Goal: Learn about a topic: Learn about a topic

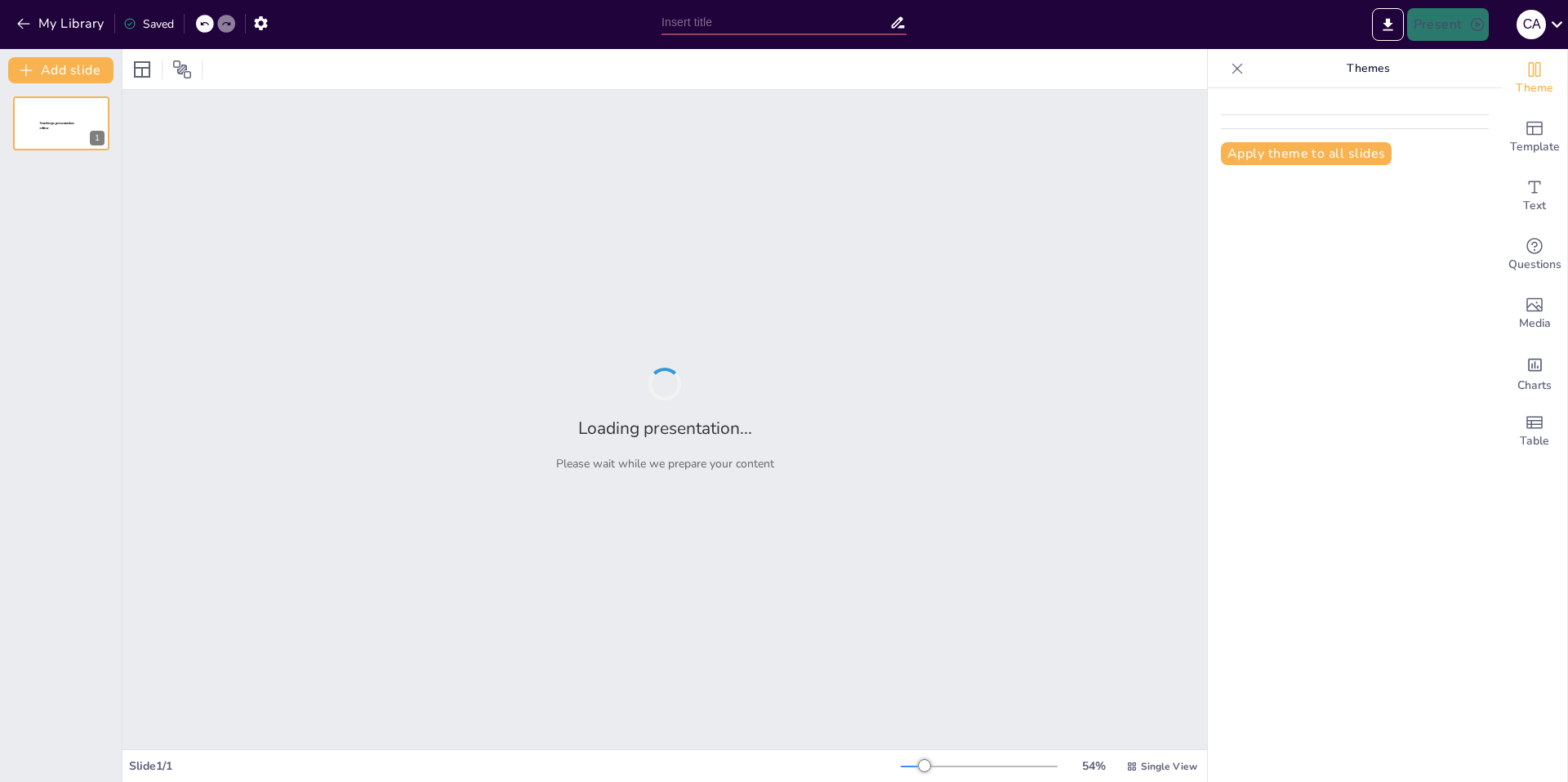
type input "Integración de Análisis Computacional y Optimización en el Desarrollo de Produc…"
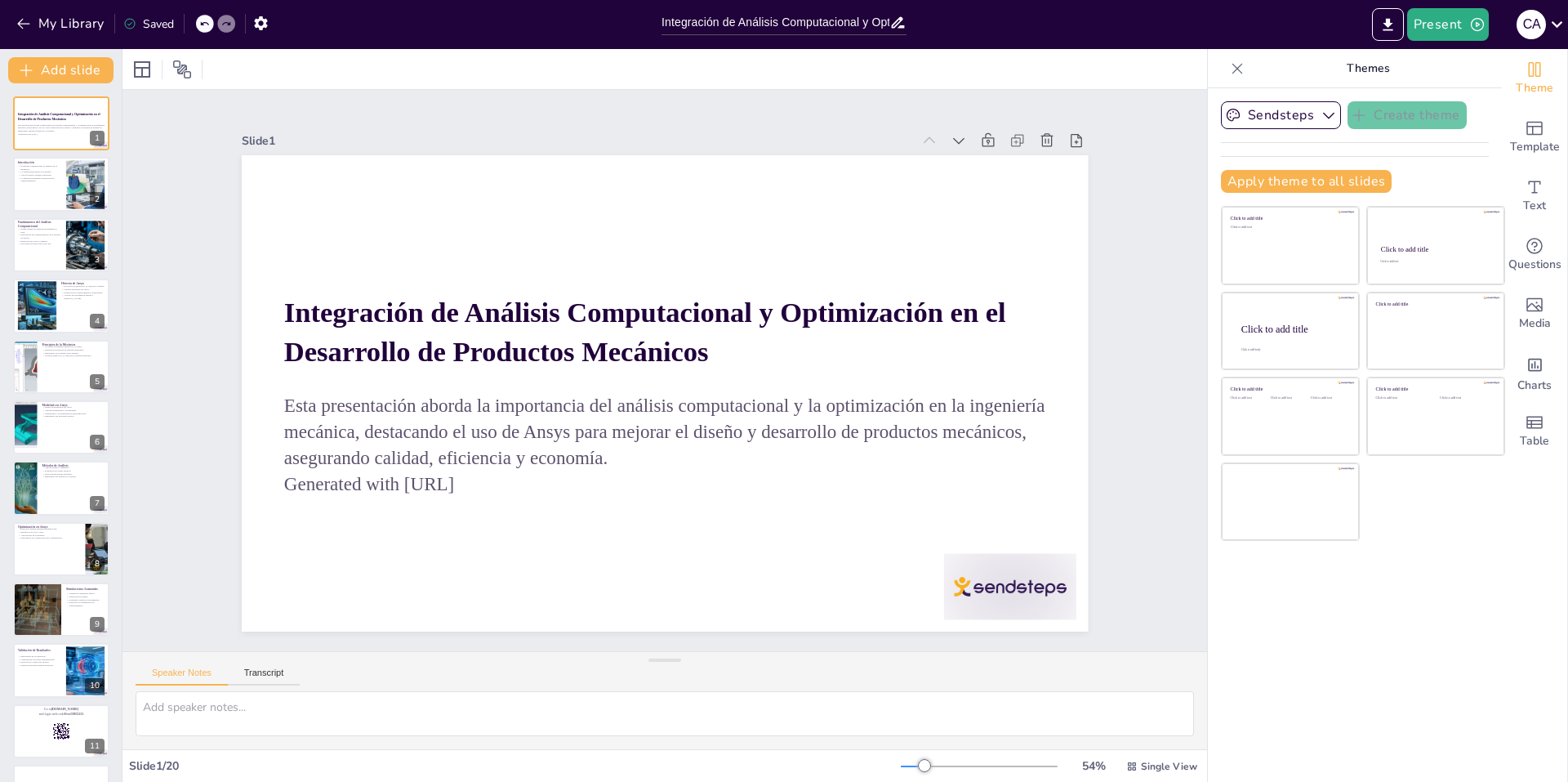
checkbox input "true"
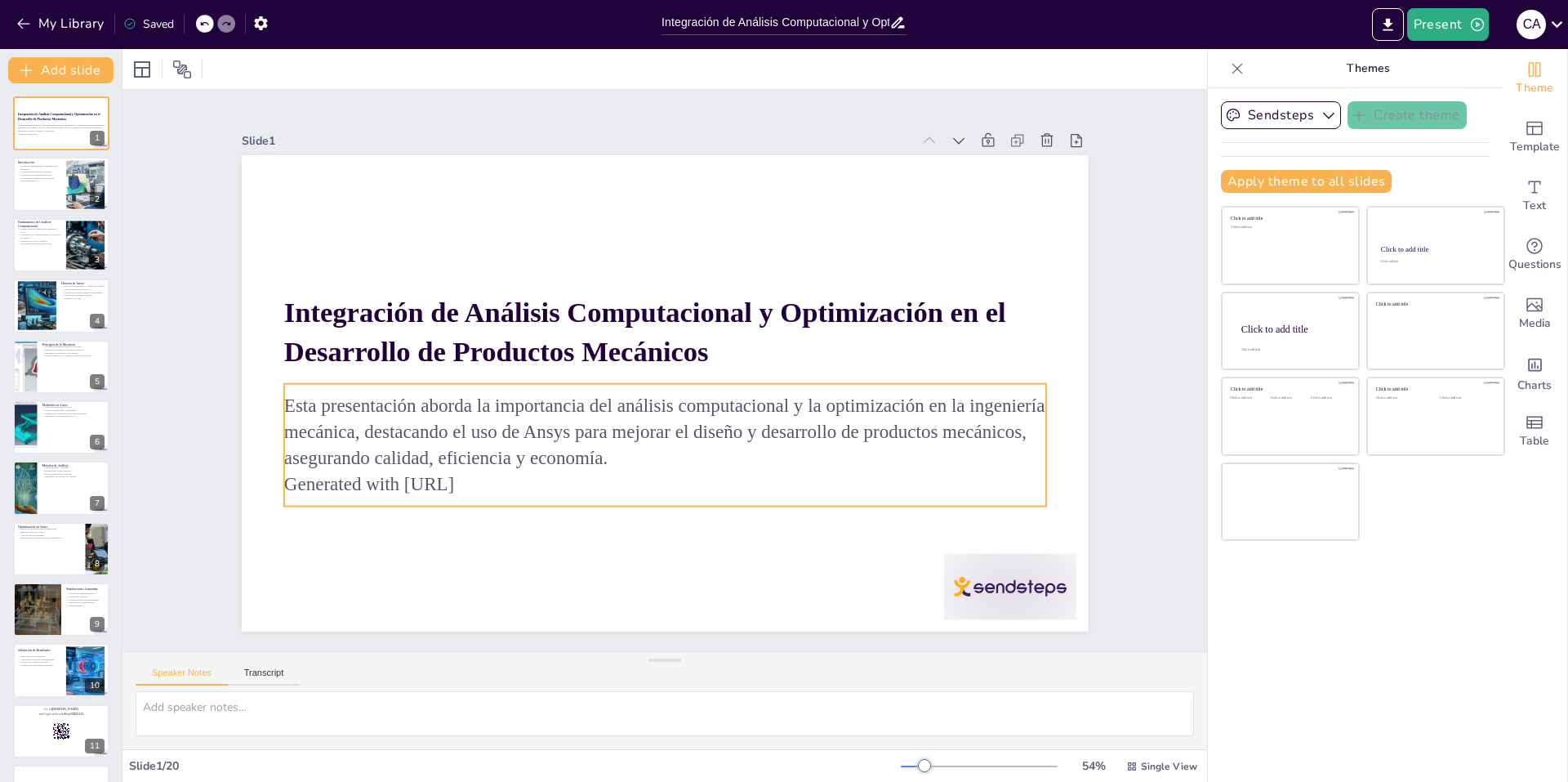
checkbox input "true"
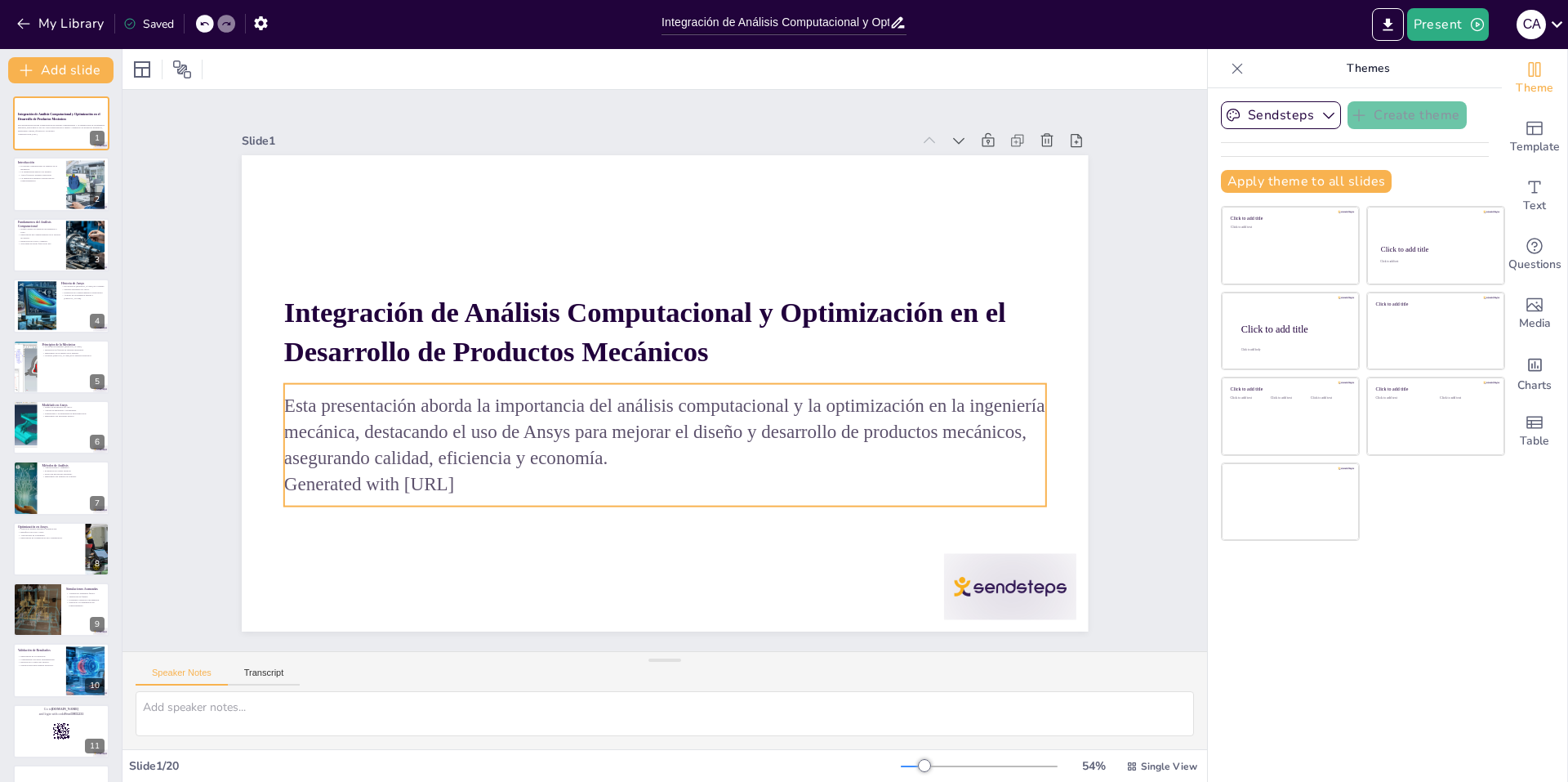
checkbox input "true"
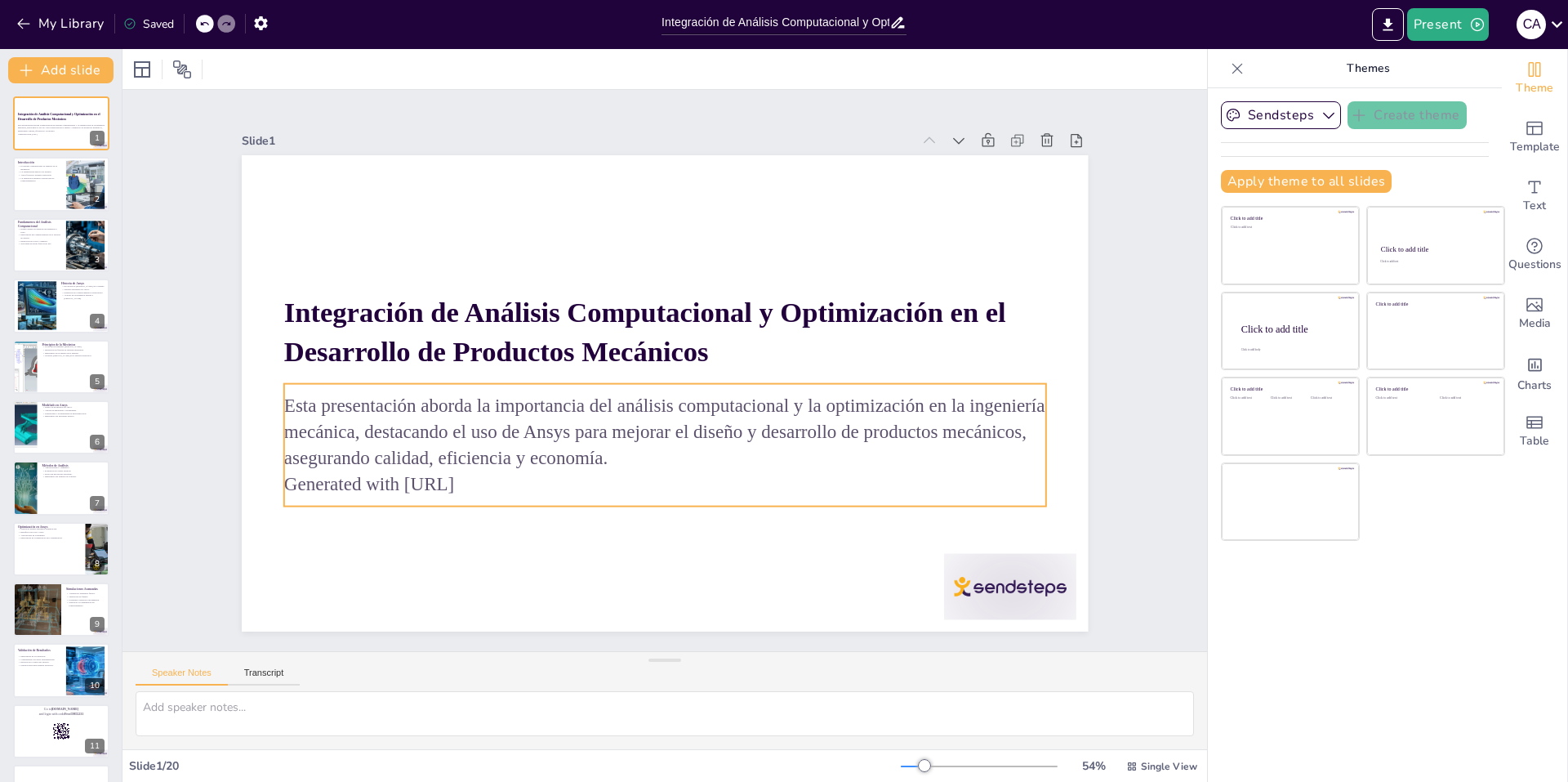
checkbox input "true"
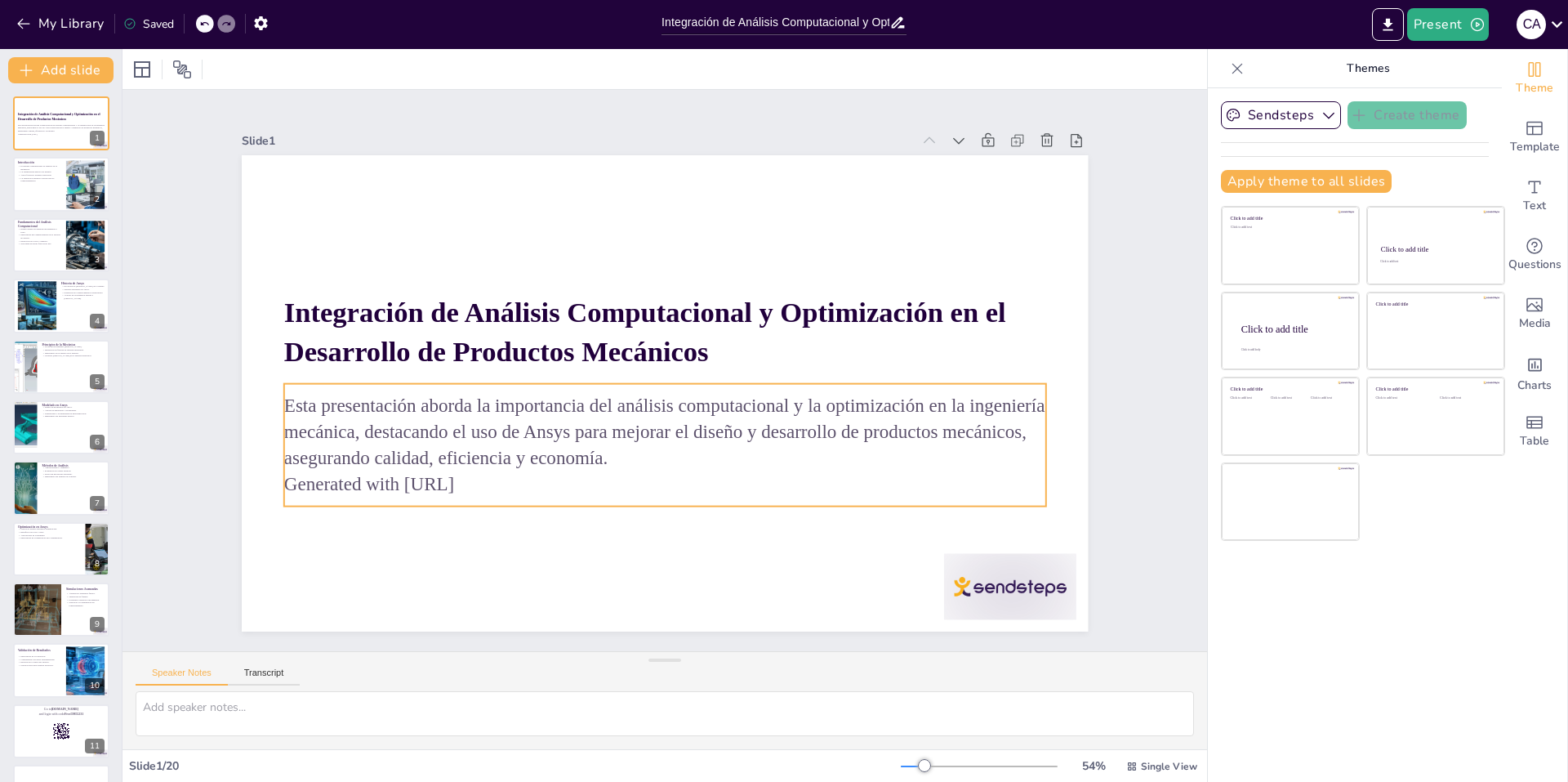
checkbox input "true"
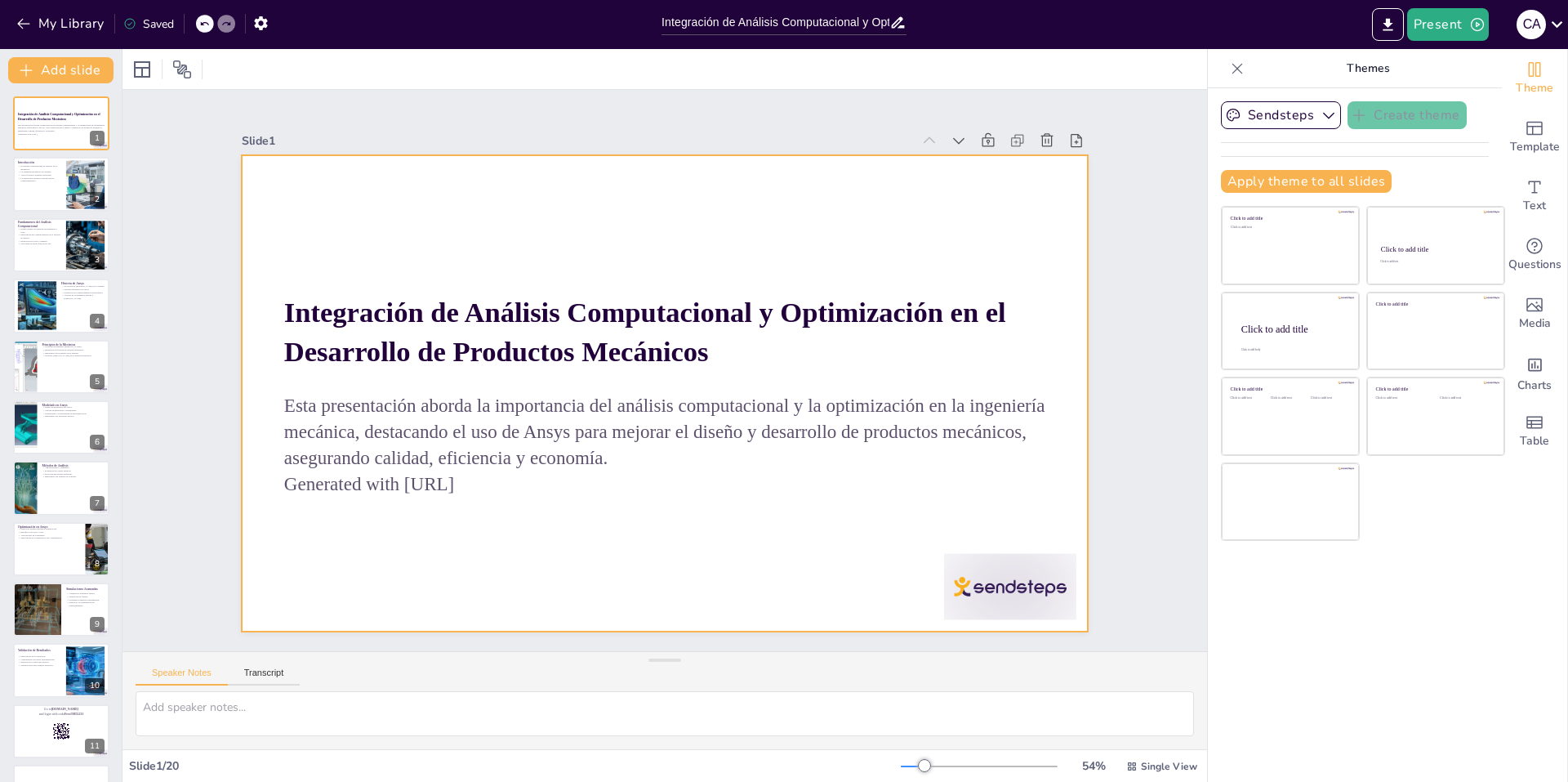
checkbox input "true"
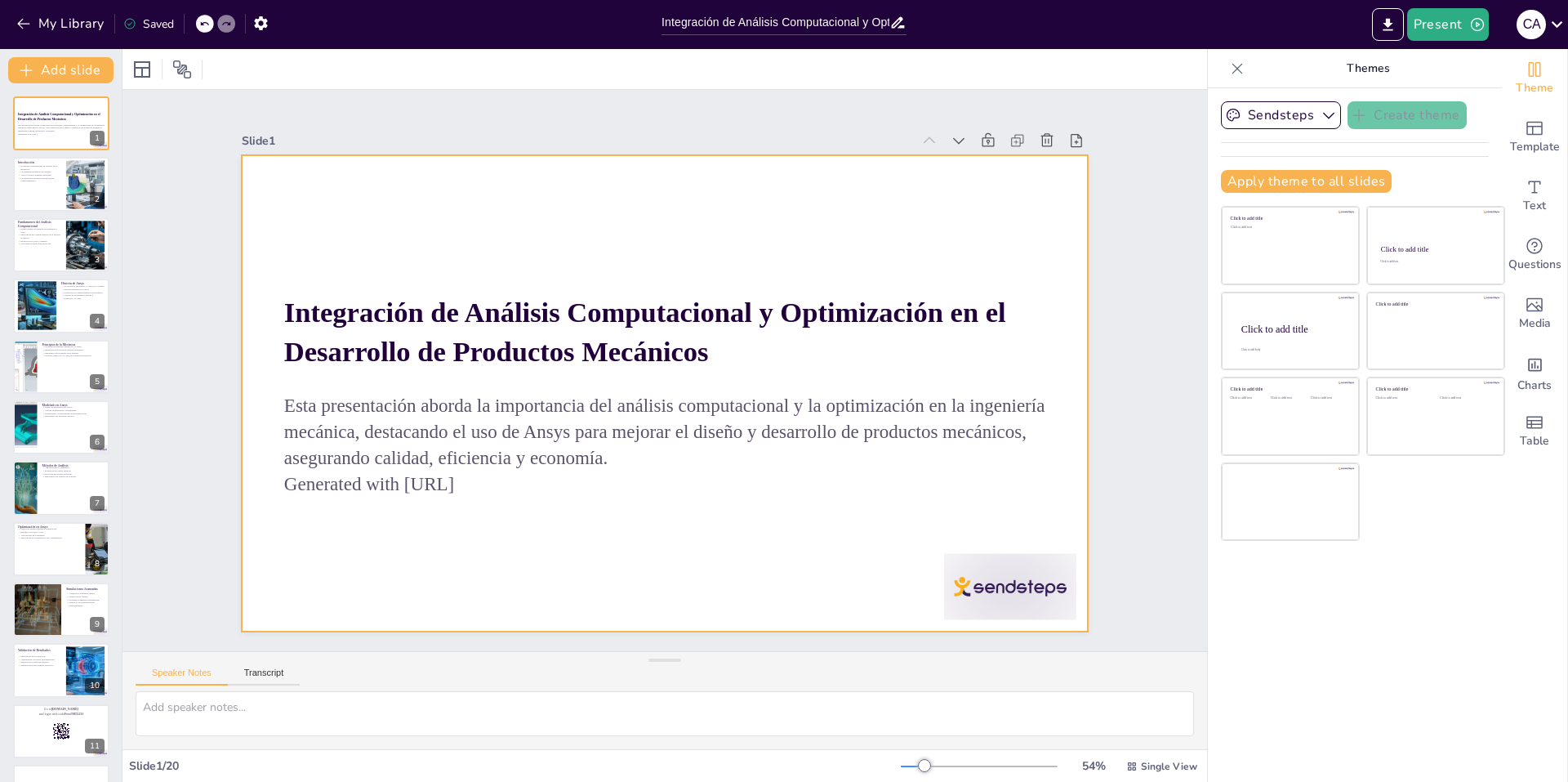
checkbox input "true"
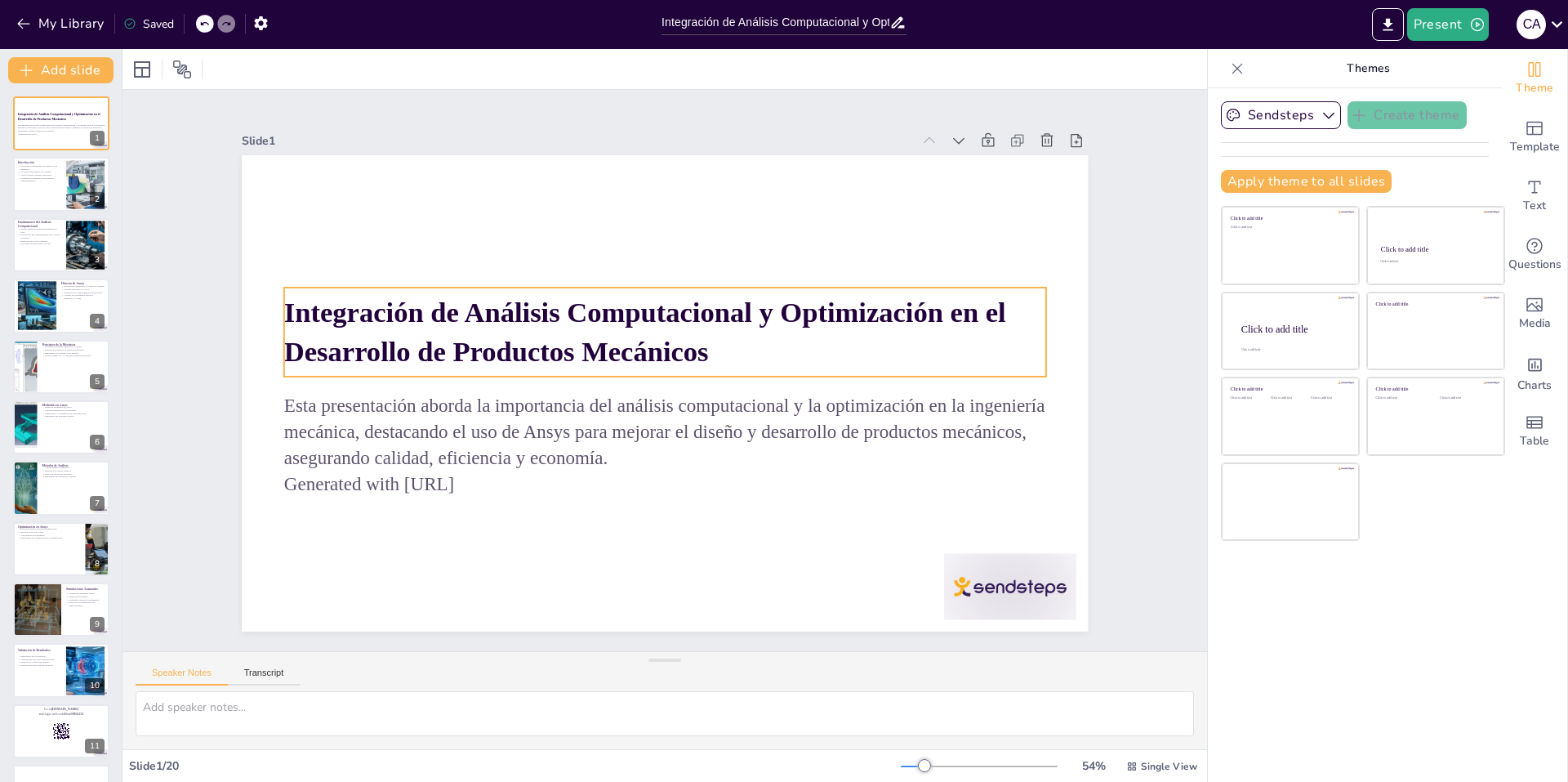
checkbox input "true"
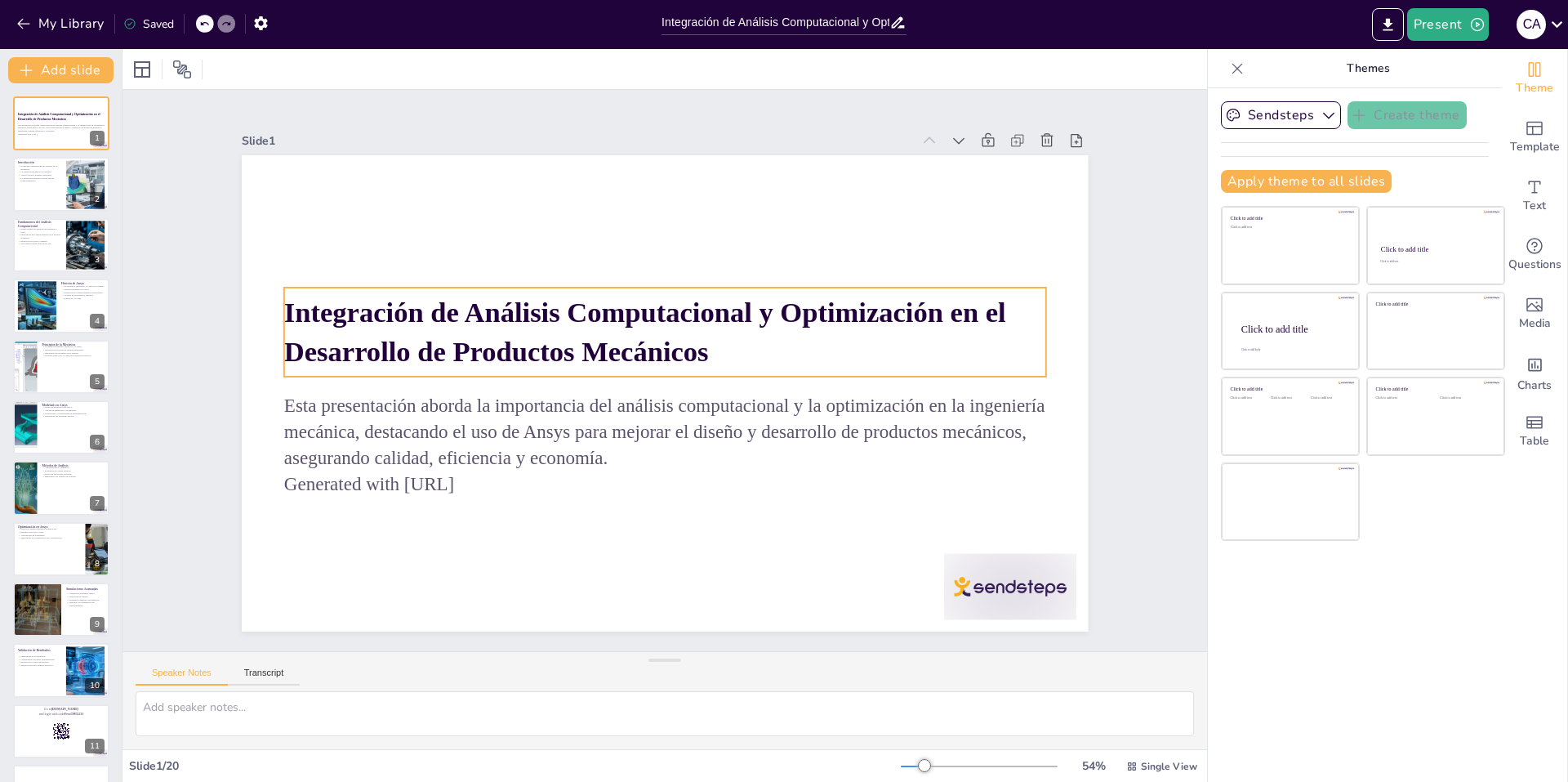
checkbox input "true"
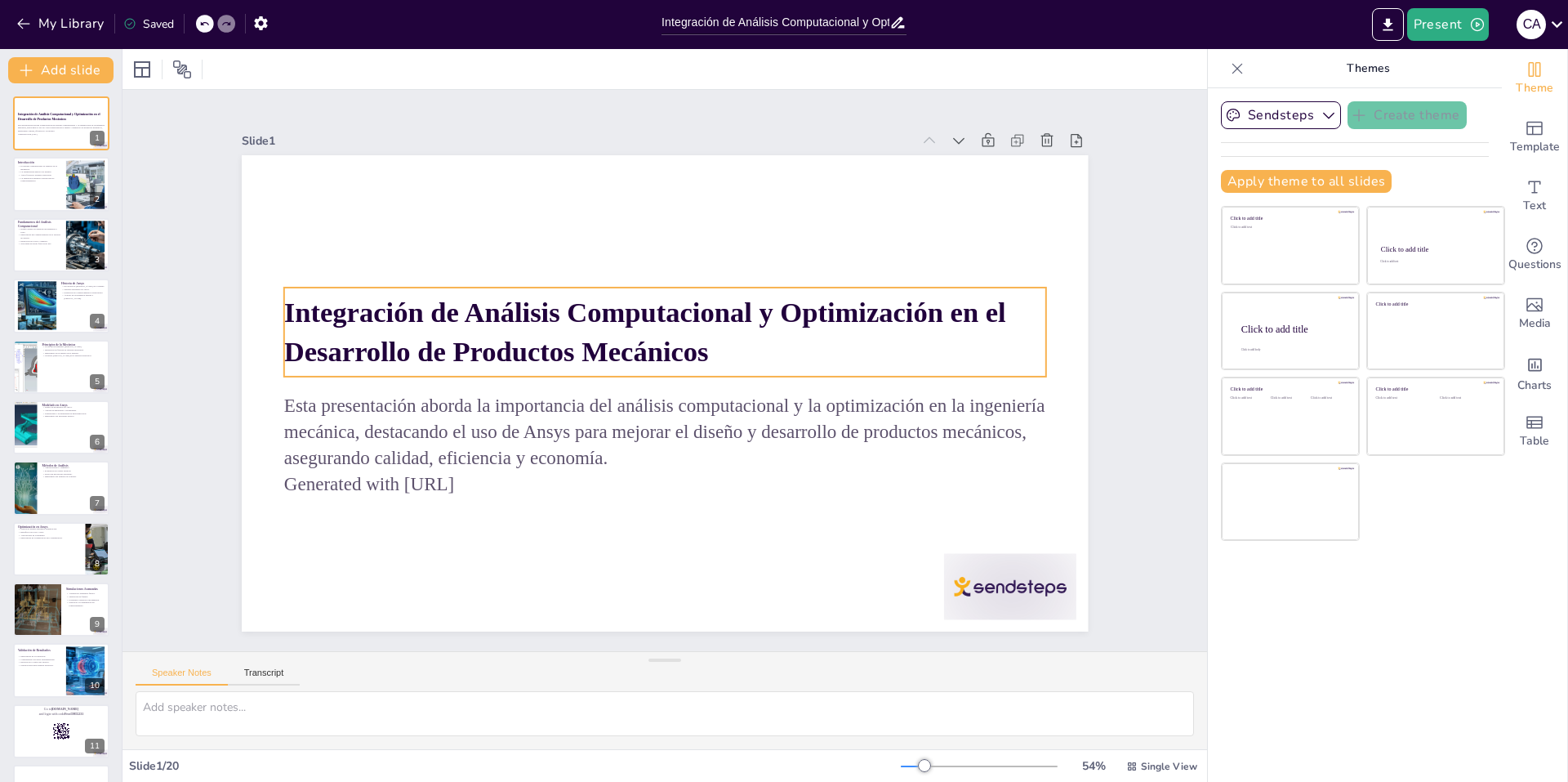
checkbox input "true"
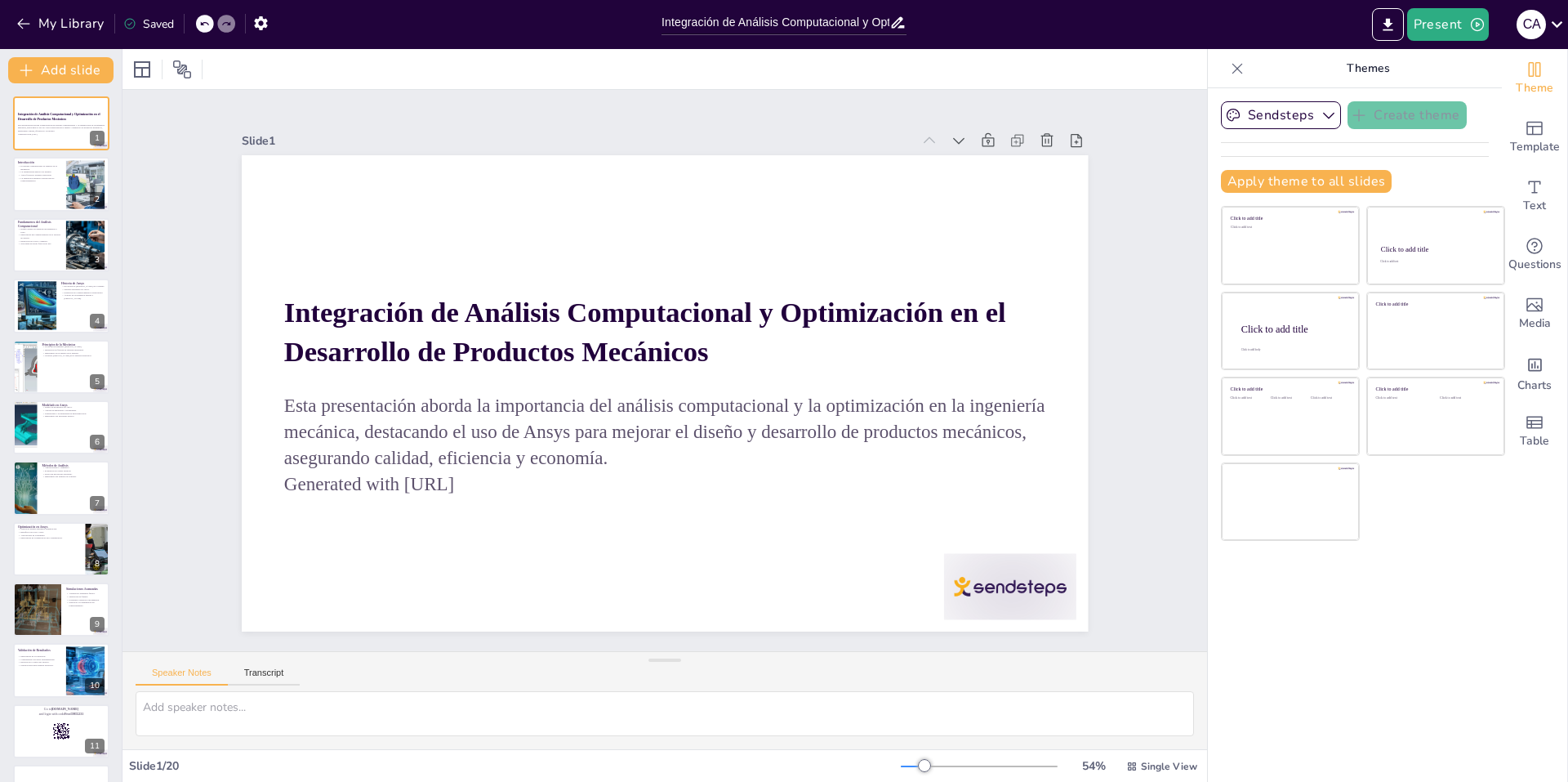
scroll to position [245, 0]
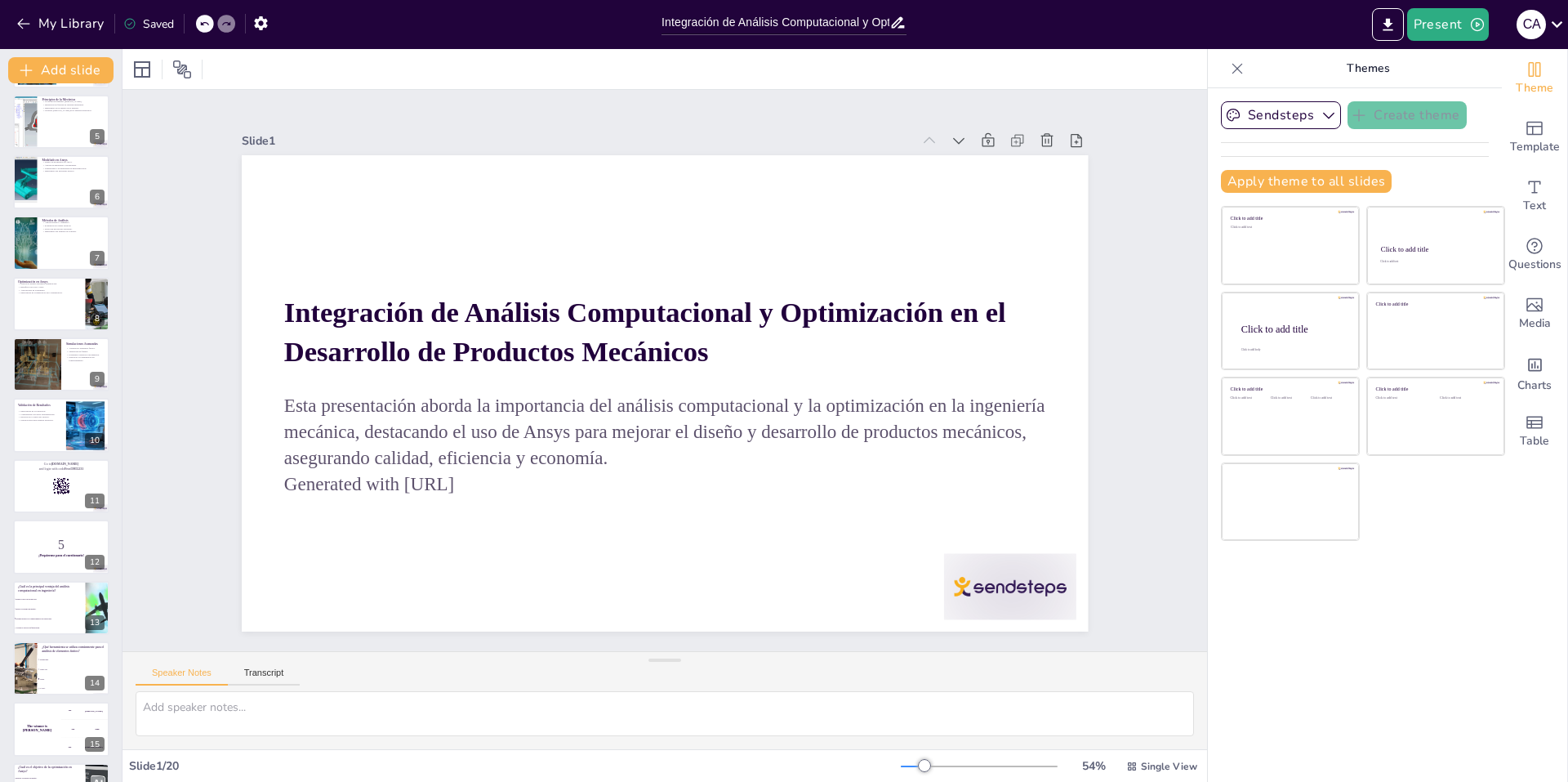
checkbox input "true"
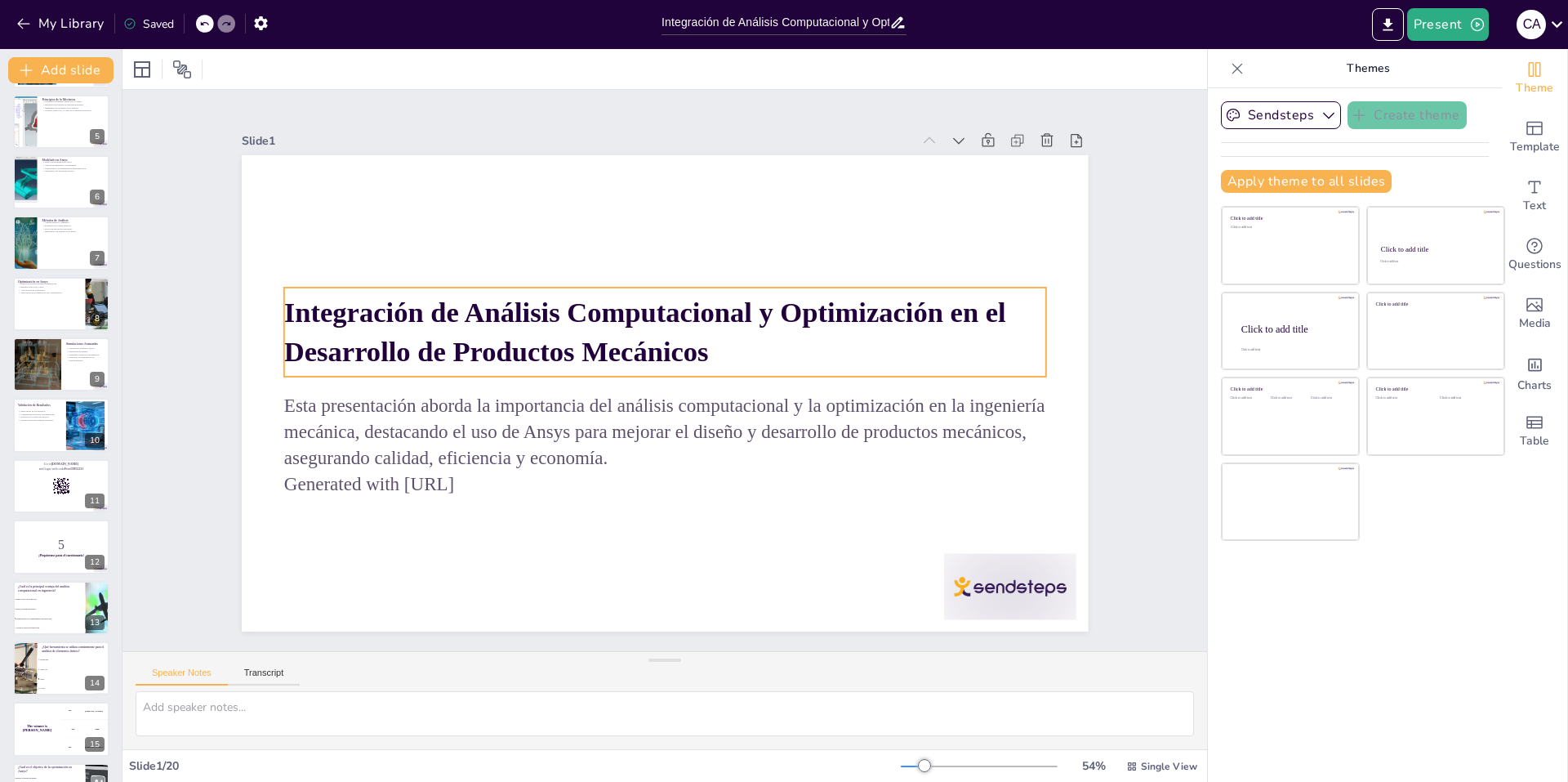
checkbox input "true"
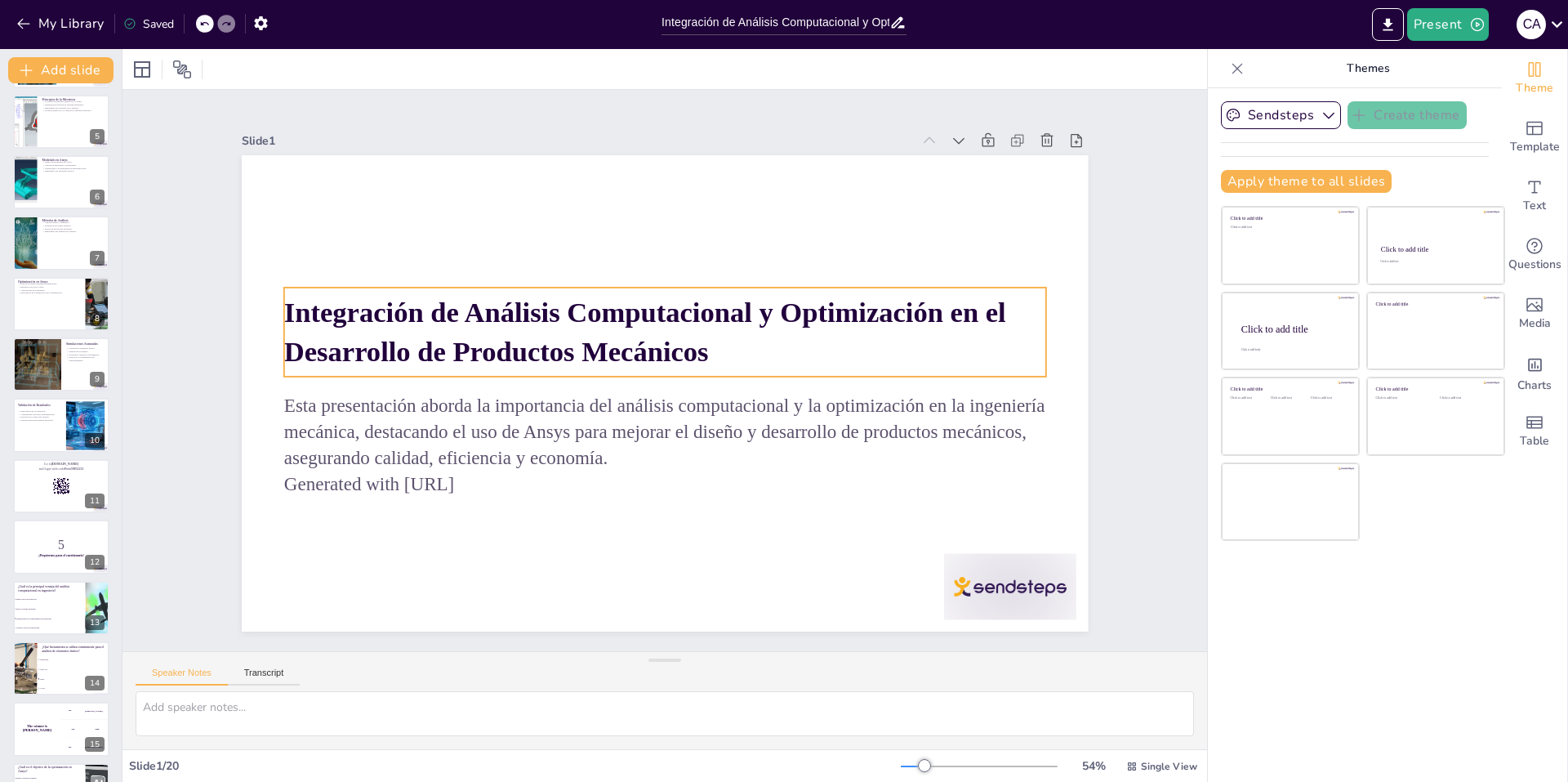
checkbox input "true"
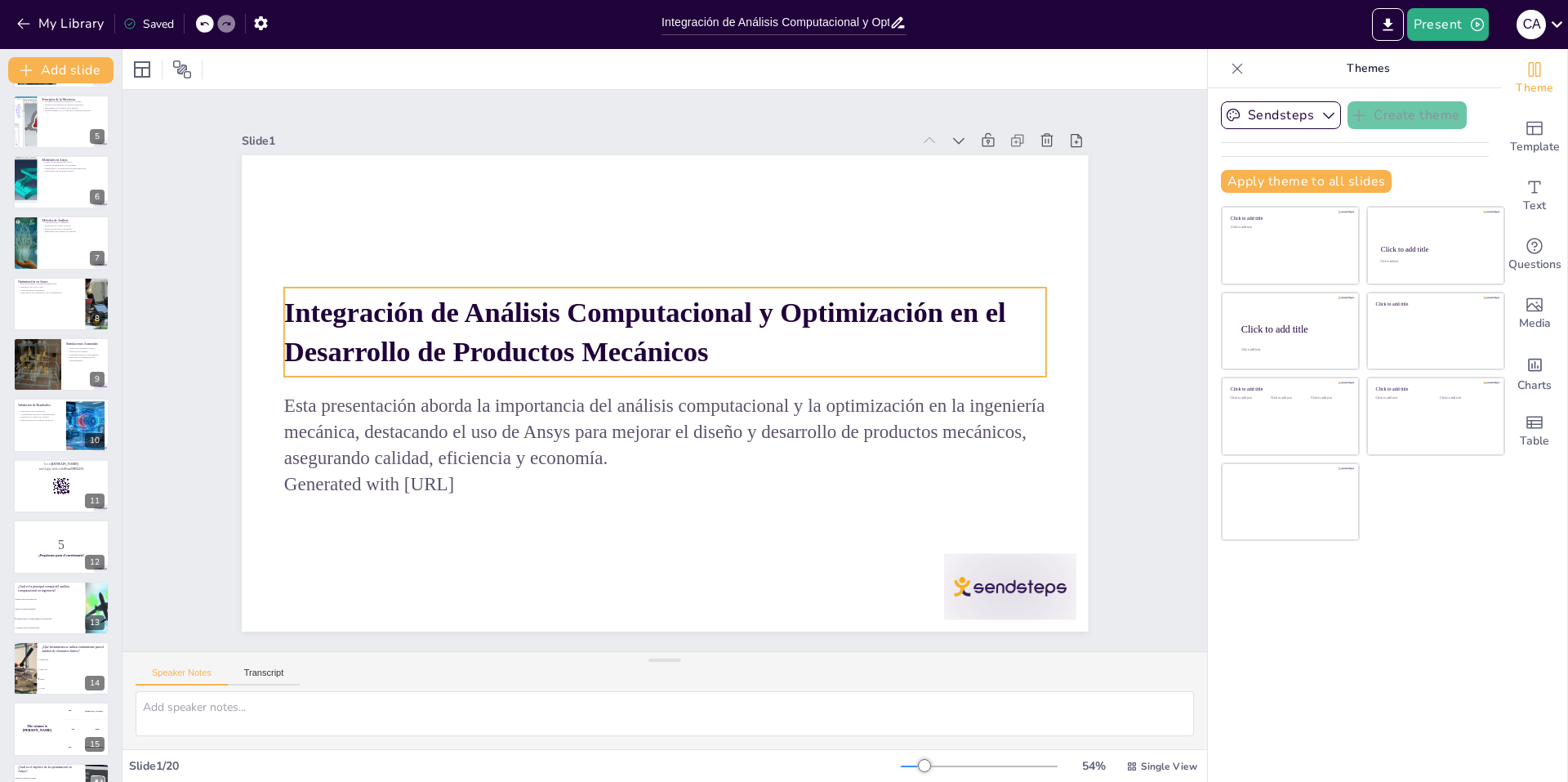
checkbox input "true"
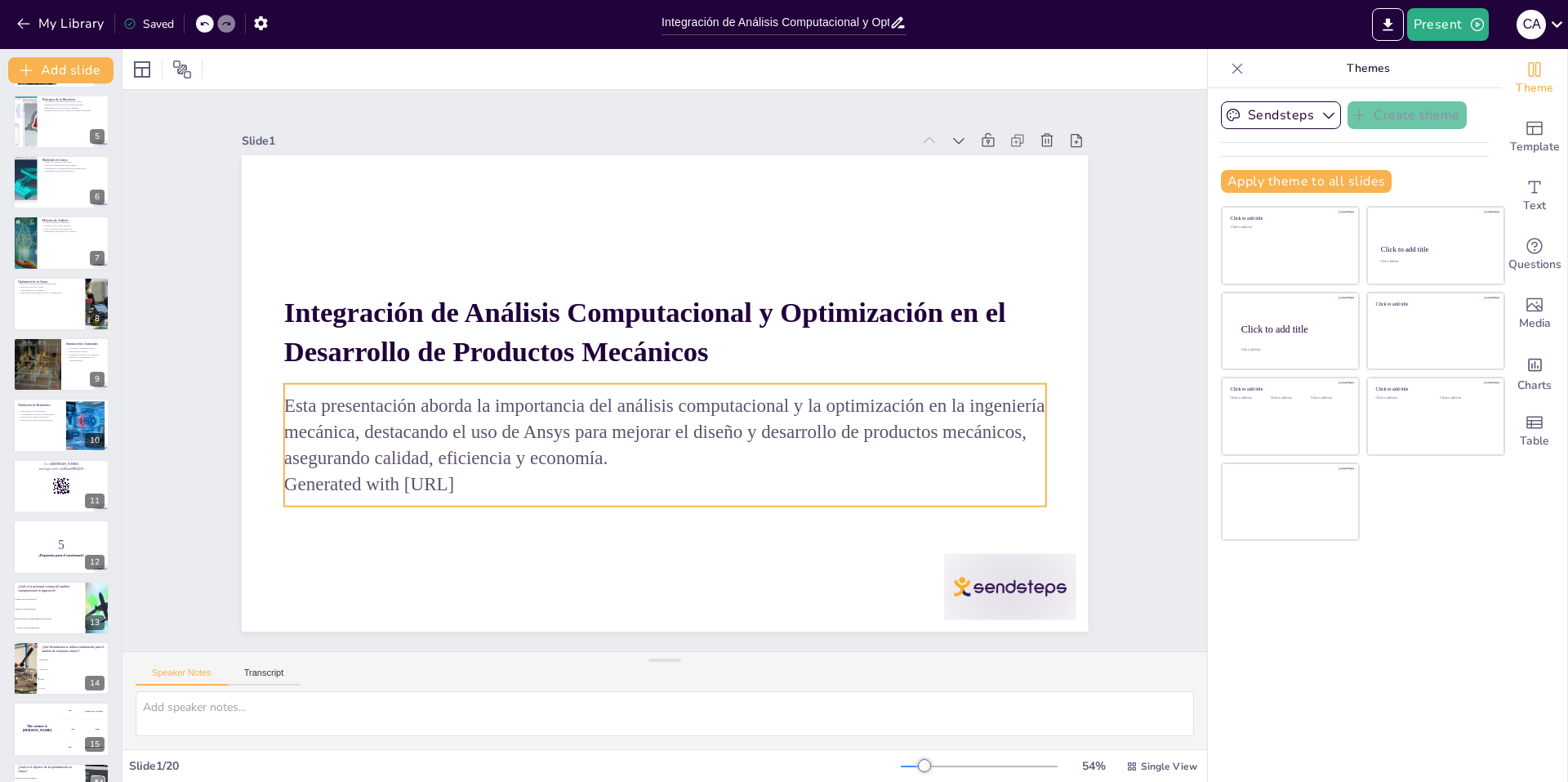
checkbox input "true"
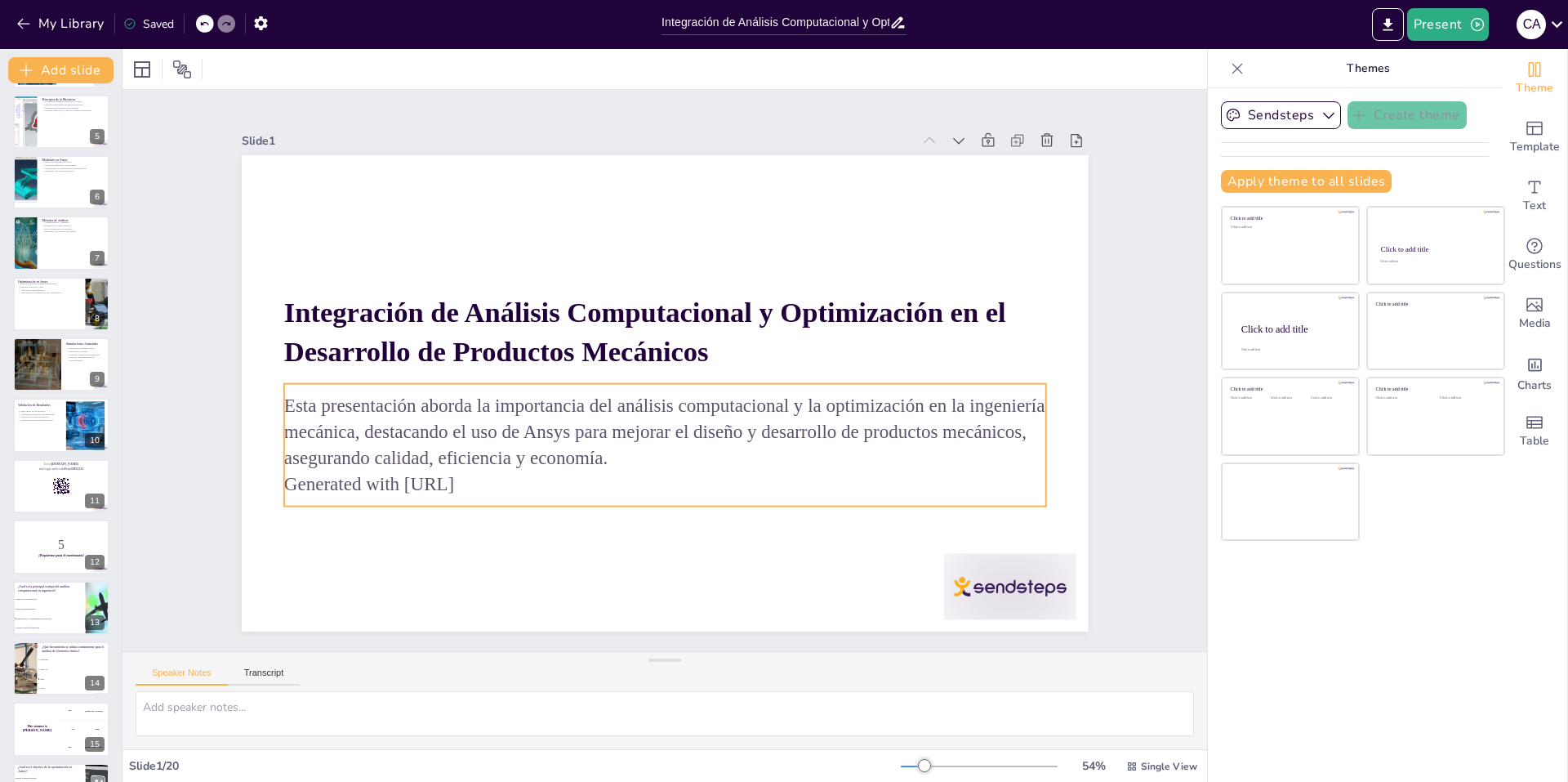
checkbox input "true"
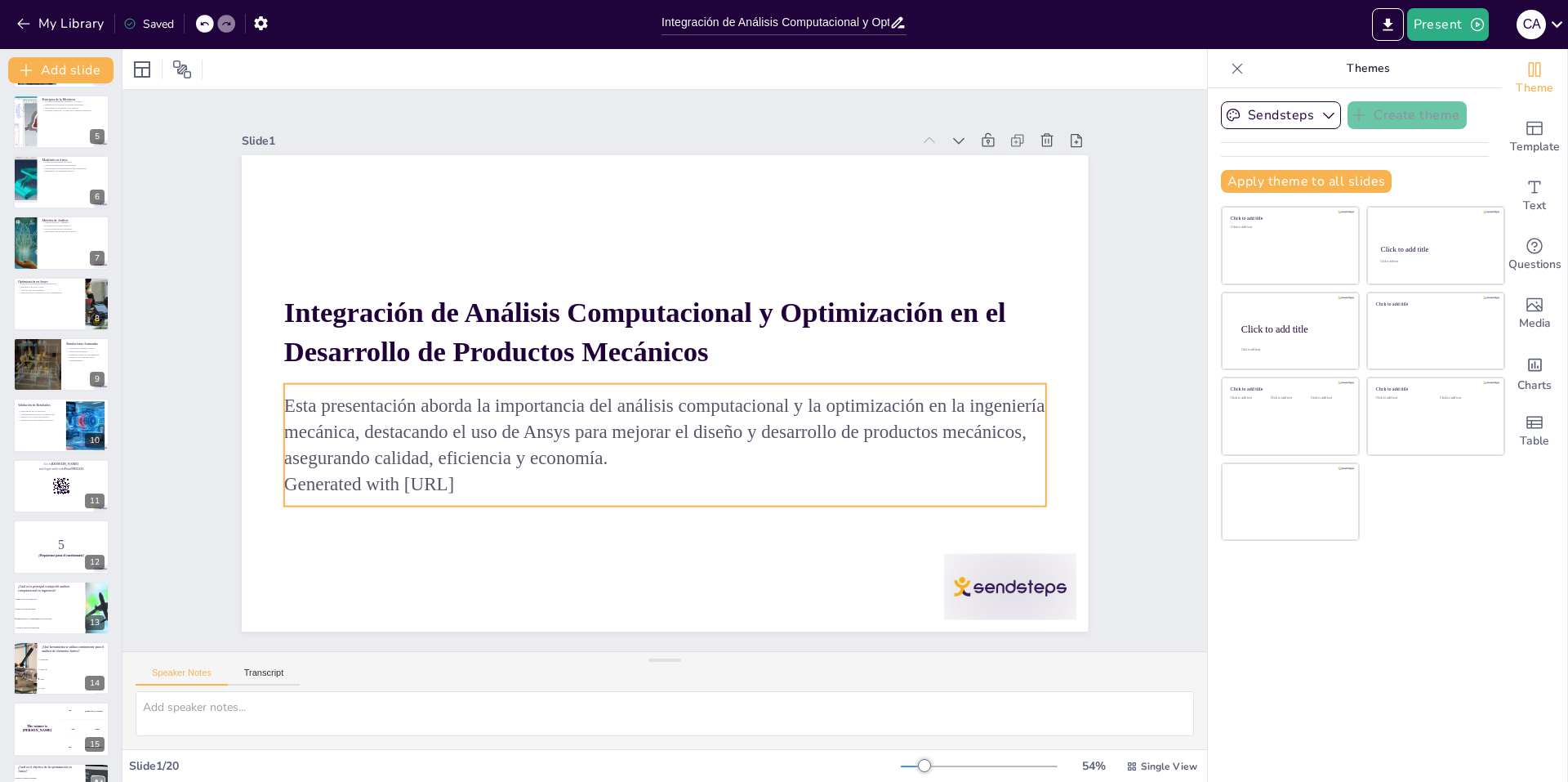
checkbox input "true"
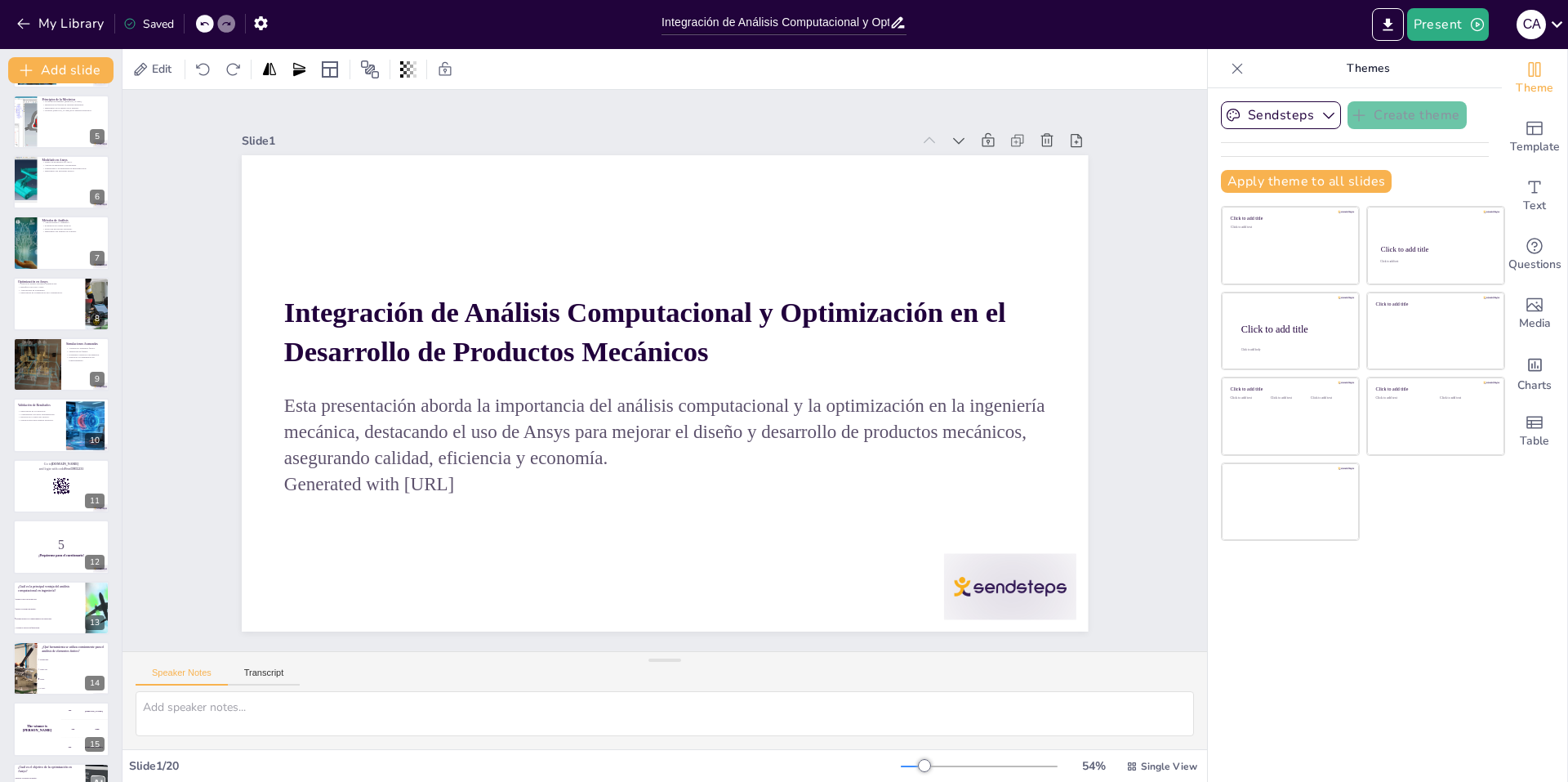
checkbox input "true"
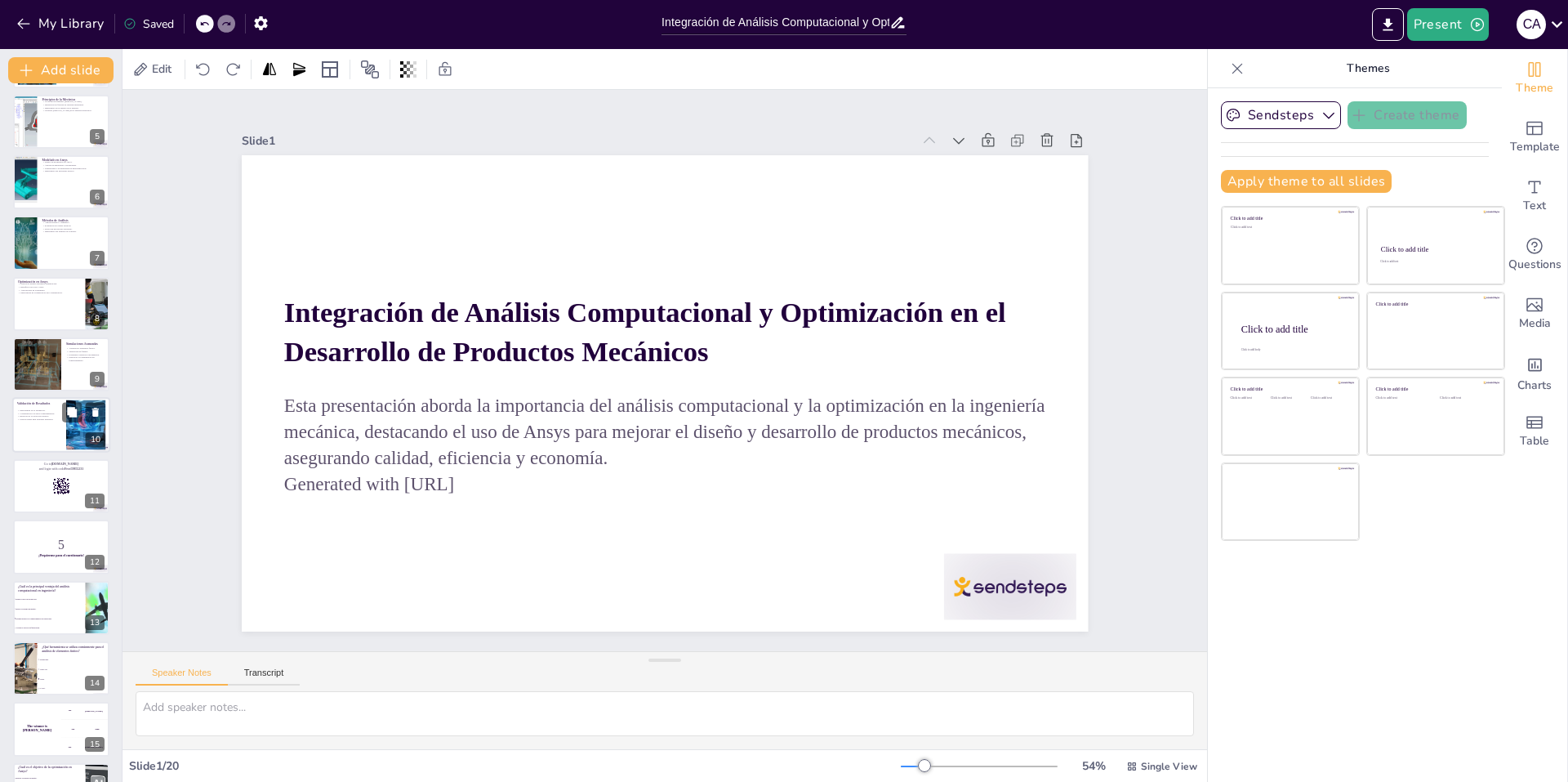
checkbox input "true"
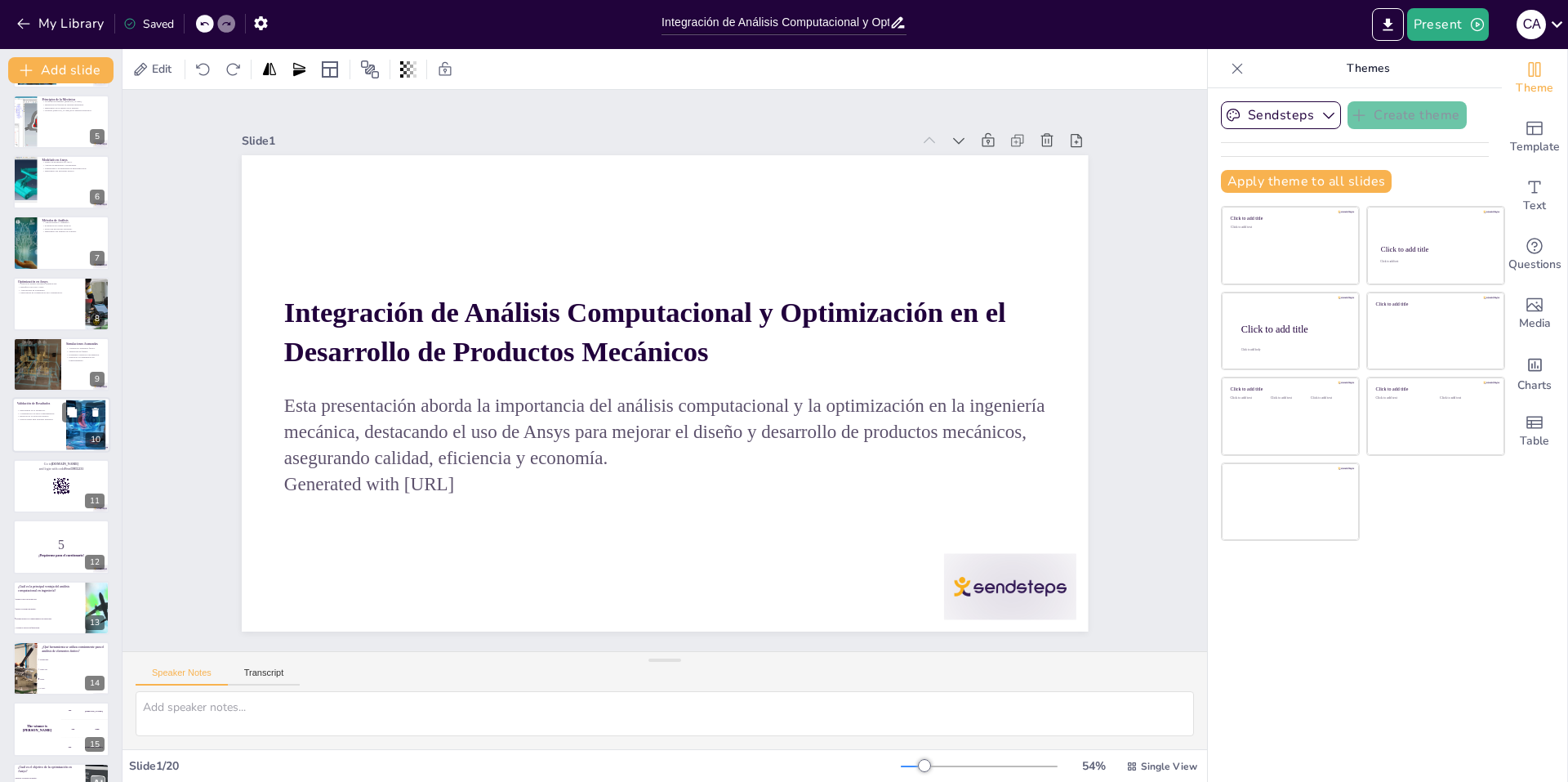
checkbox input "true"
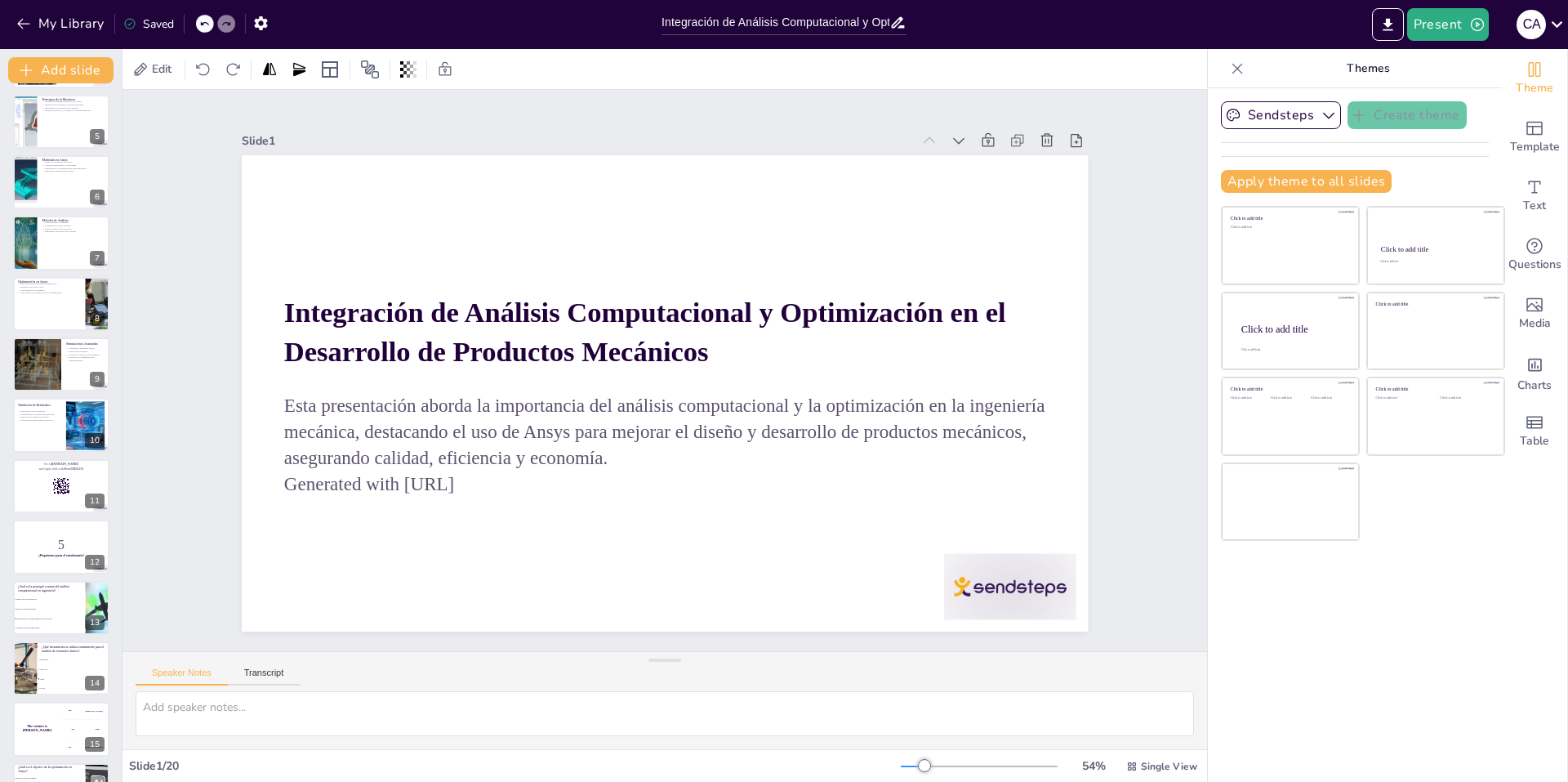
scroll to position [537, 0]
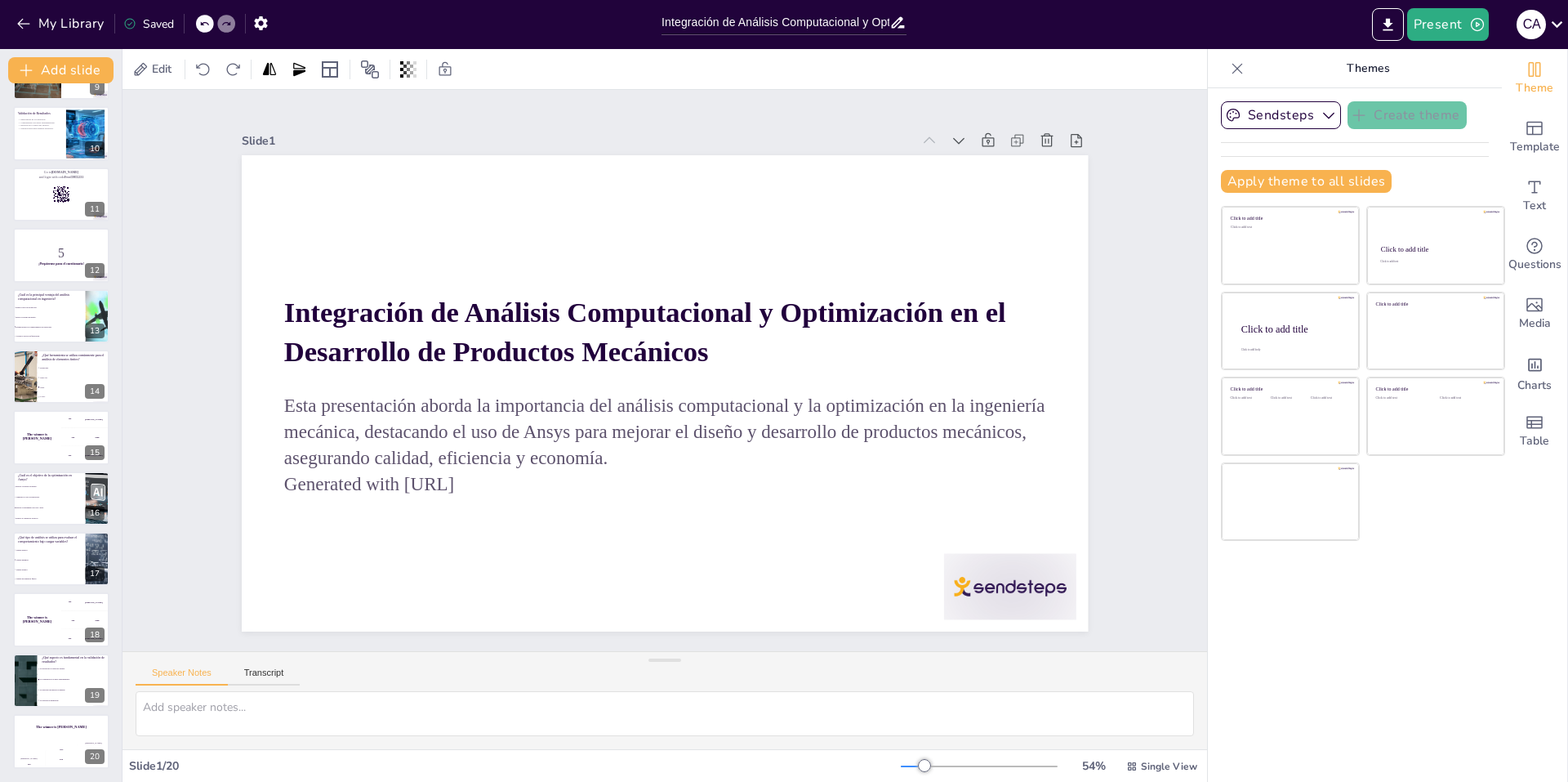
checkbox input "true"
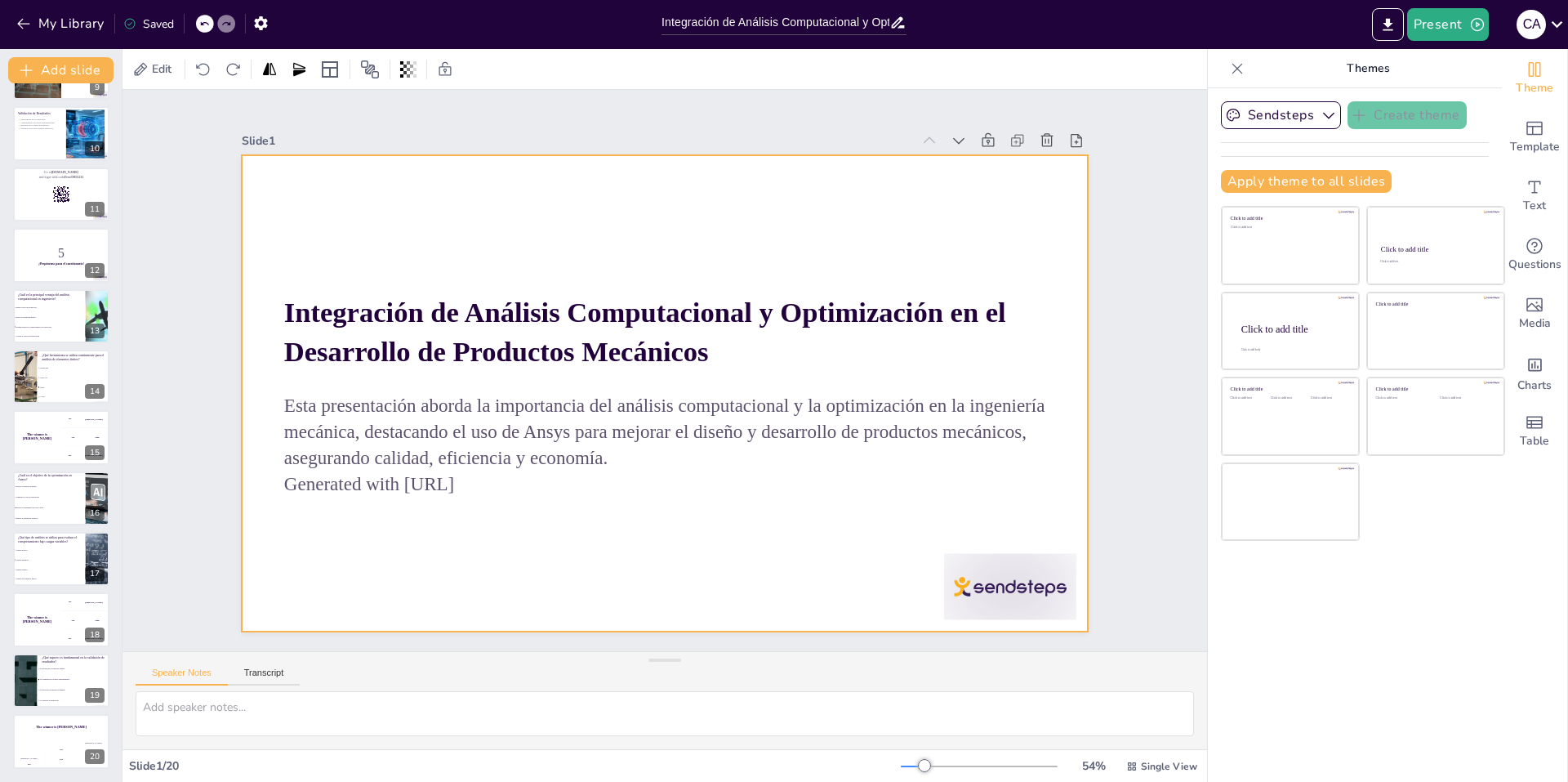
checkbox input "true"
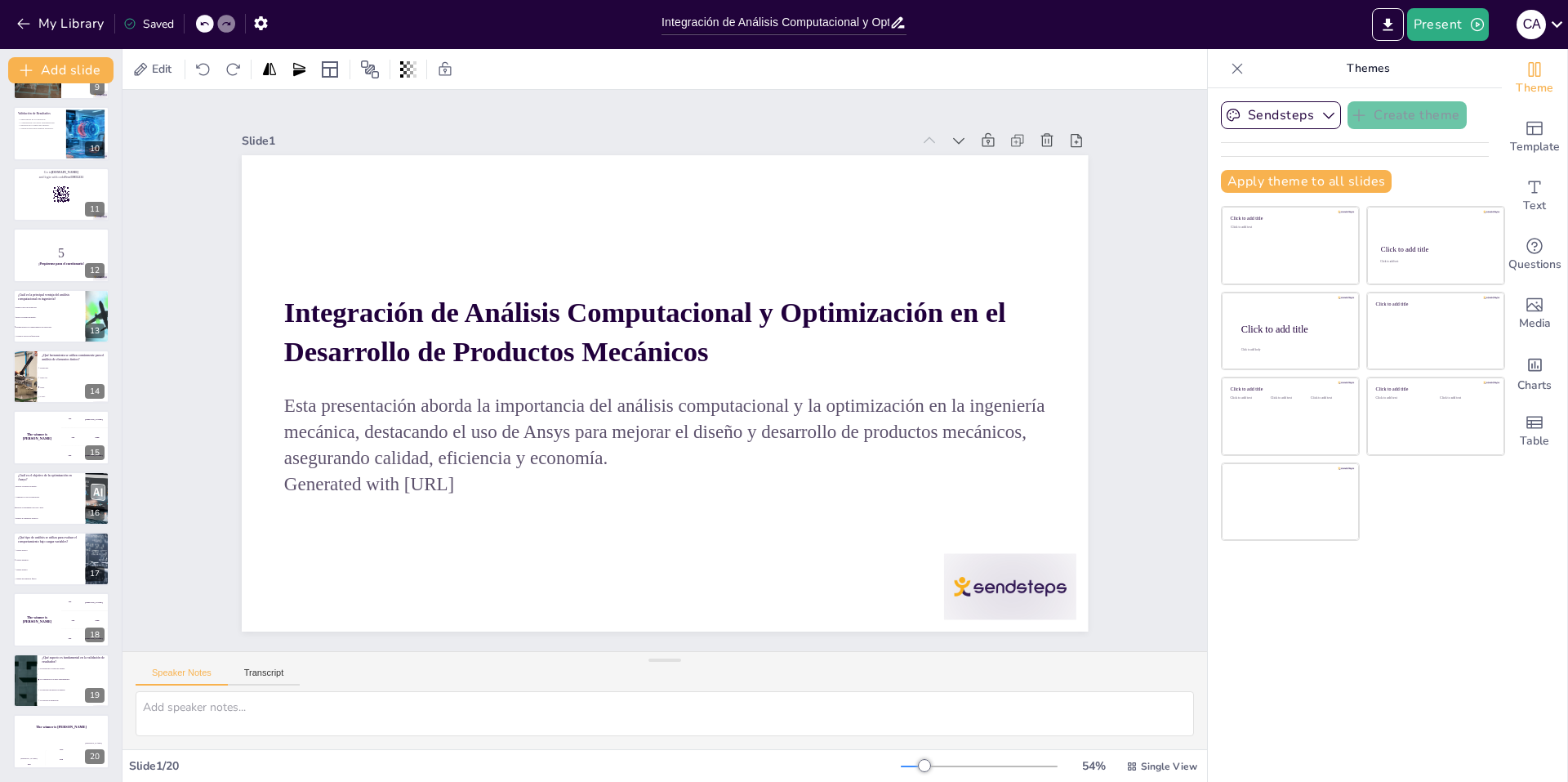
click at [443, 322] on strong "Integración de Análisis Computacional y Optimización en el Desarrollo de Produc…" at bounding box center [604, 373] width 322 height 688
checkbox input "true"
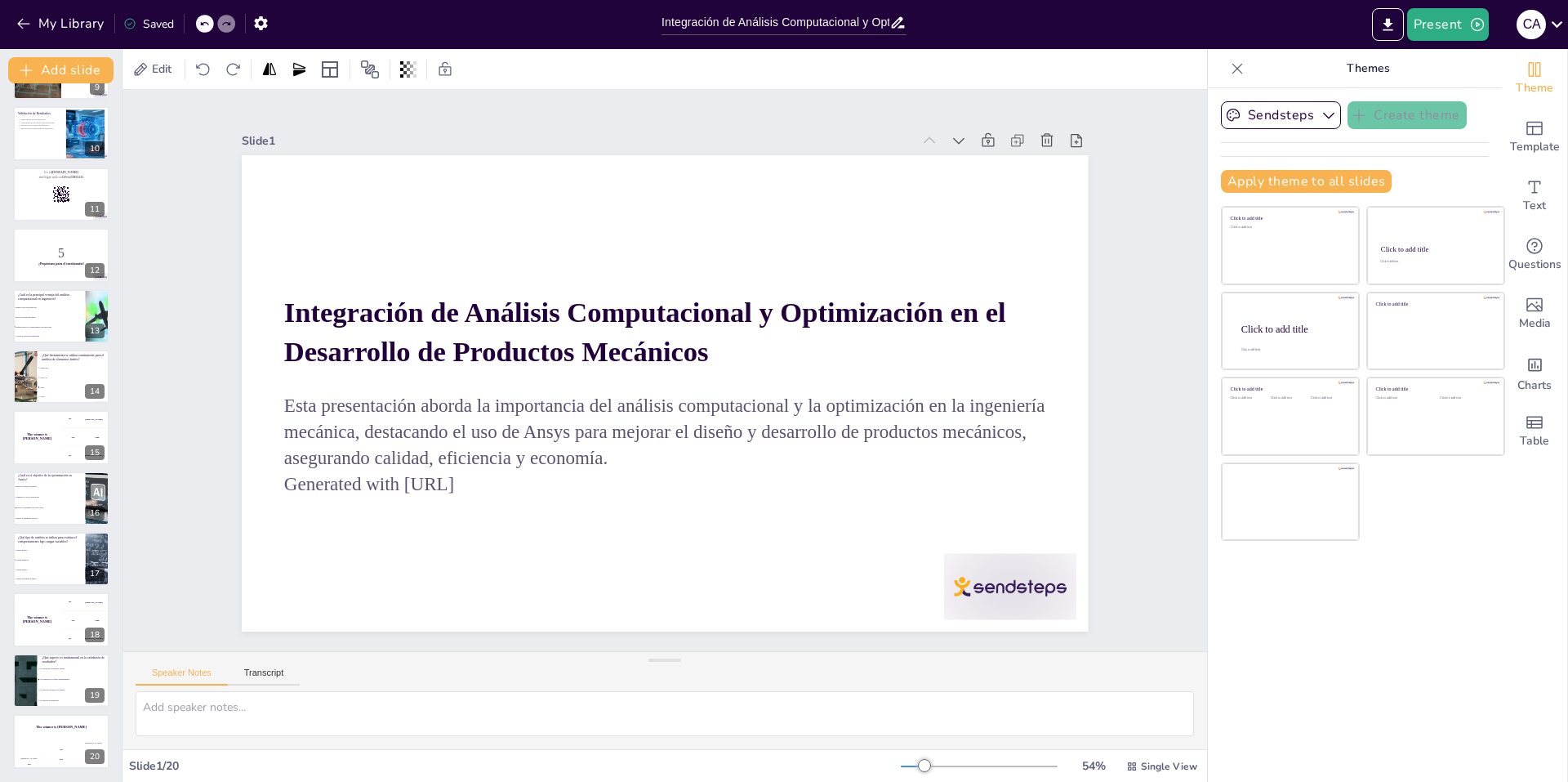
checkbox input "true"
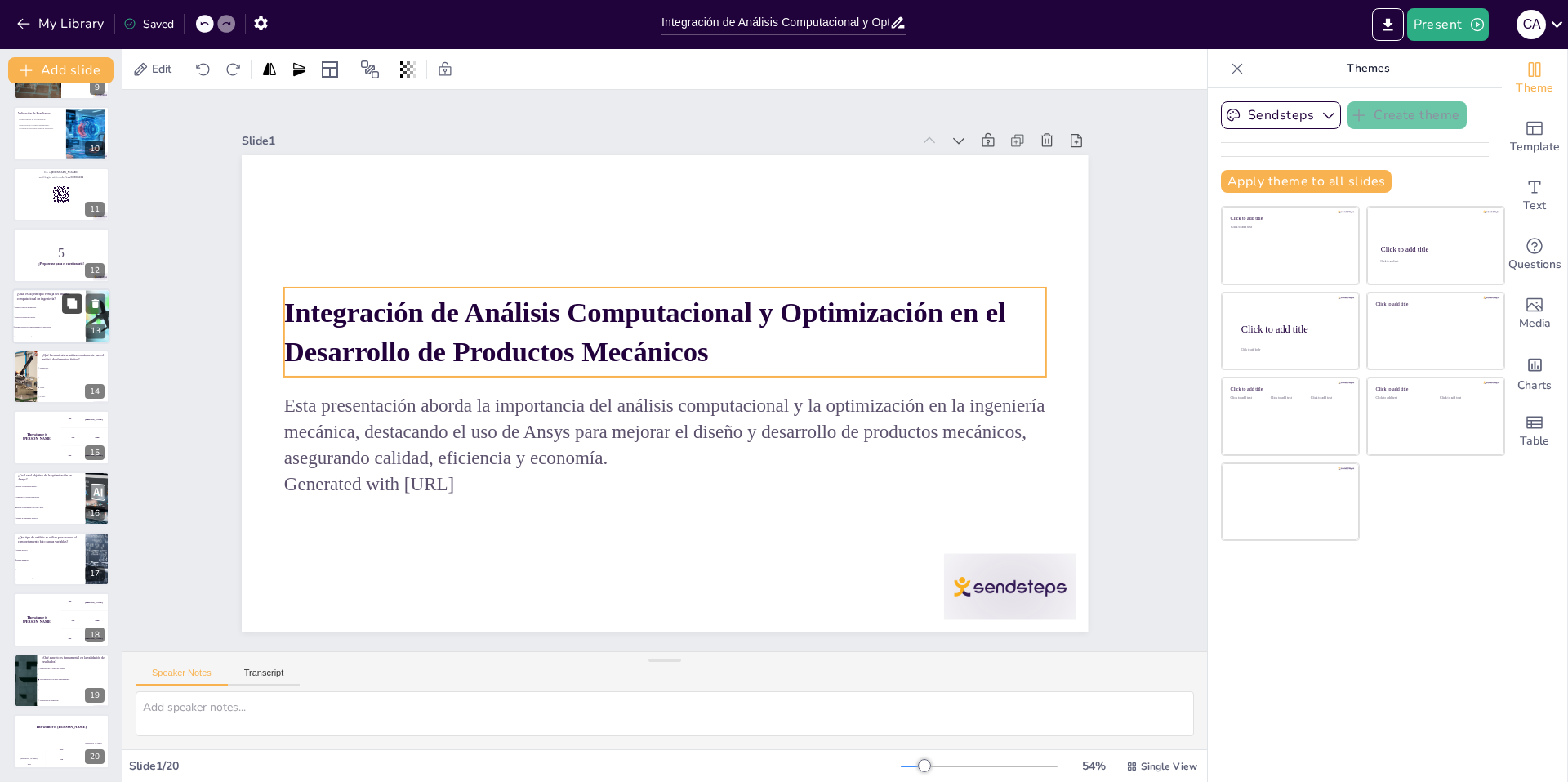
click at [456, 477] on p "Generated with [URL]" at bounding box center [653, 483] width 761 height 106
checkbox input "true"
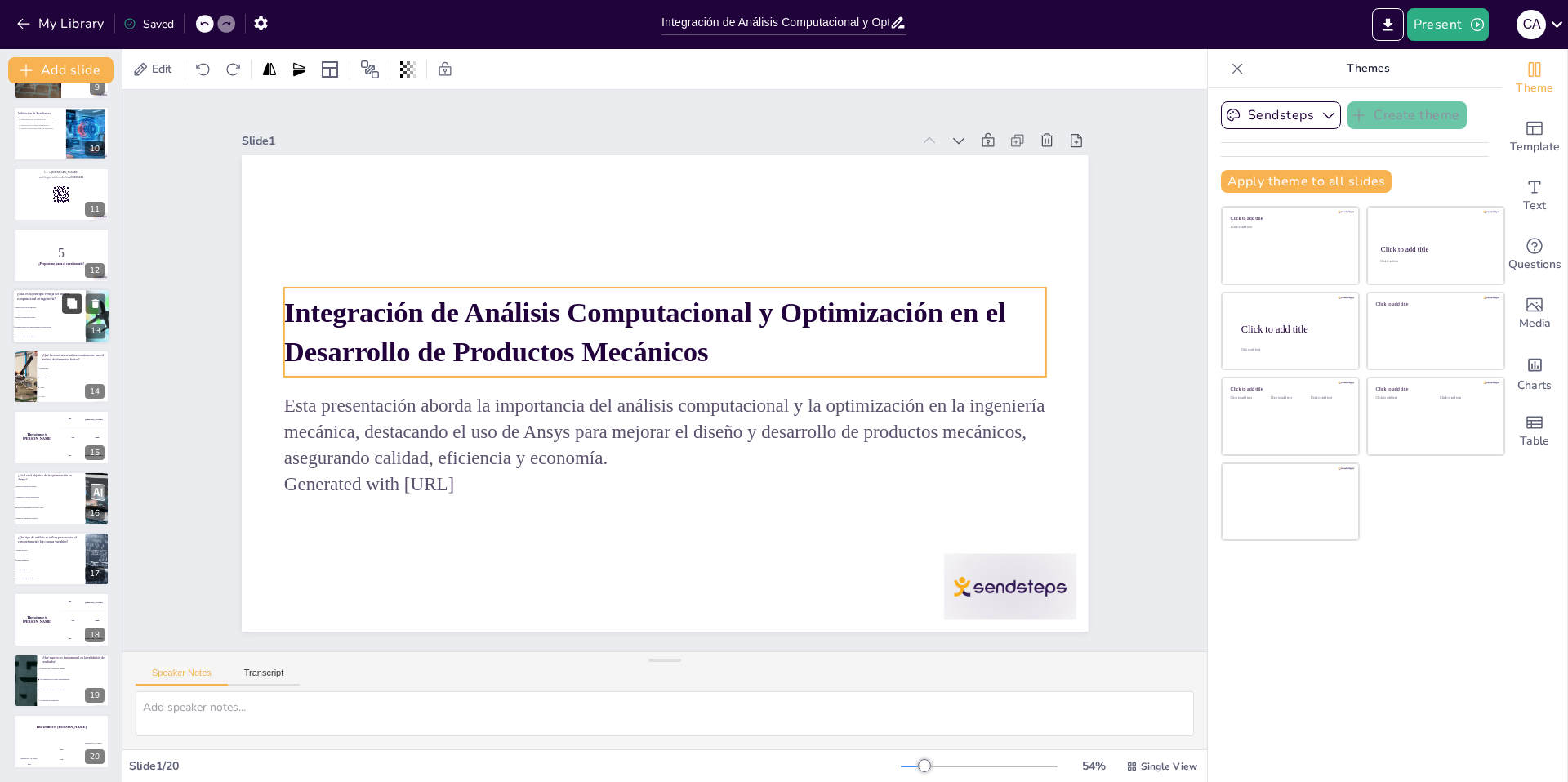
checkbox input "true"
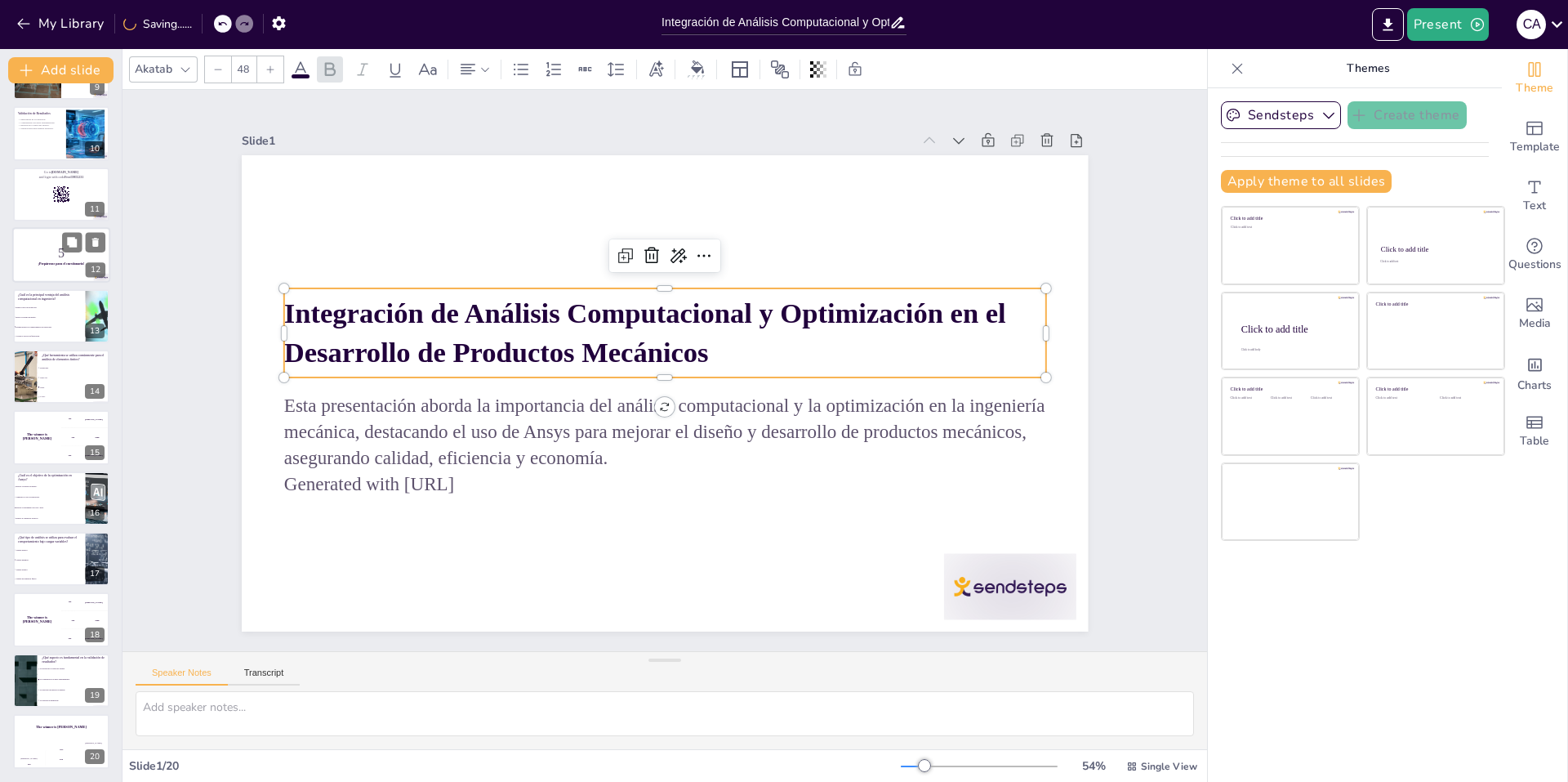
checkbox input "true"
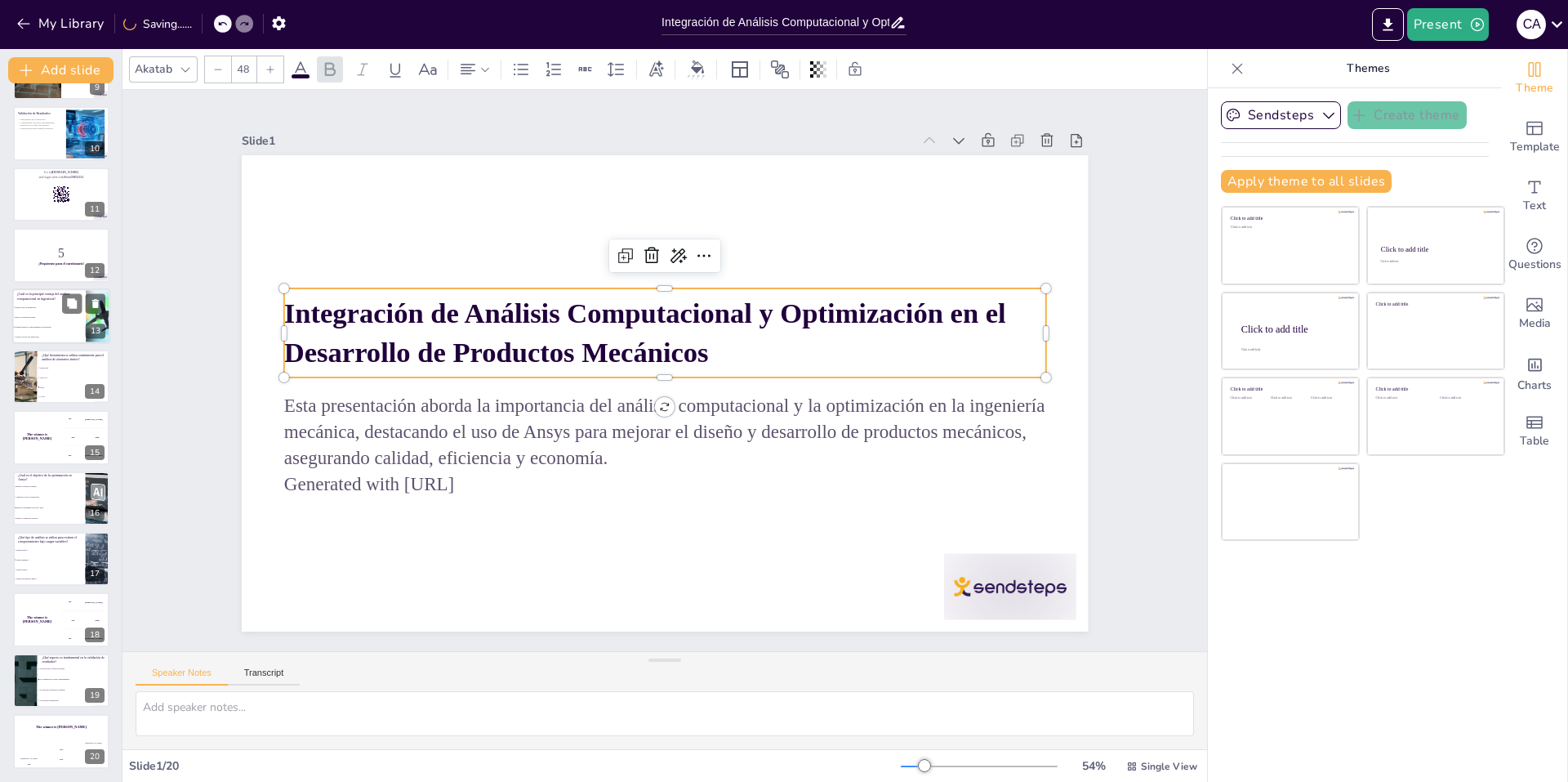
checkbox input "true"
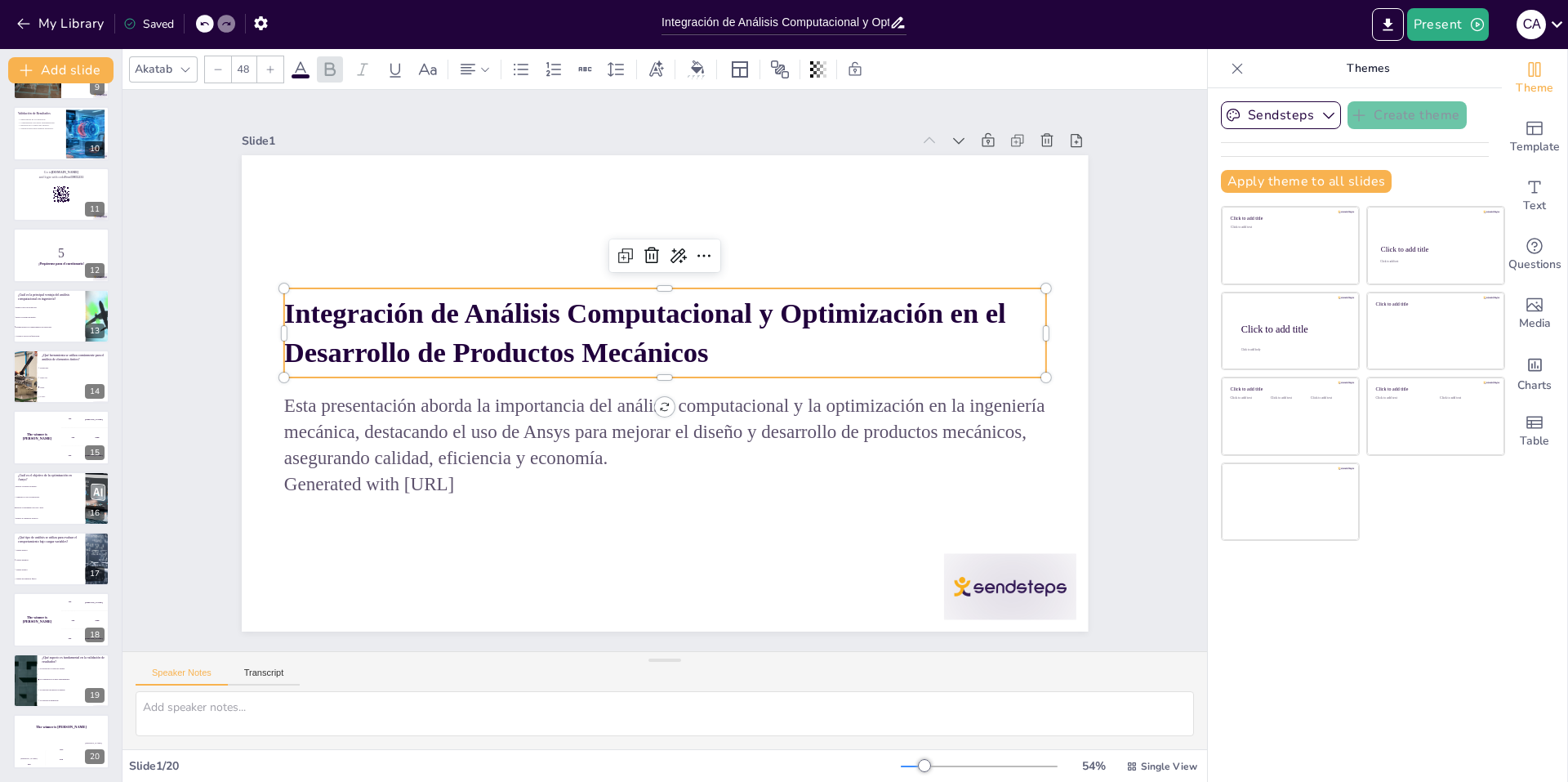
checkbox input "true"
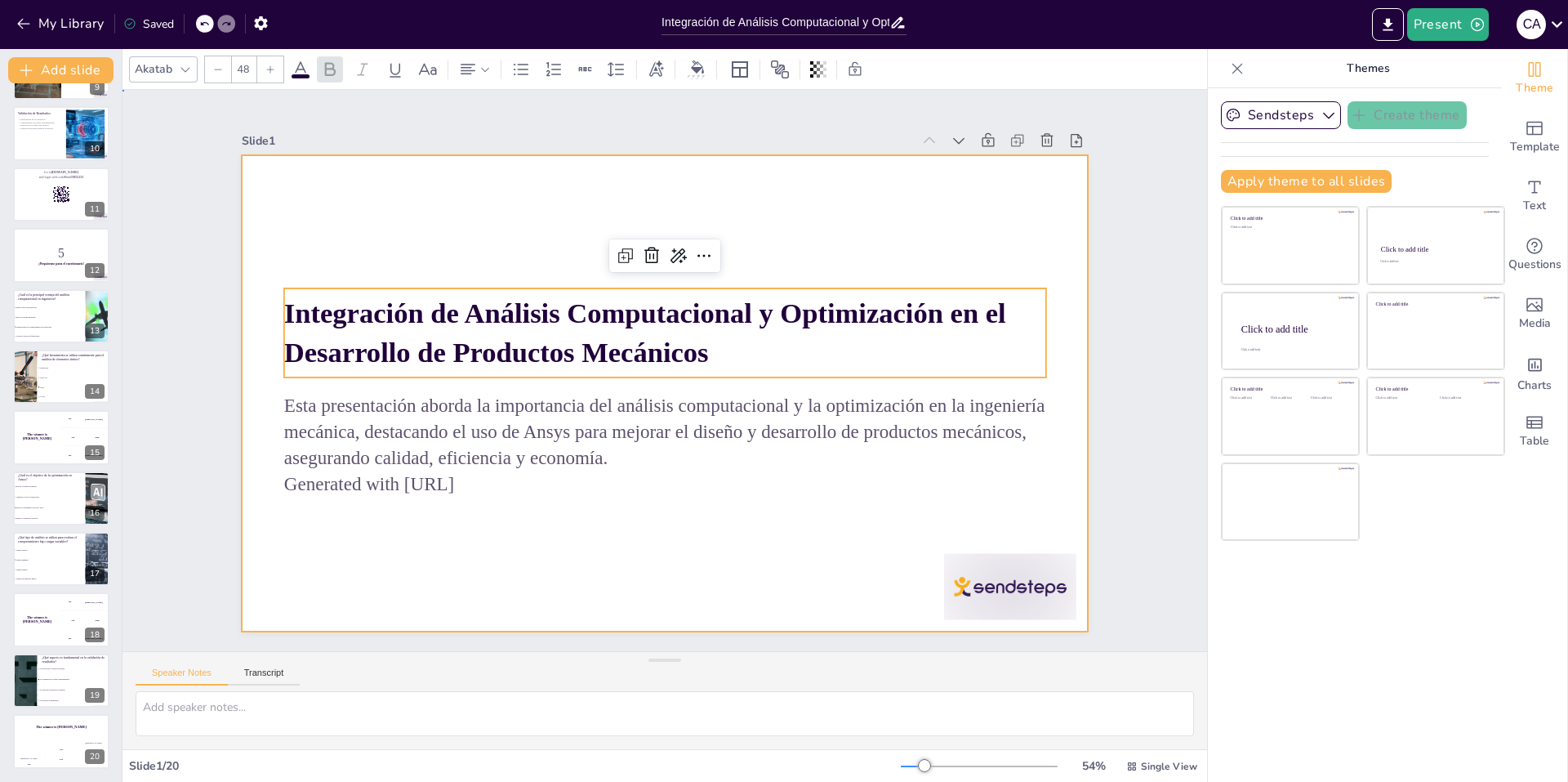
checkbox input "true"
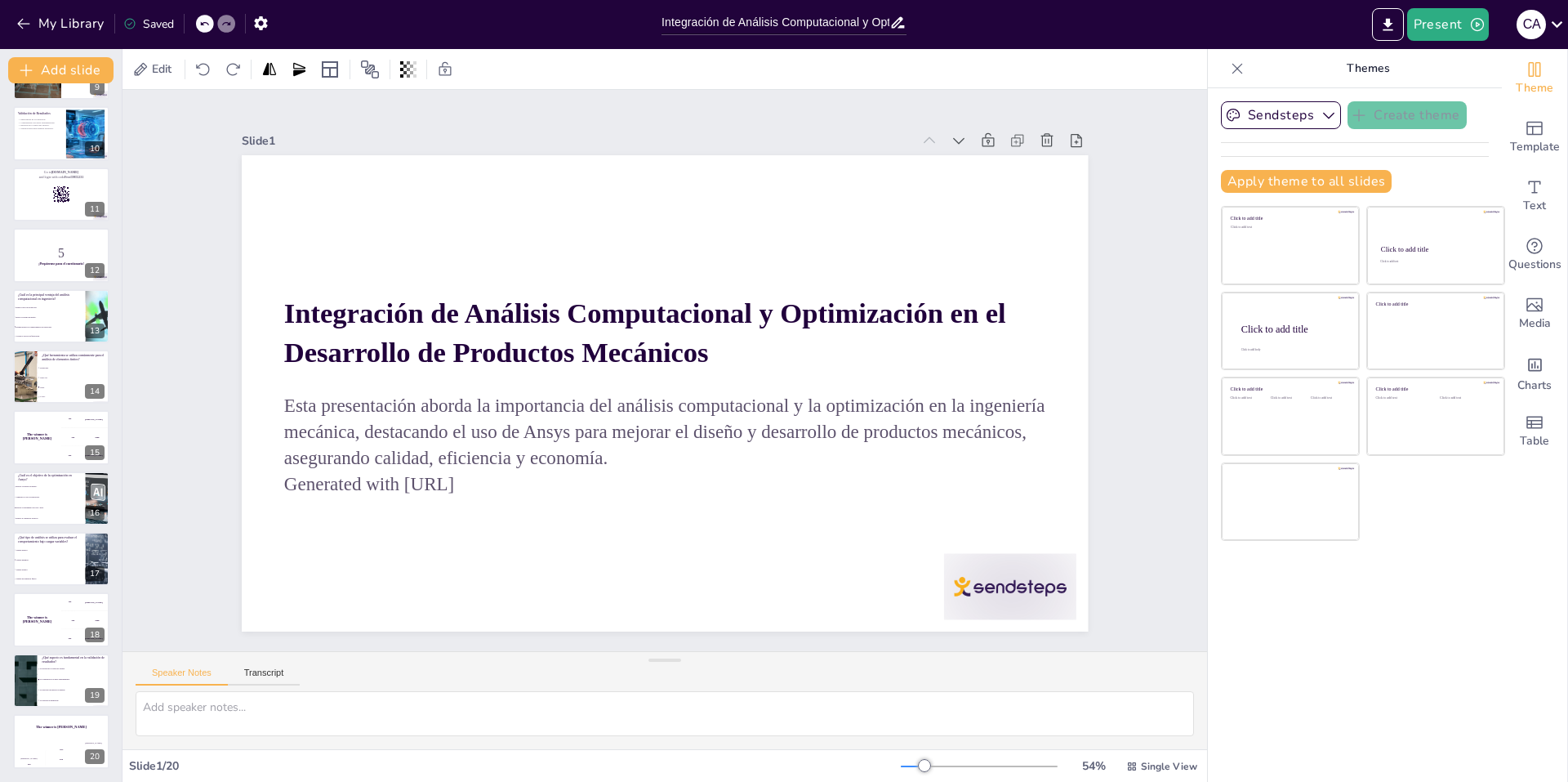
checkbox input "true"
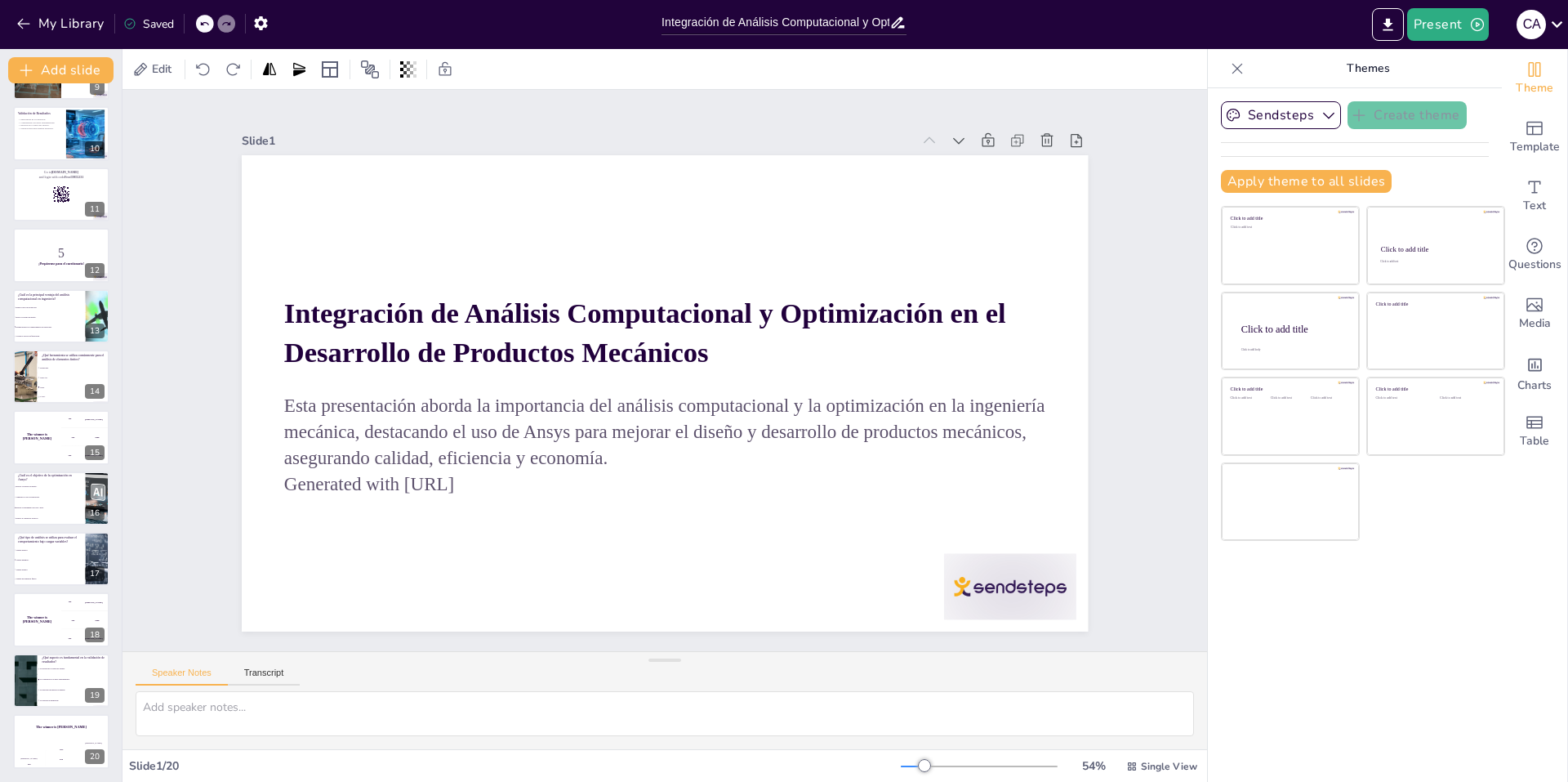
click at [607, 463] on p "Esta presentación aborda la importancia del análisis computacional y la optimiz…" at bounding box center [725, 358] width 236 height 762
checkbox input "true"
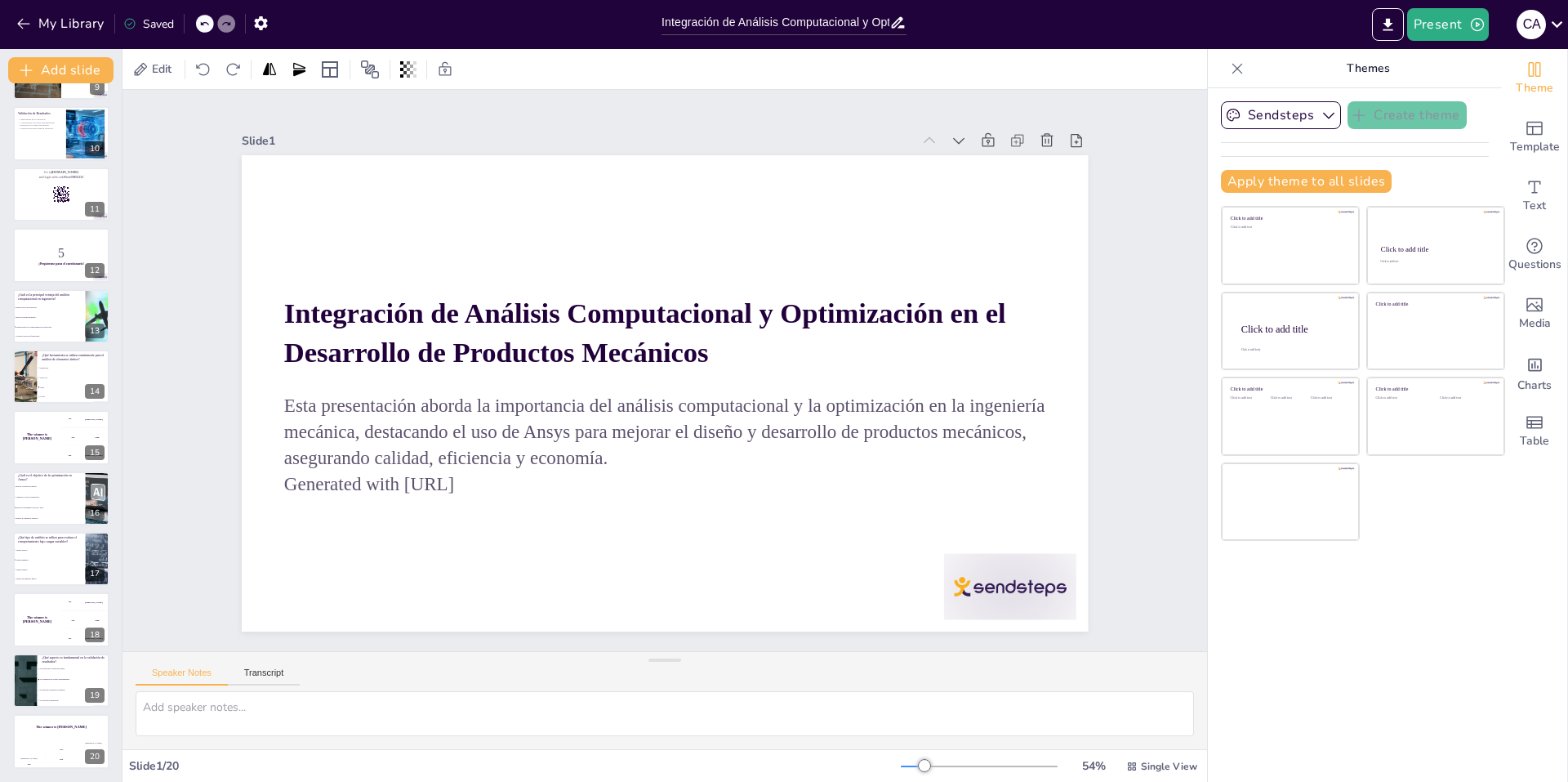
checkbox input "true"
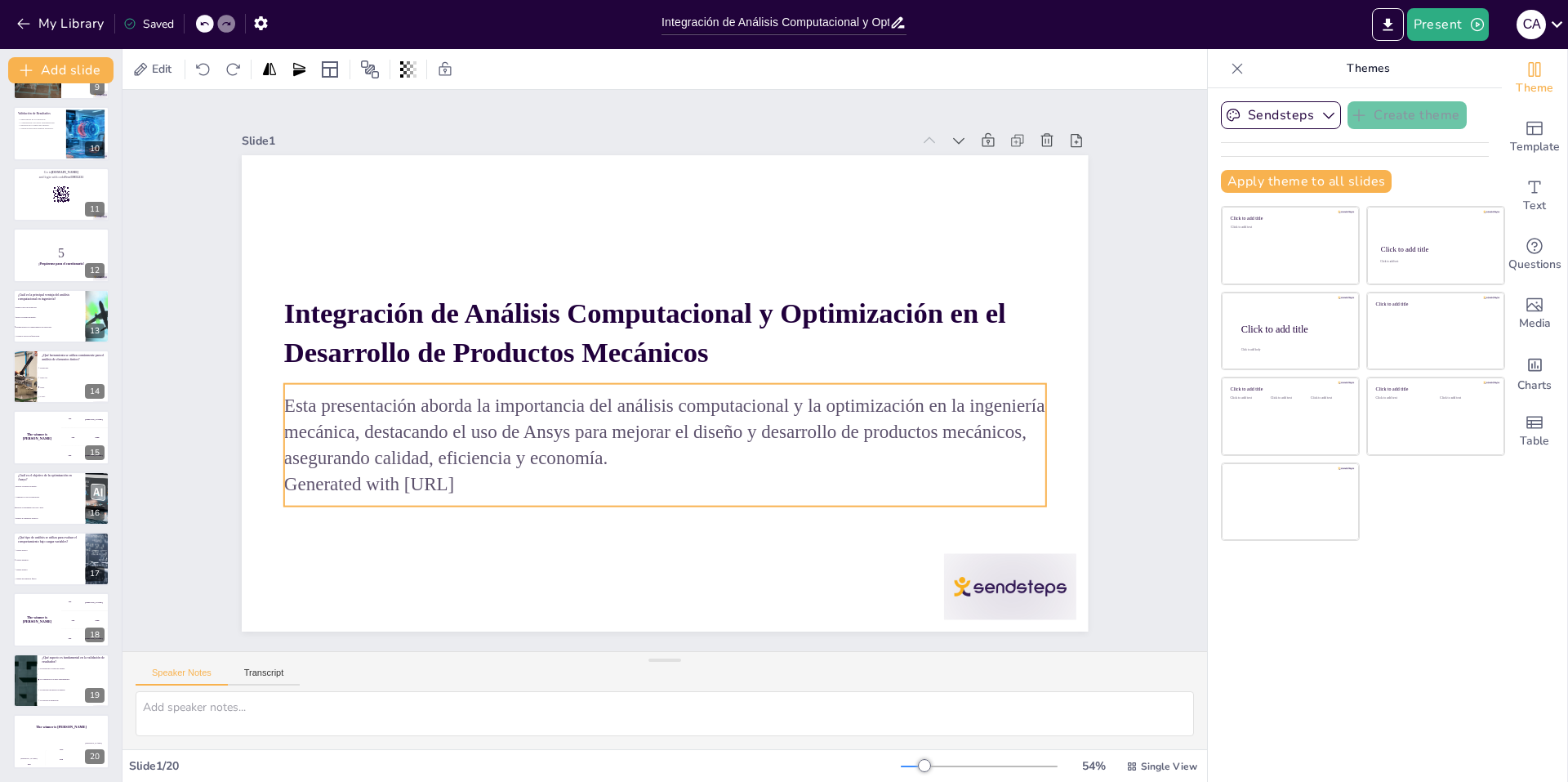
checkbox input "true"
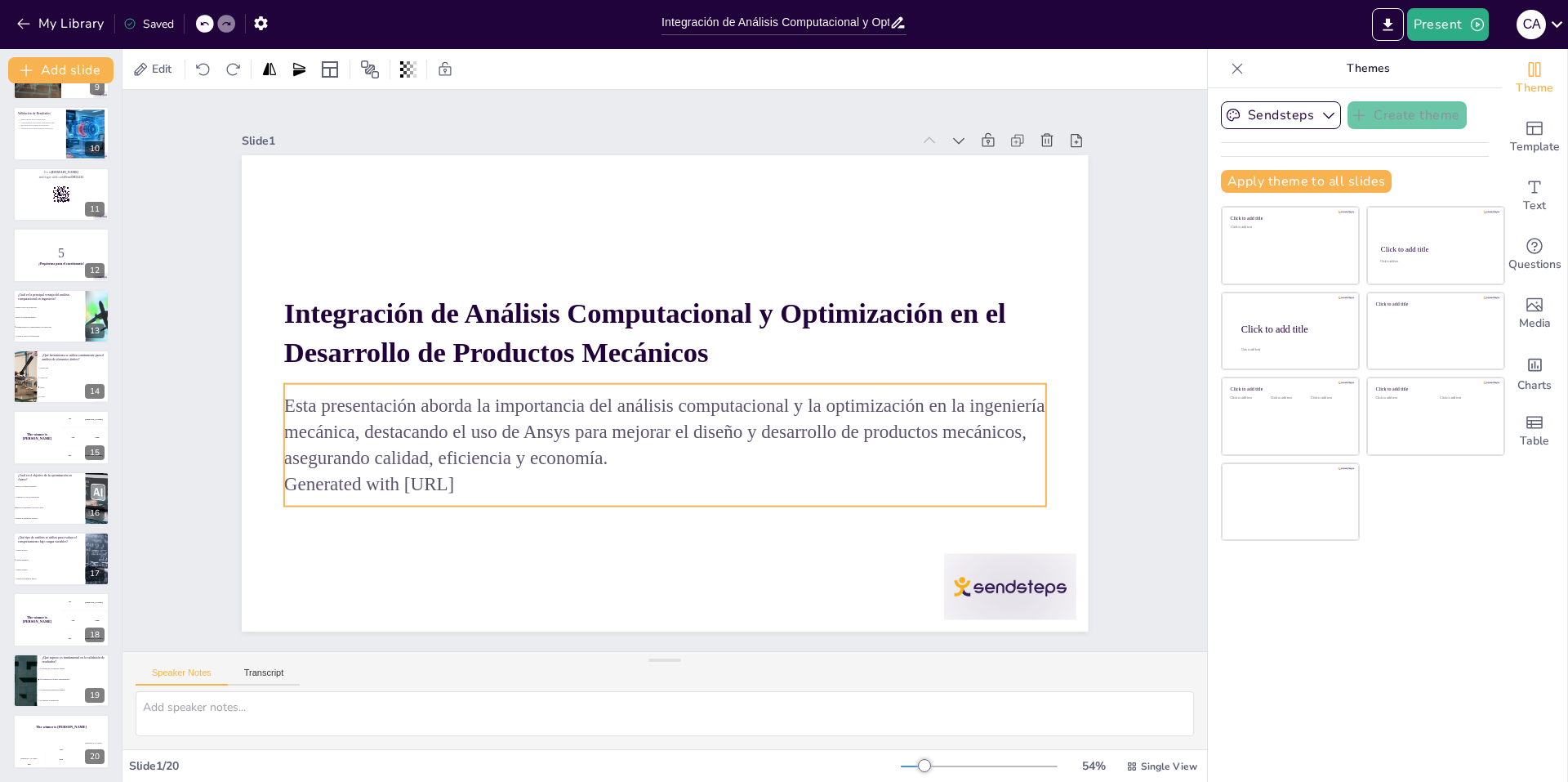
checkbox input "true"
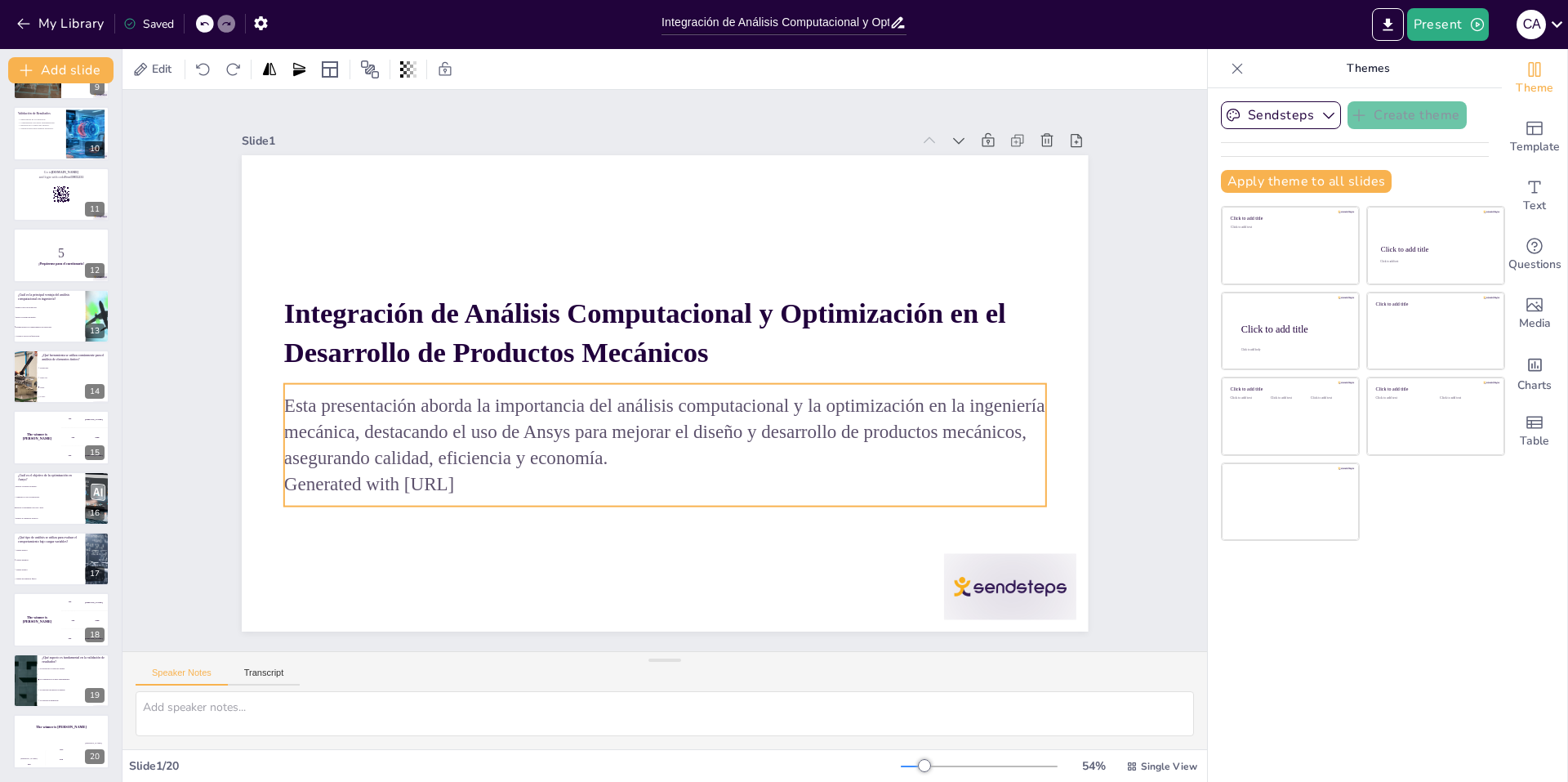
click at [510, 466] on p "Generated with [URL]" at bounding box center [721, 271] width 673 height 404
click at [562, 478] on p "Generated with [URL]" at bounding box center [763, 427] width 404 height 673
click at [570, 541] on div at bounding box center [688, 373] width 562 height 892
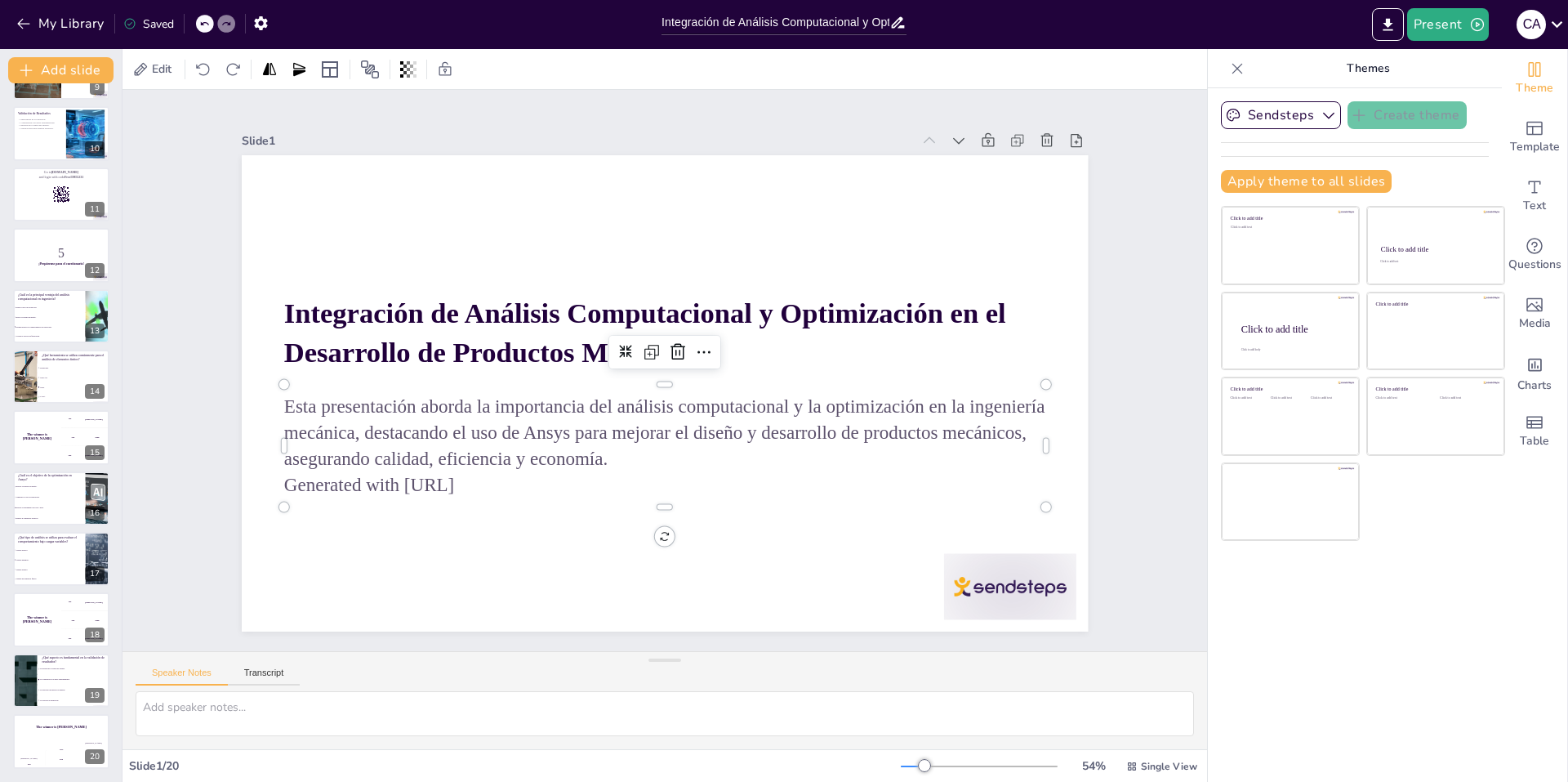
checkbox input "true"
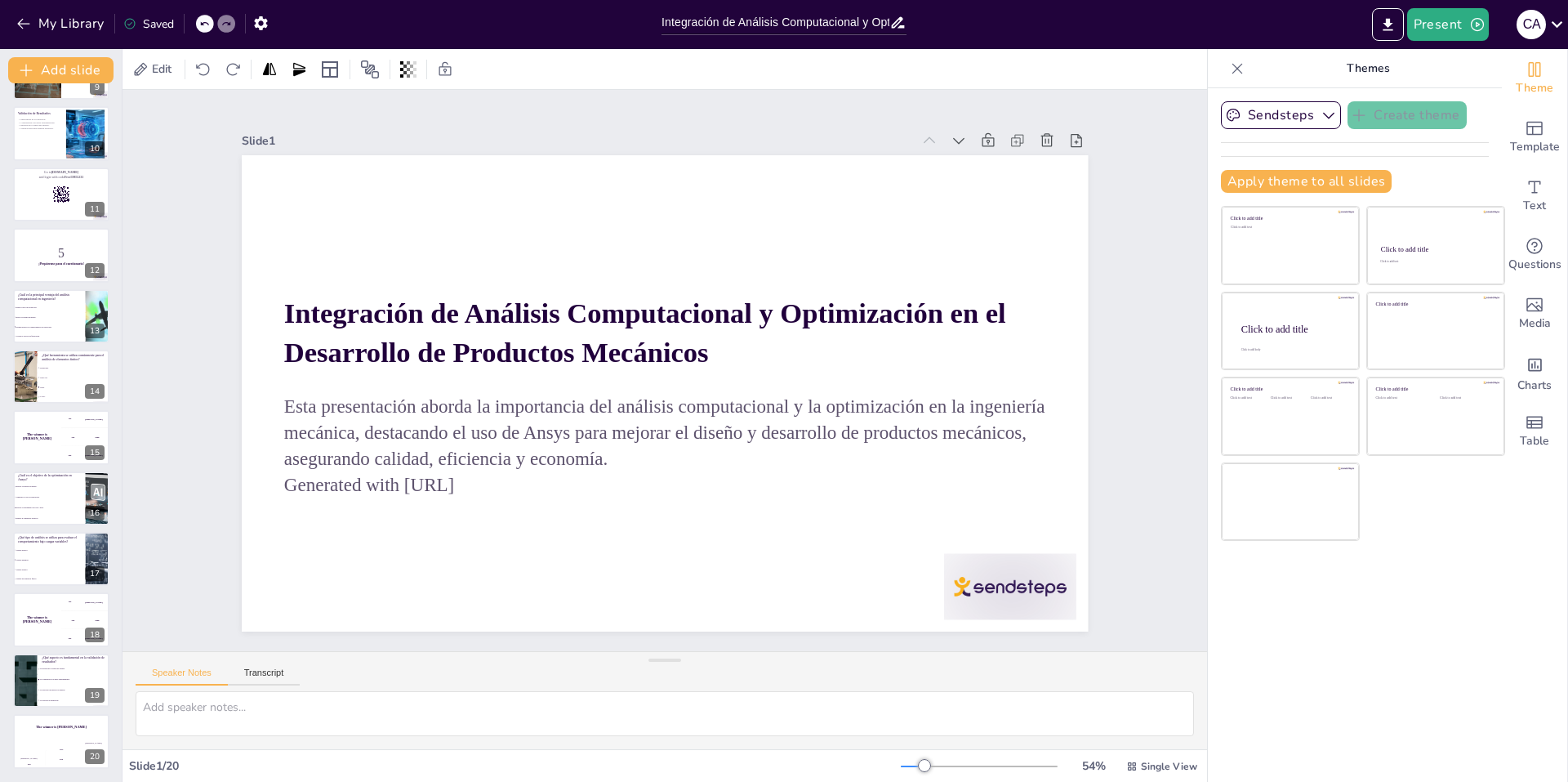
scroll to position [535, 0]
click at [568, 396] on p "Esta presentación aborda la importancia del análisis computacional y la optimiz…" at bounding box center [723, 351] width 311 height 749
click at [79, 243] on button at bounding box center [72, 244] width 19 height 19
click at [181, 213] on div "Slide 1 Integración de Análisis Computacional y Optimización en el Desarrollo d…" at bounding box center [664, 370] width 1091 height 1208
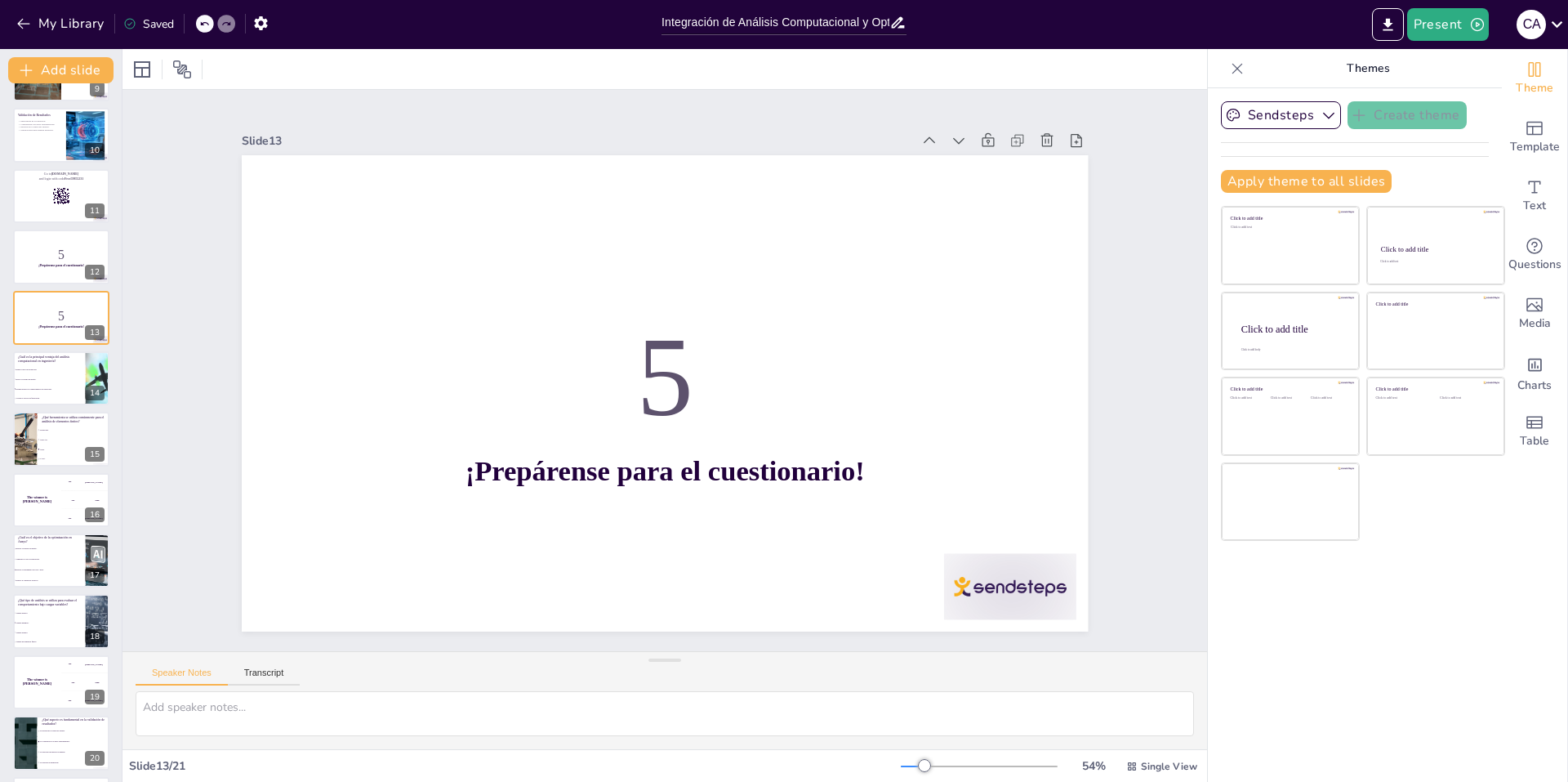
checkbox input "true"
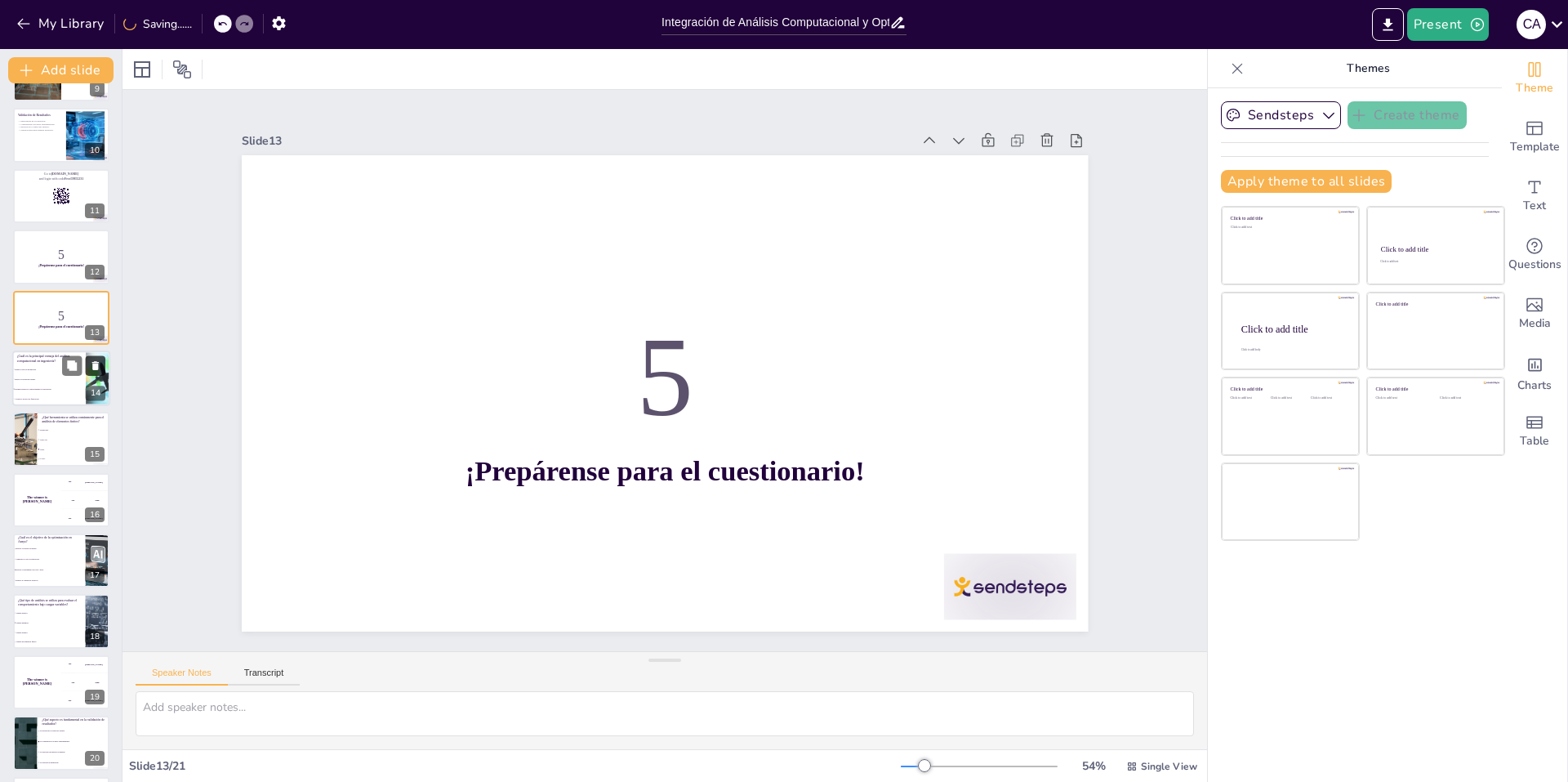
checkbox input "true"
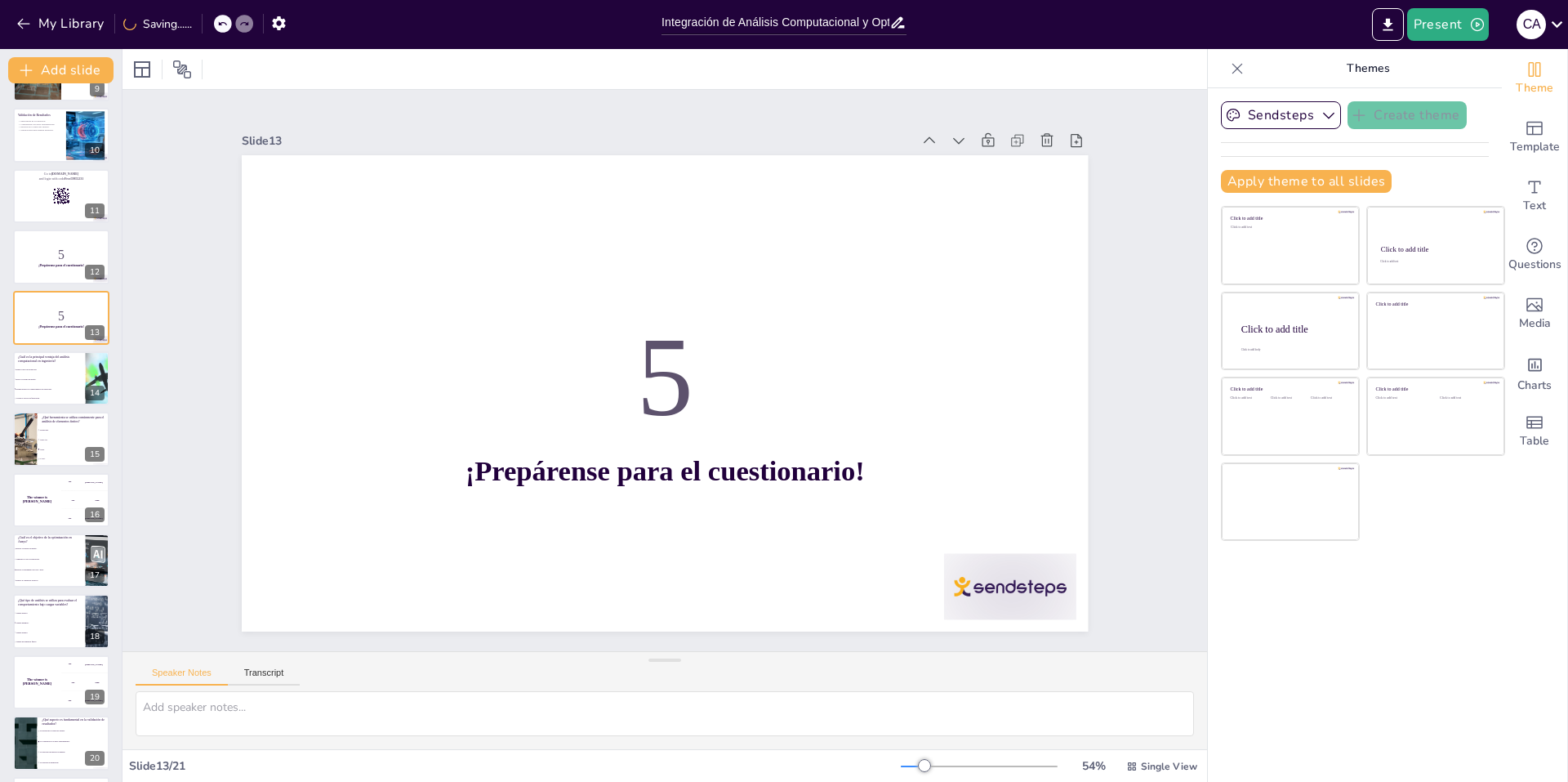
checkbox input "true"
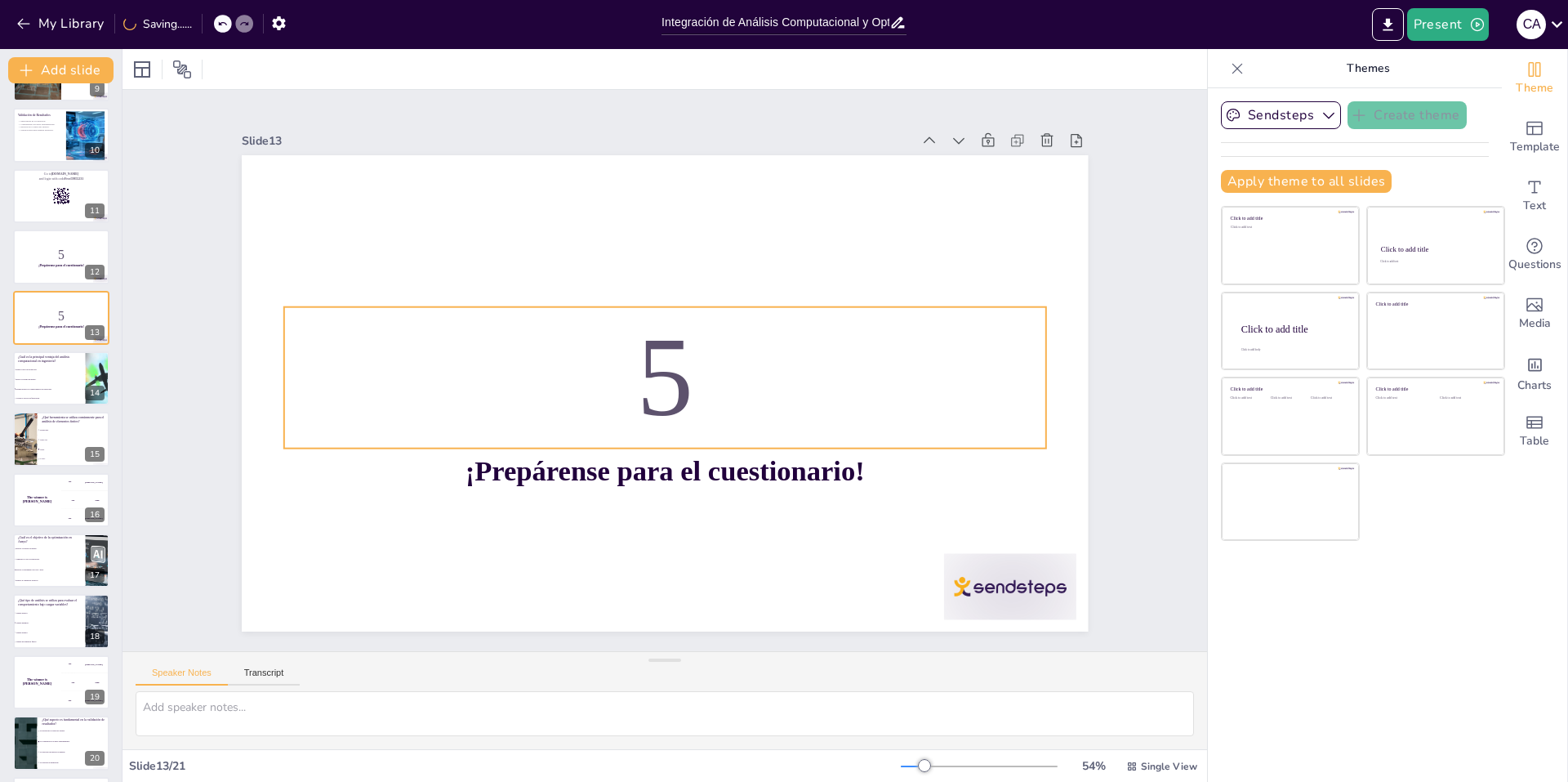
scroll to position [420, 0]
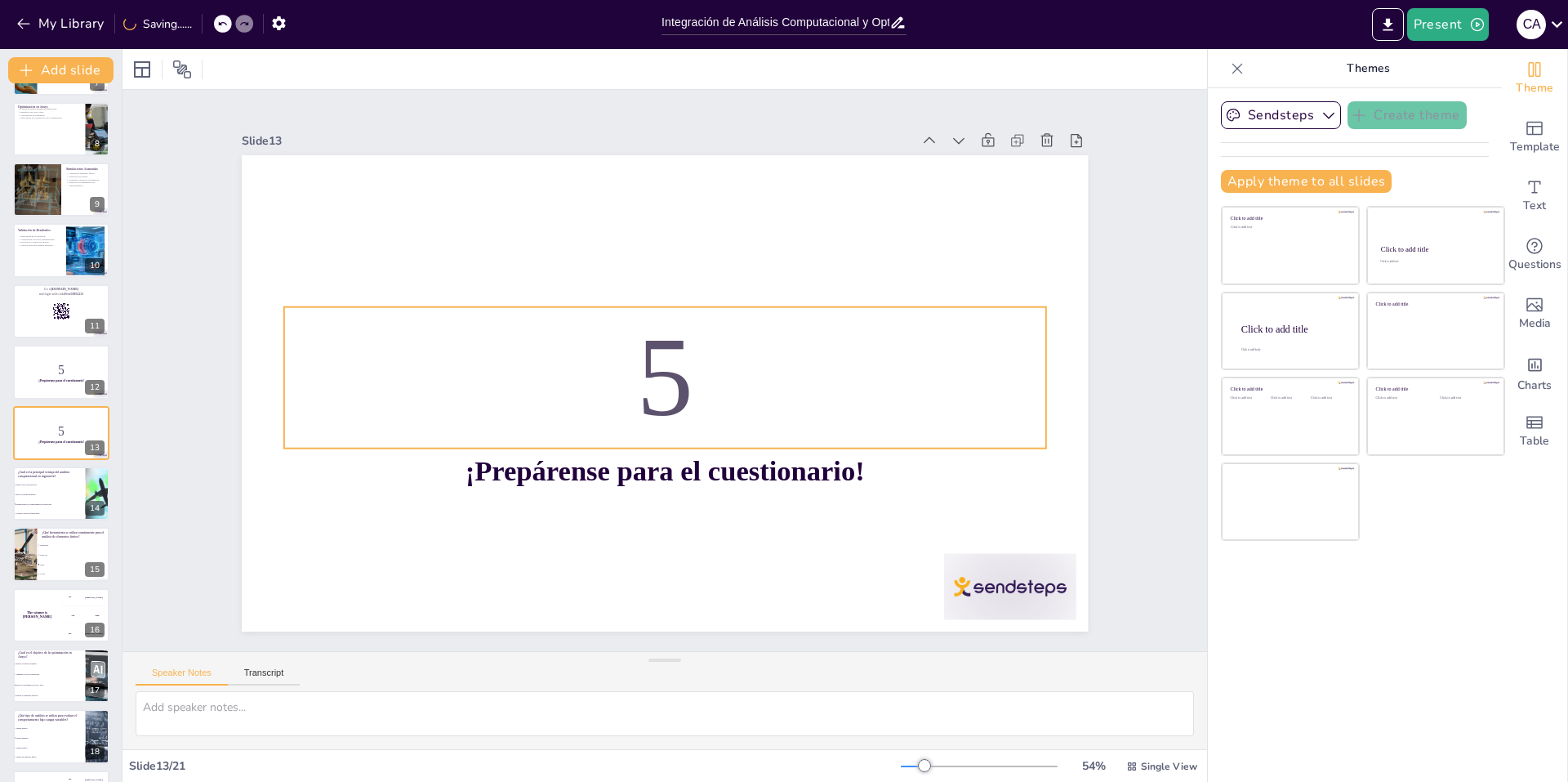
checkbox input "true"
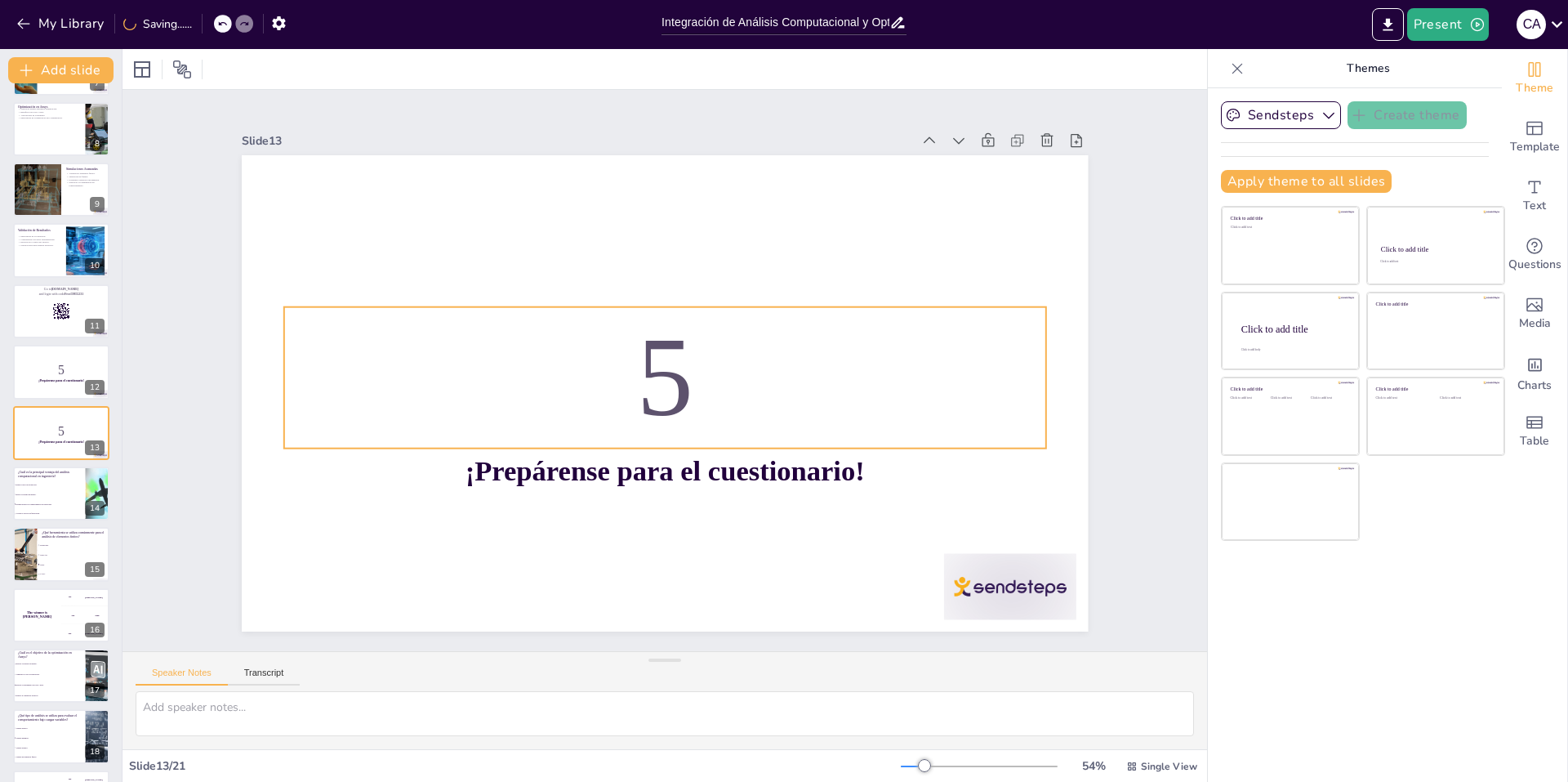
checkbox input "true"
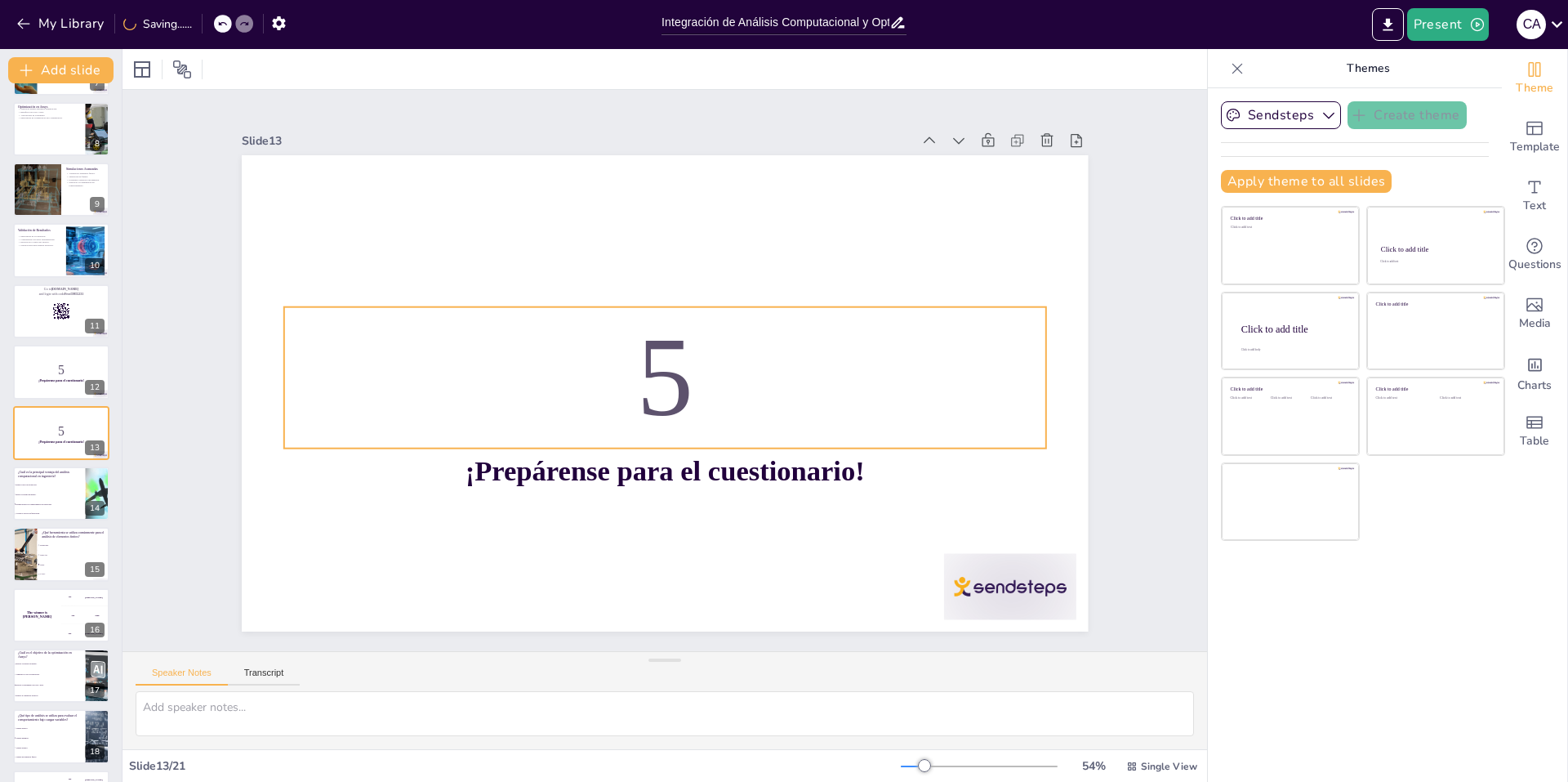
checkbox input "true"
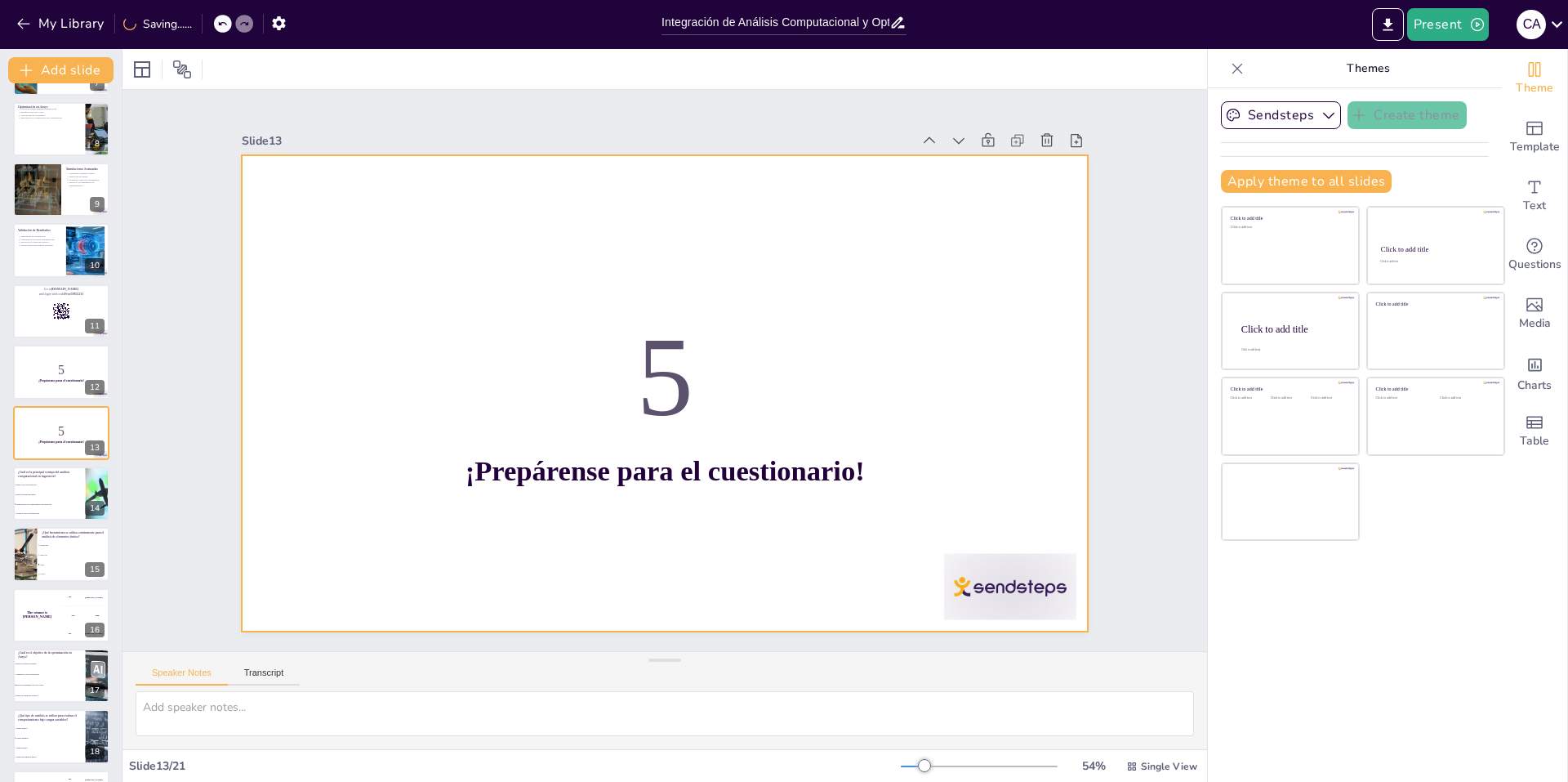
checkbox input "true"
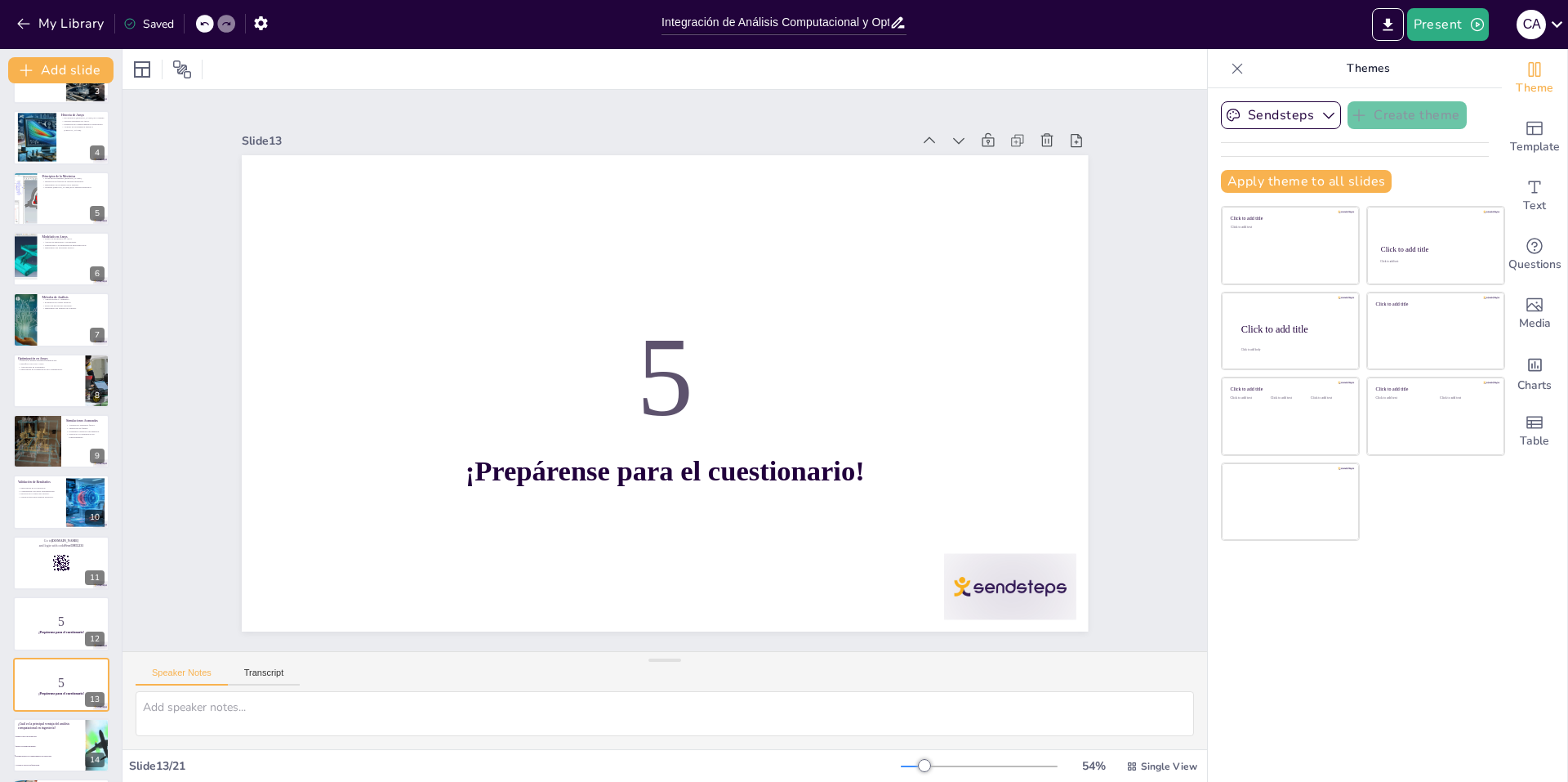
scroll to position [219, 0]
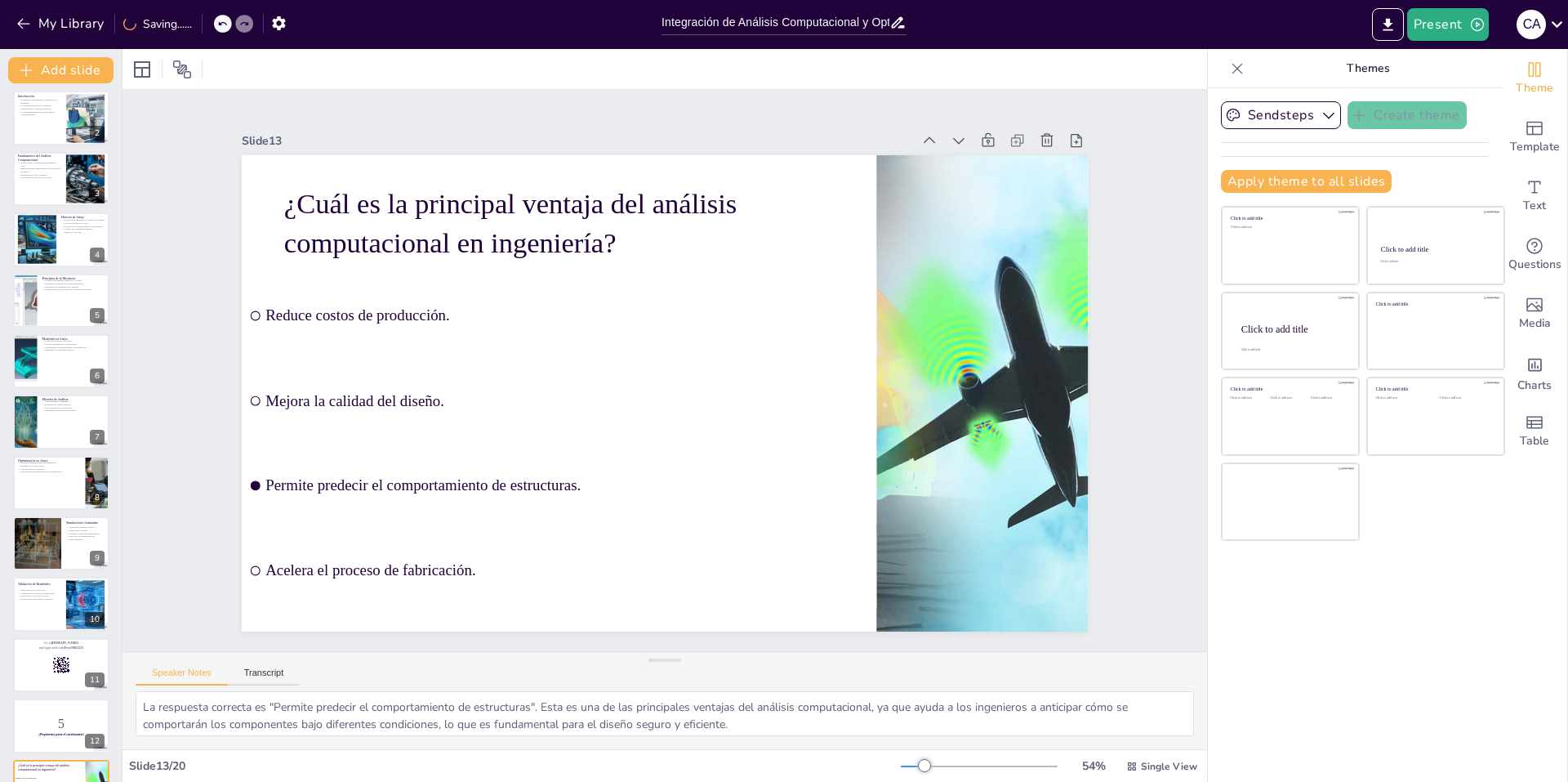
scroll to position [0, 0]
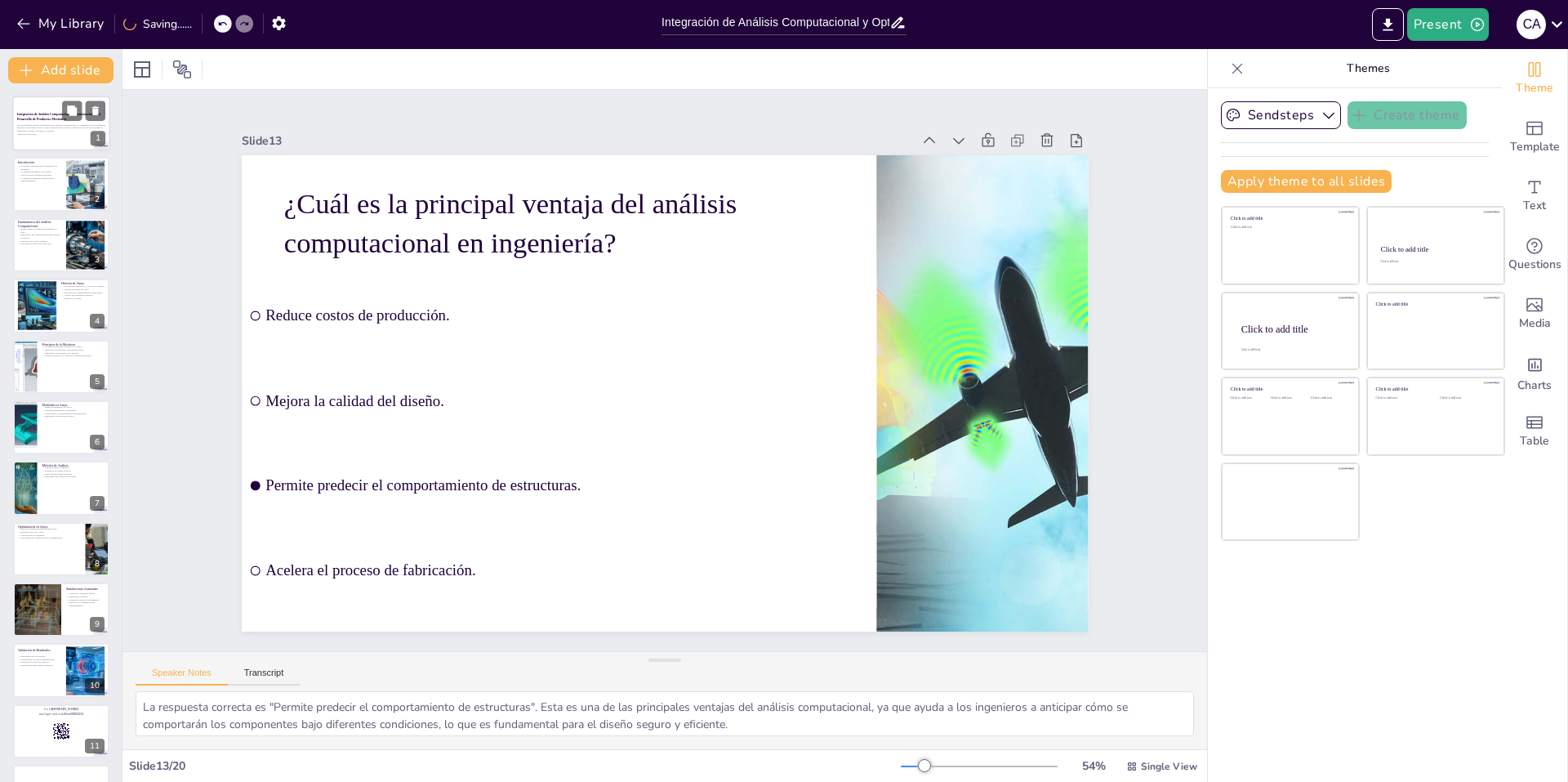
click at [36, 128] on p "Esta presentación aborda la importancia del análisis computacional y la optimiz…" at bounding box center [61, 128] width 88 height 9
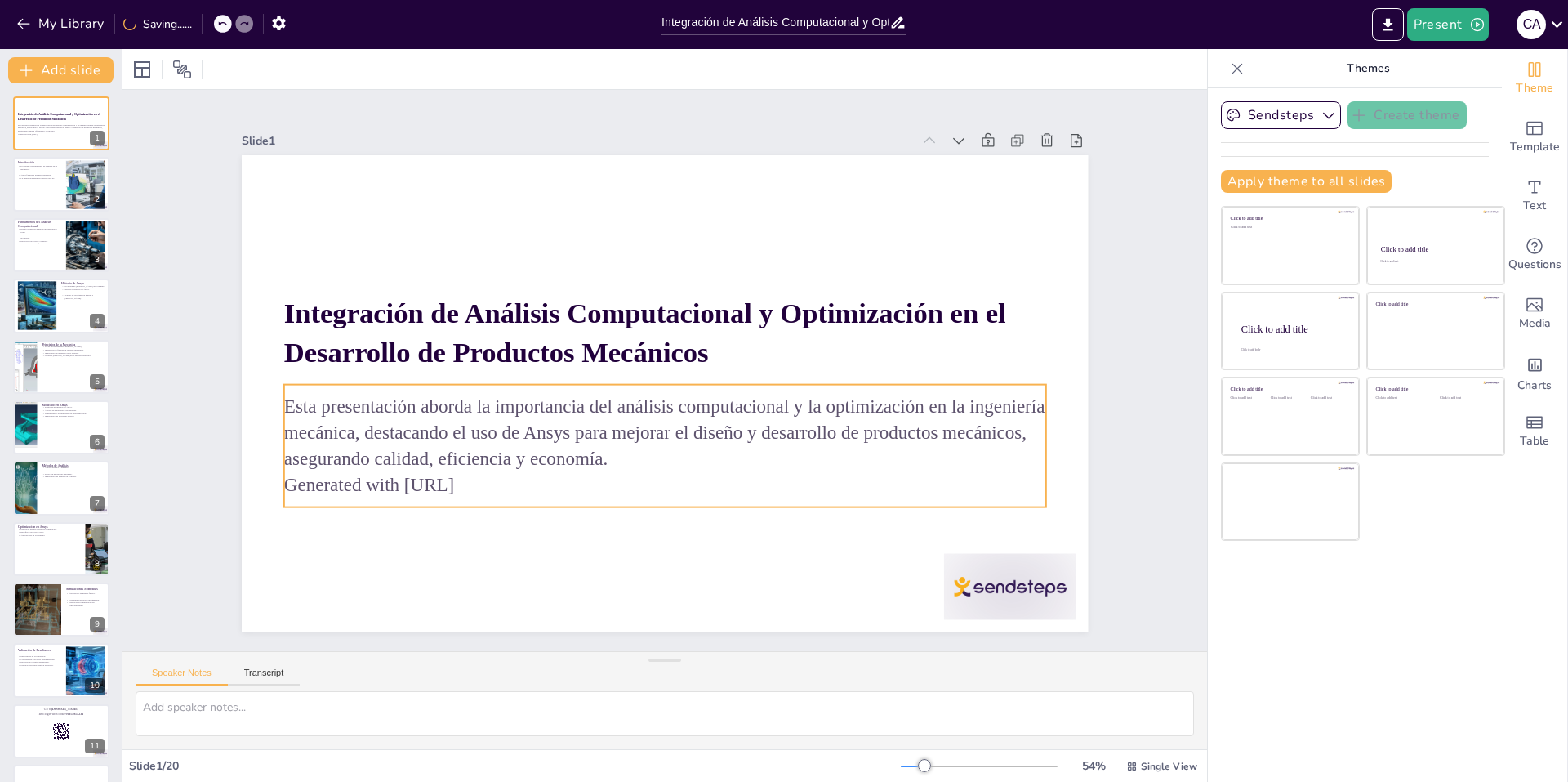
click at [432, 478] on p "Generated with [URL]" at bounding box center [560, 417] width 334 height 707
click at [489, 392] on p "Generated with [URL]" at bounding box center [629, 262] width 733 height 261
click at [489, 309] on p "Generated with [URL]" at bounding box center [677, 256] width 761 height 105
drag, startPoint x: 489, startPoint y: 482, endPoint x: 276, endPoint y: 481, distance: 213.0
click at [359, 481] on p "Generated with [URL]" at bounding box center [712, 476] width 707 height 335
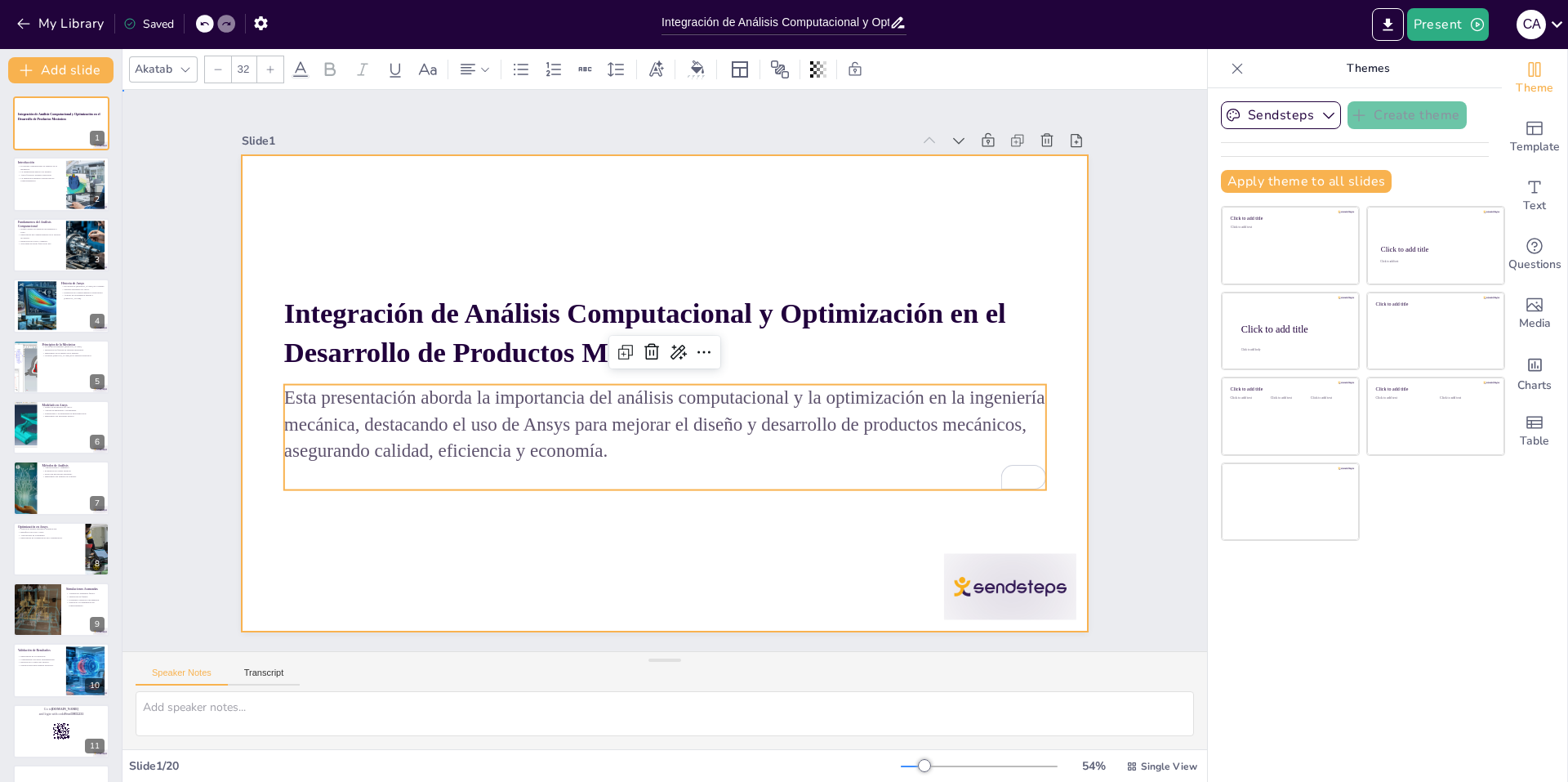
click at [566, 565] on div at bounding box center [680, 353] width 947 height 920
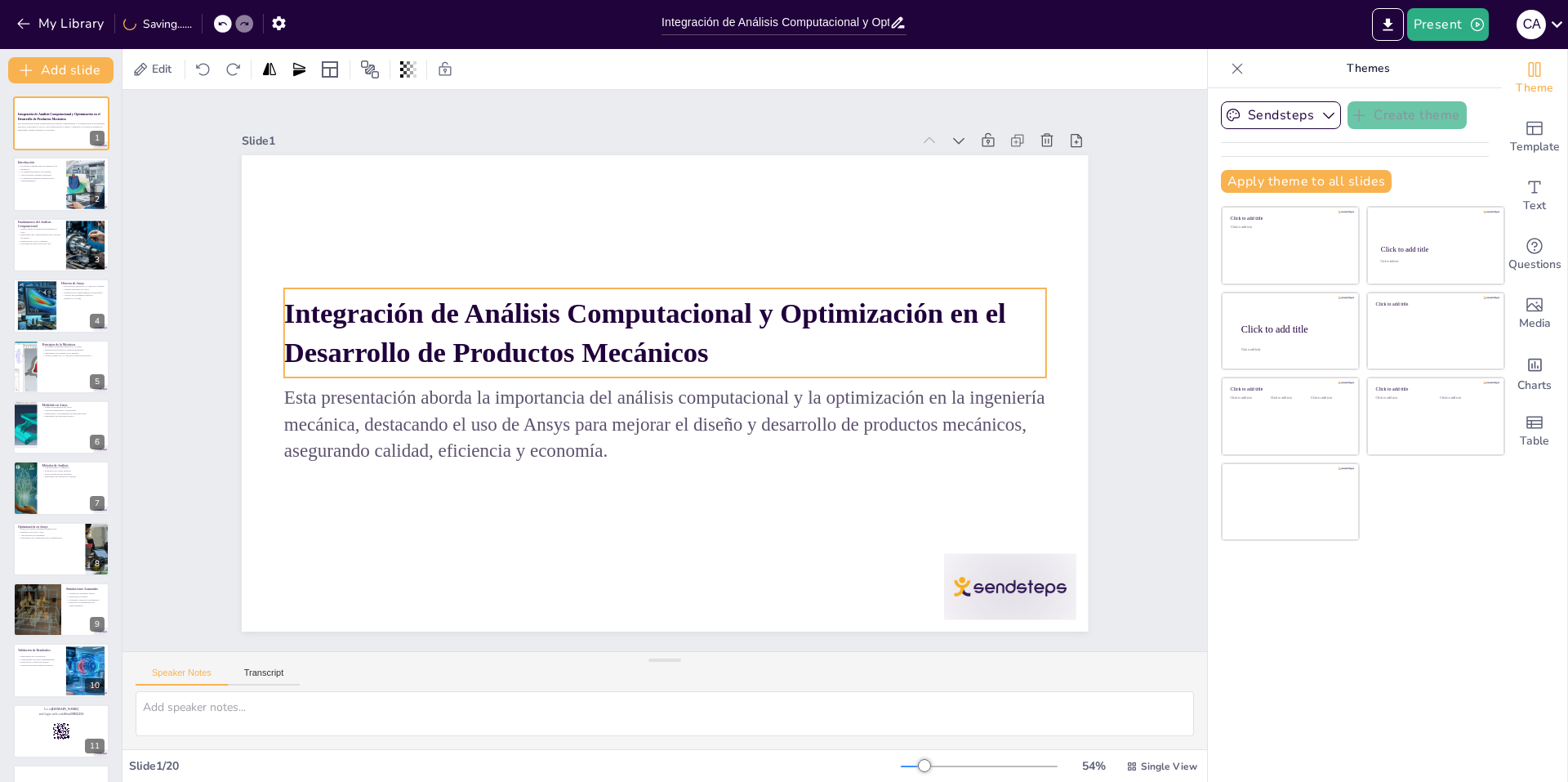
click at [496, 347] on strong "Integración de Análisis Computacional y Optimización en el Desarrollo de Produc…" at bounding box center [707, 397] width 672 height 359
click at [627, 344] on strong "Integración de Análisis Computacional y Optimización en el Desarrollo de Produc…" at bounding box center [700, 344] width 146 height 722
click at [443, 344] on strong "Integración de Análisis Computacional y Optimización en el Desarrollo de Produc…" at bounding box center [604, 373] width 322 height 688
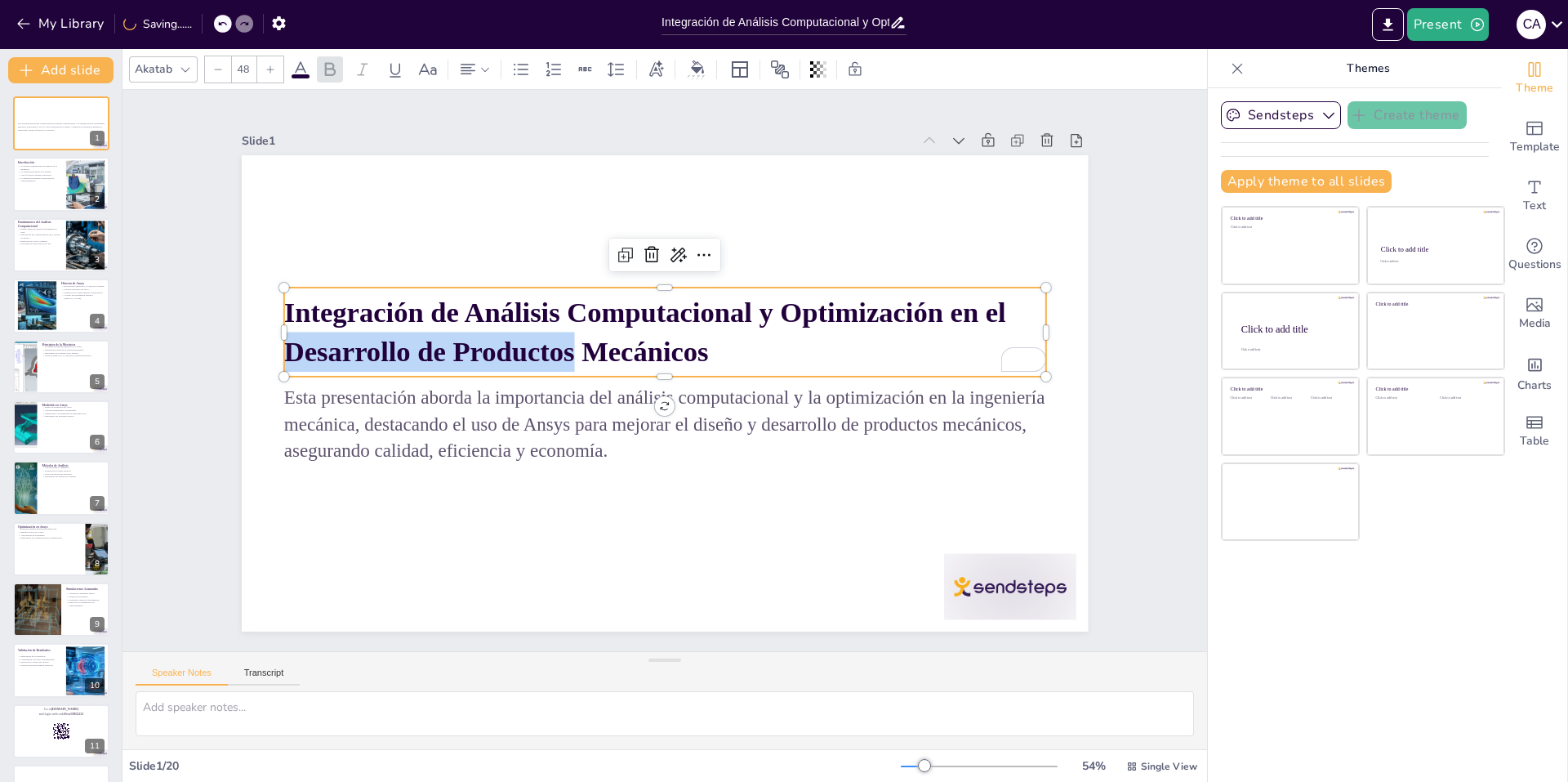
drag, startPoint x: 560, startPoint y: 344, endPoint x: 278, endPoint y: 356, distance: 282.3
click at [316, 356] on strong "Integración de Análisis Computacional y Optimización en el Desarrollo de Produc…" at bounding box center [677, 432] width 721 height 180
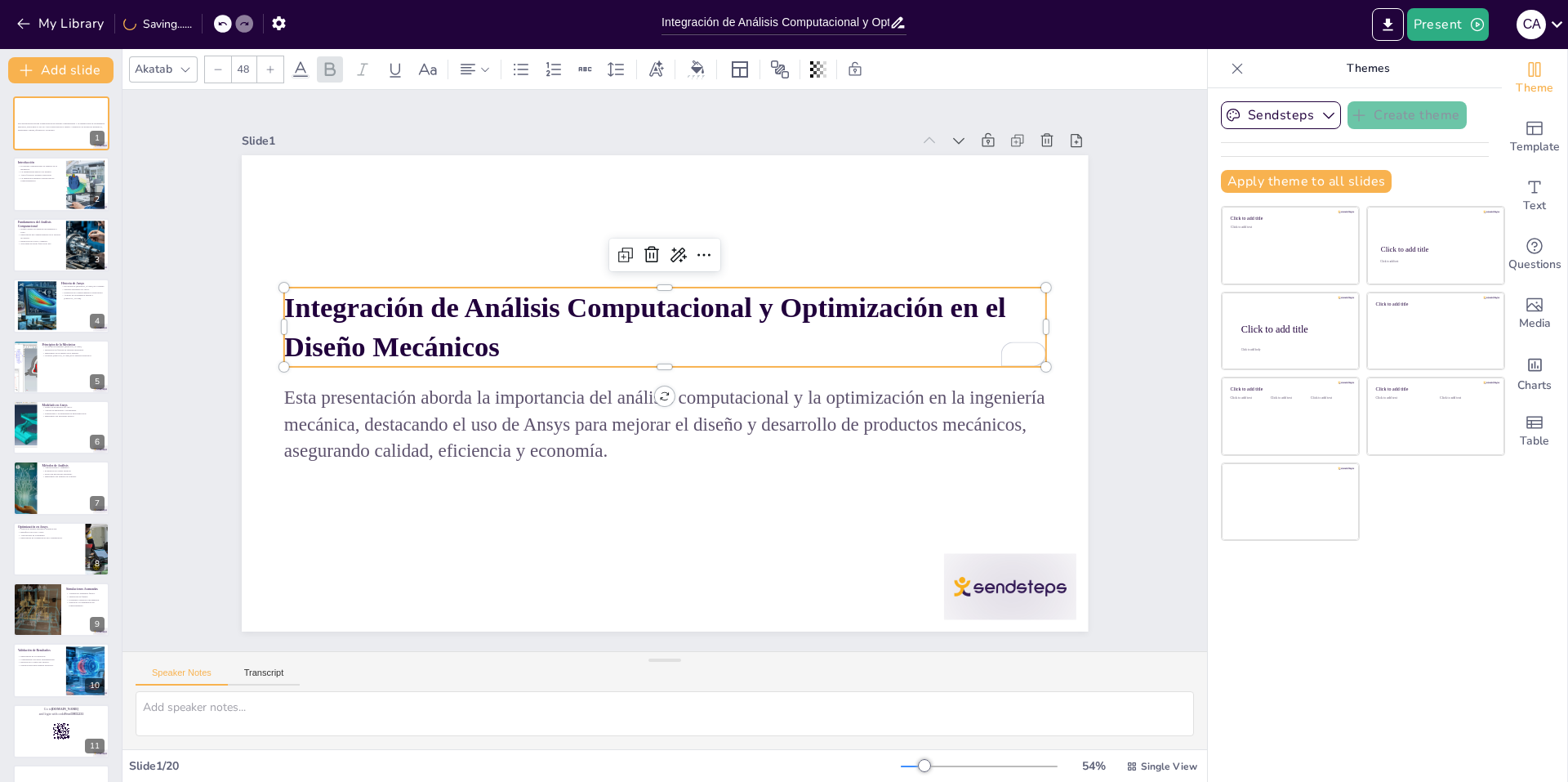
click at [489, 345] on p "Integración de Análisis Computacional y Optimización en el Diseño Mecánicos" at bounding box center [693, 402] width 619 height 568
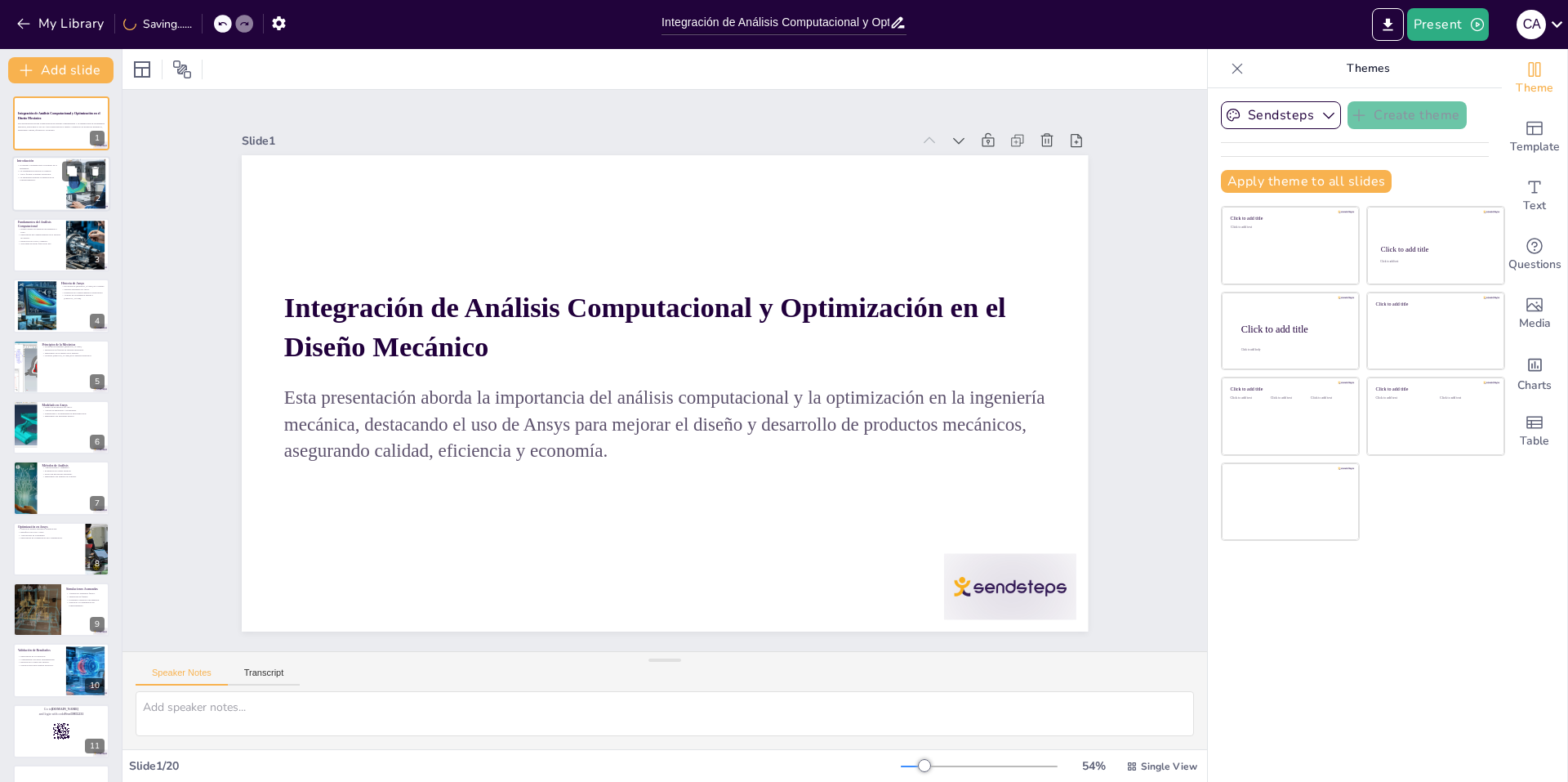
click at [53, 186] on div at bounding box center [61, 184] width 98 height 55
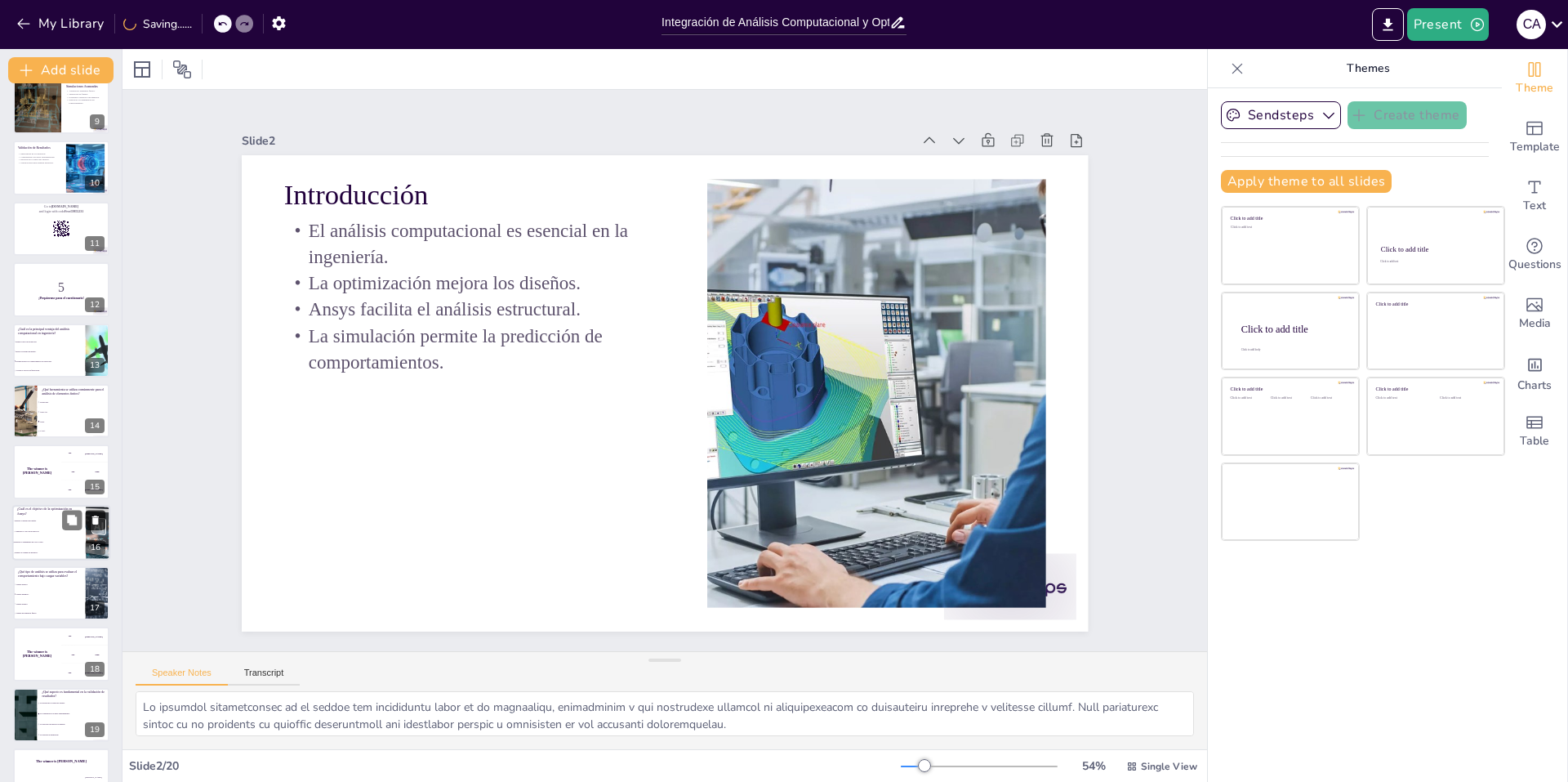
scroll to position [537, 0]
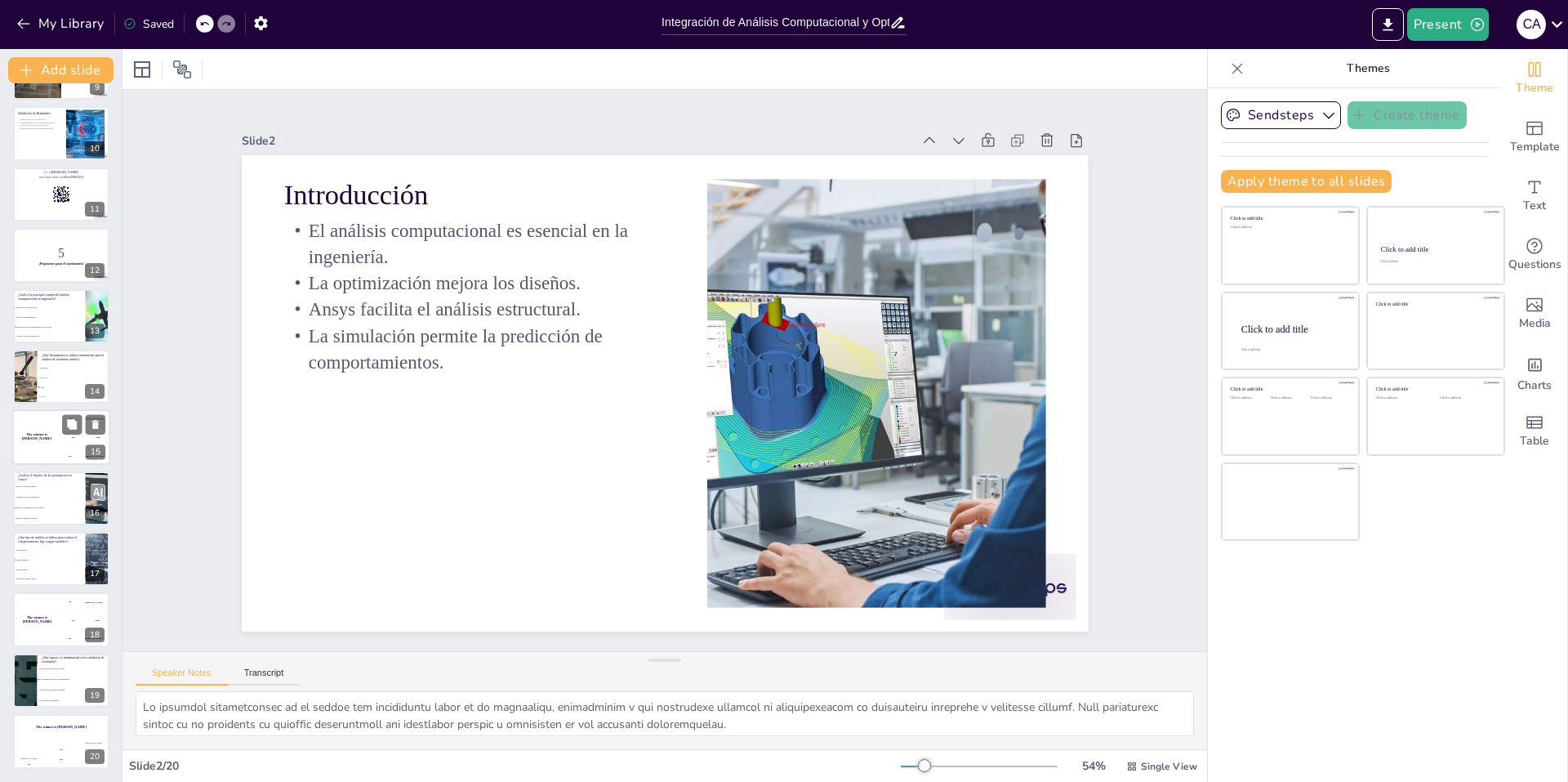
click at [34, 443] on div "The winner is [PERSON_NAME]" at bounding box center [37, 437] width 49 height 55
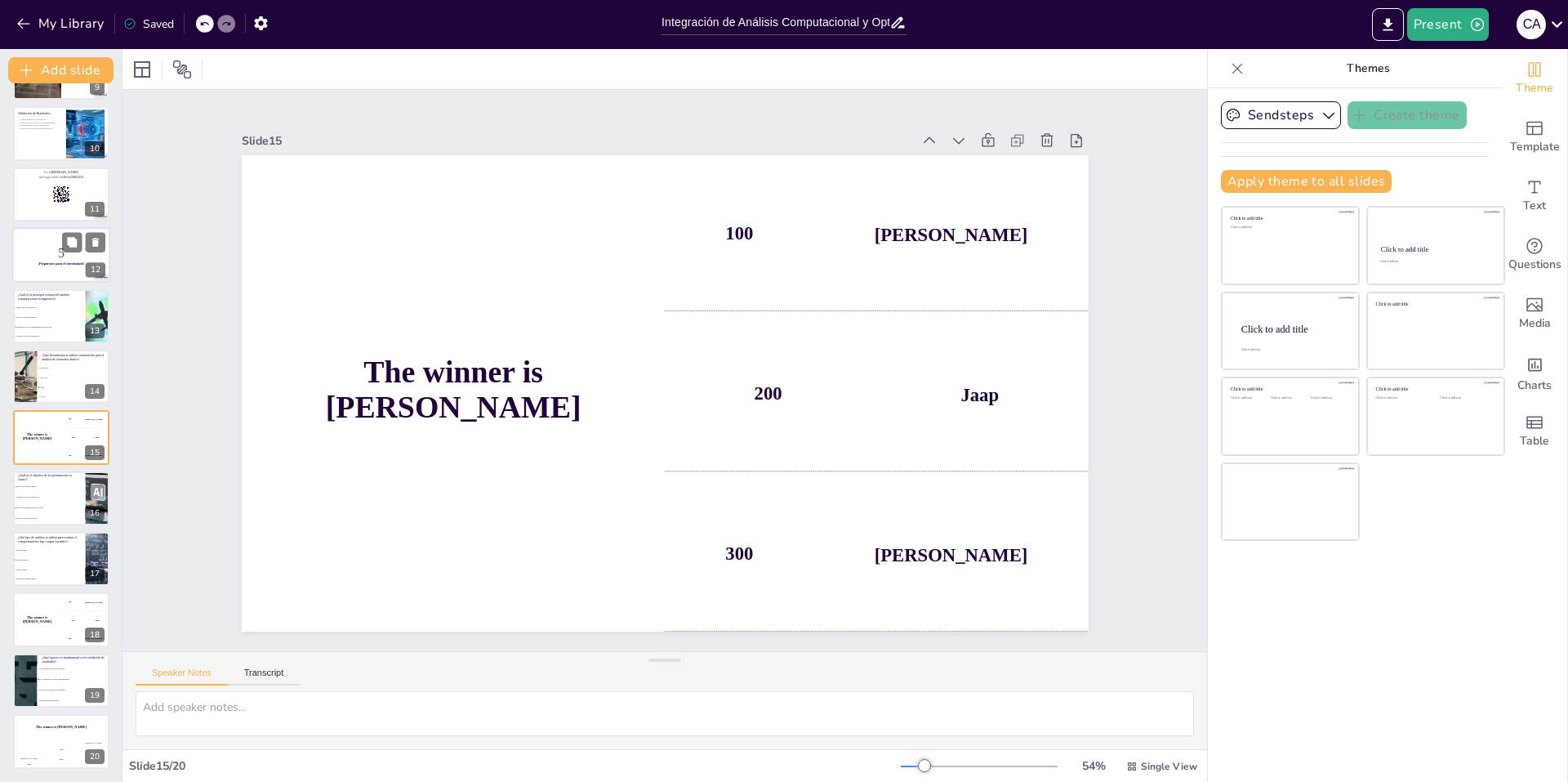
click at [61, 258] on p "5" at bounding box center [61, 253] width 88 height 18
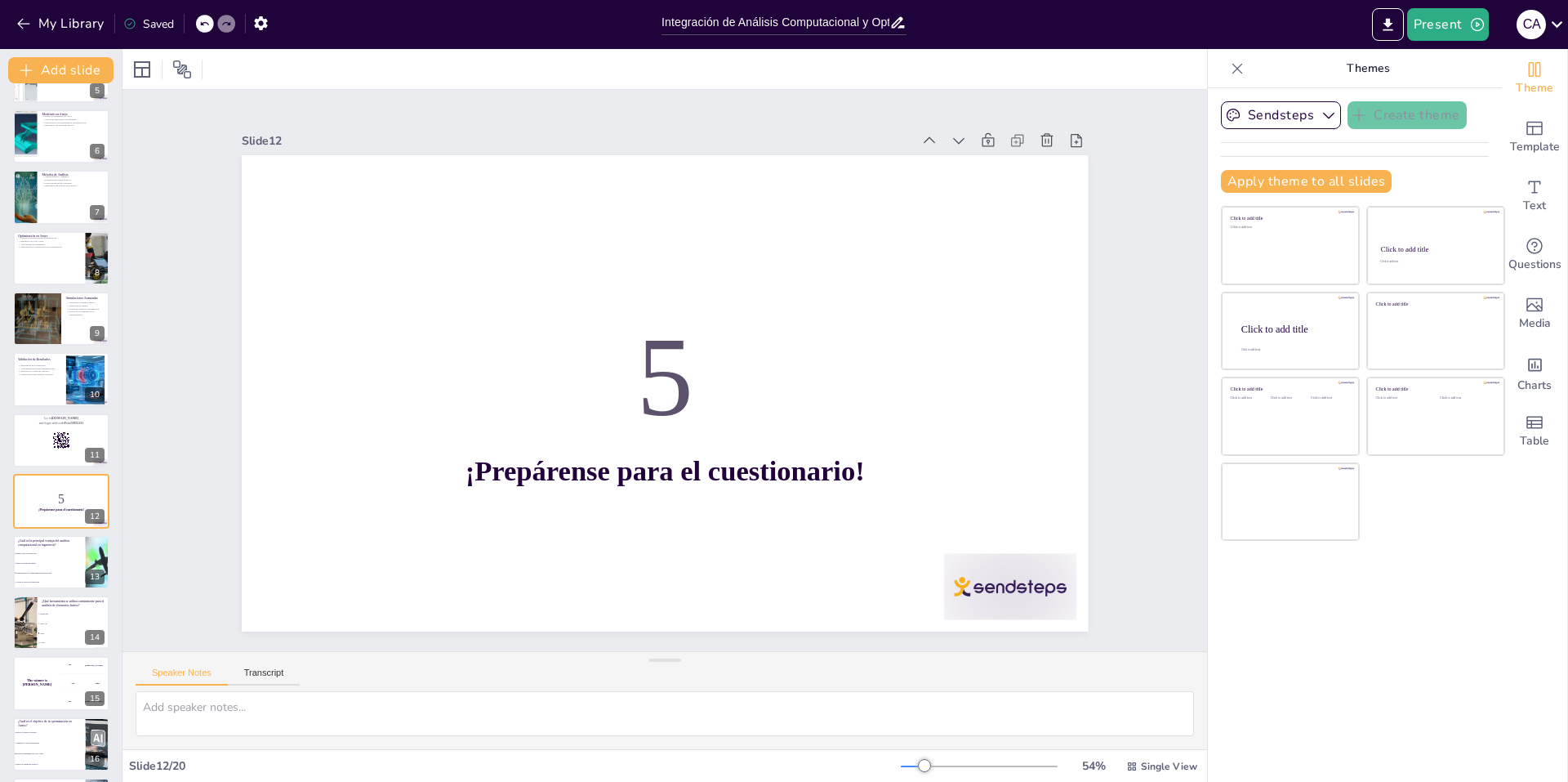
scroll to position [441, 0]
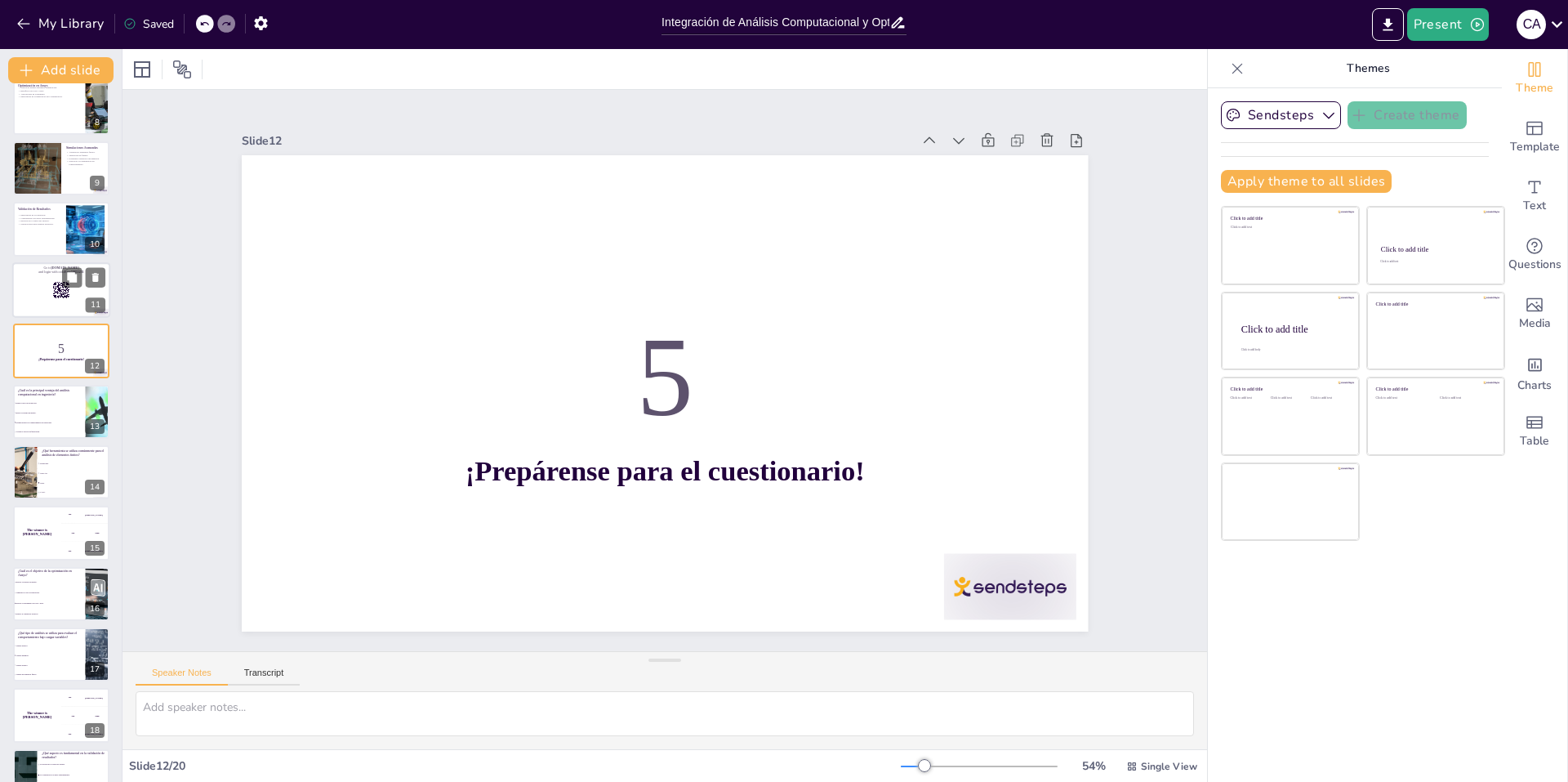
click at [35, 298] on div at bounding box center [61, 289] width 98 height 55
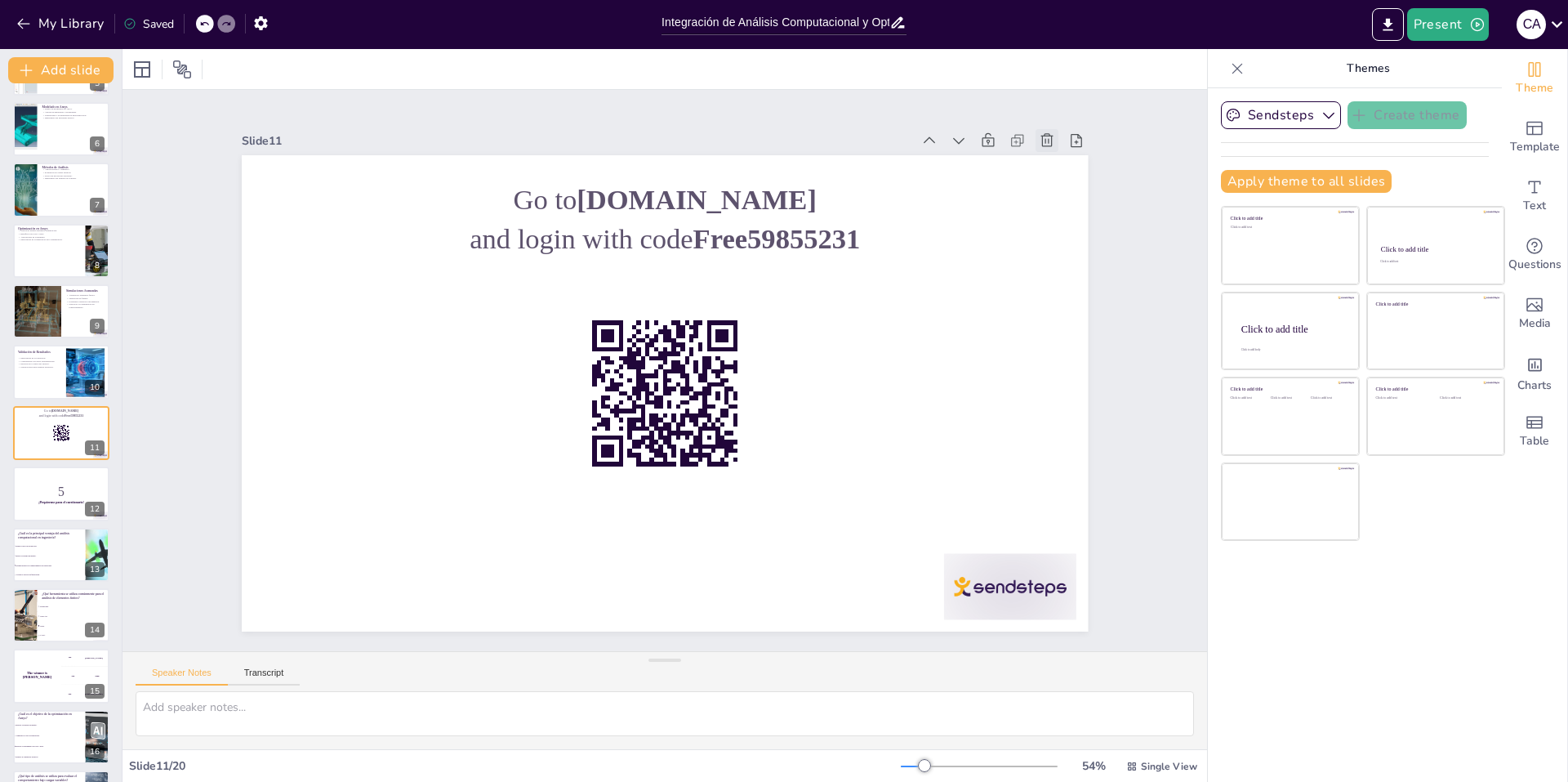
click at [240, 461] on icon at bounding box center [229, 470] width 20 height 20
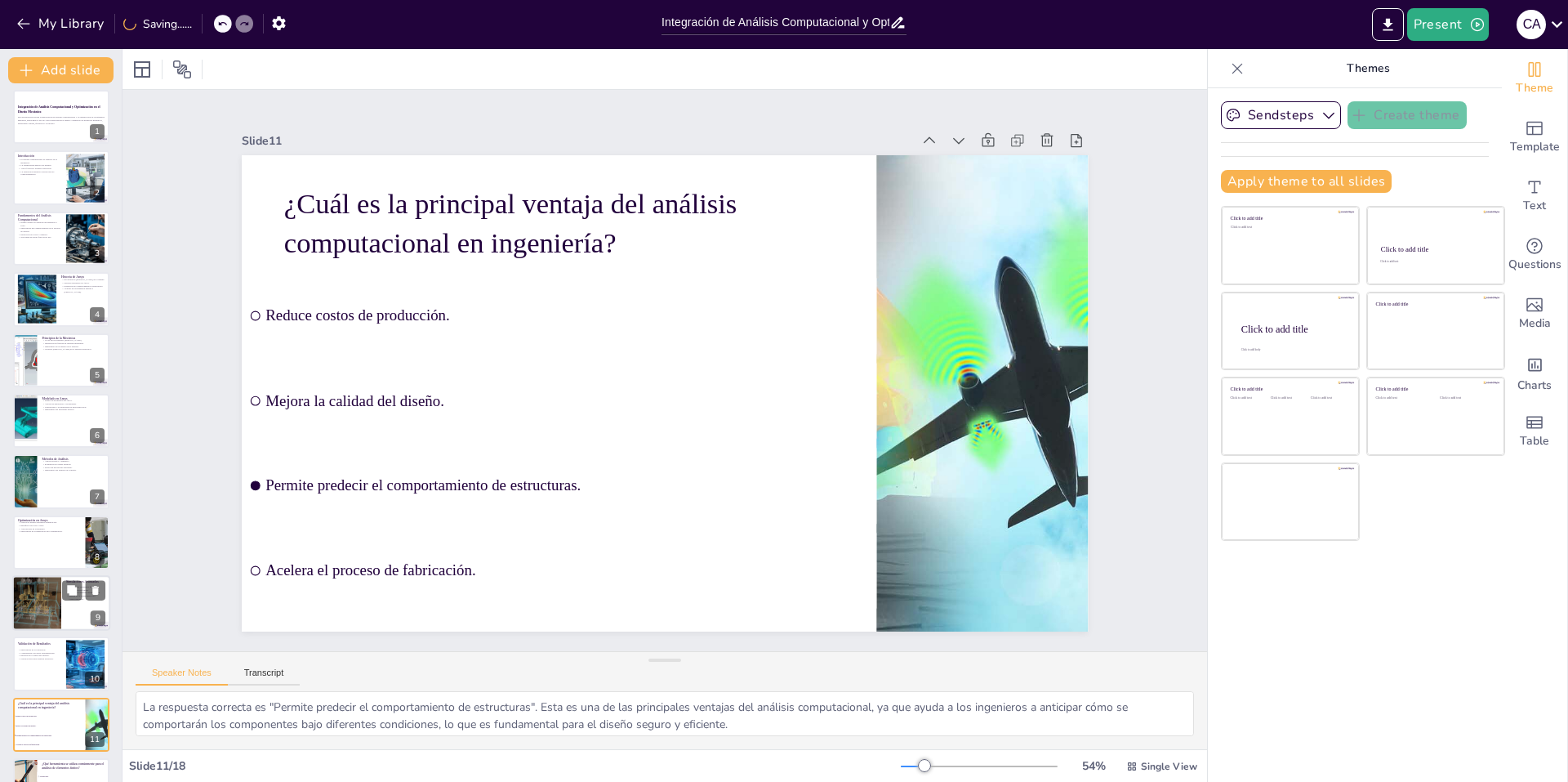
scroll to position [0, 0]
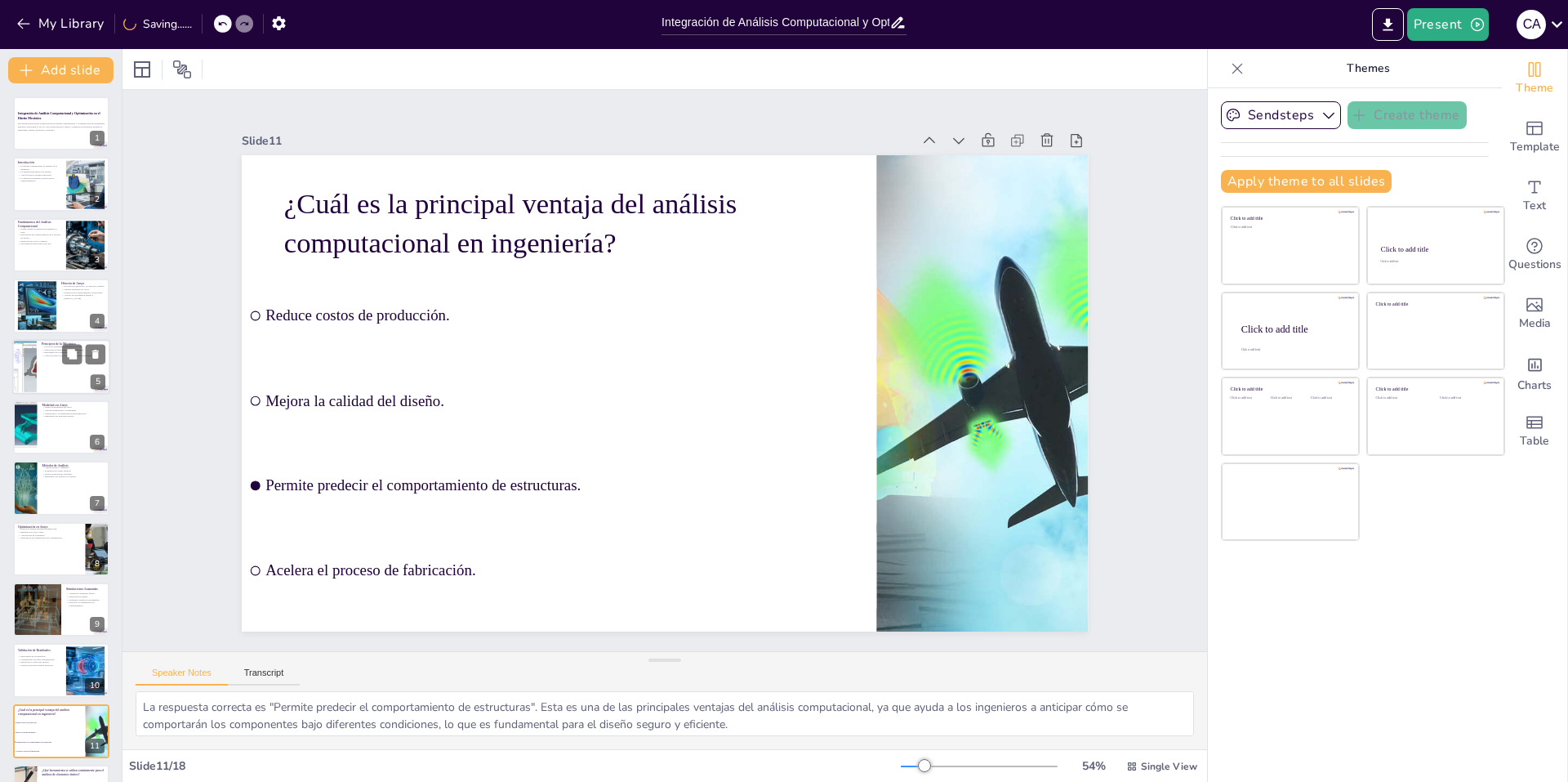
click at [63, 370] on div at bounding box center [61, 366] width 98 height 55
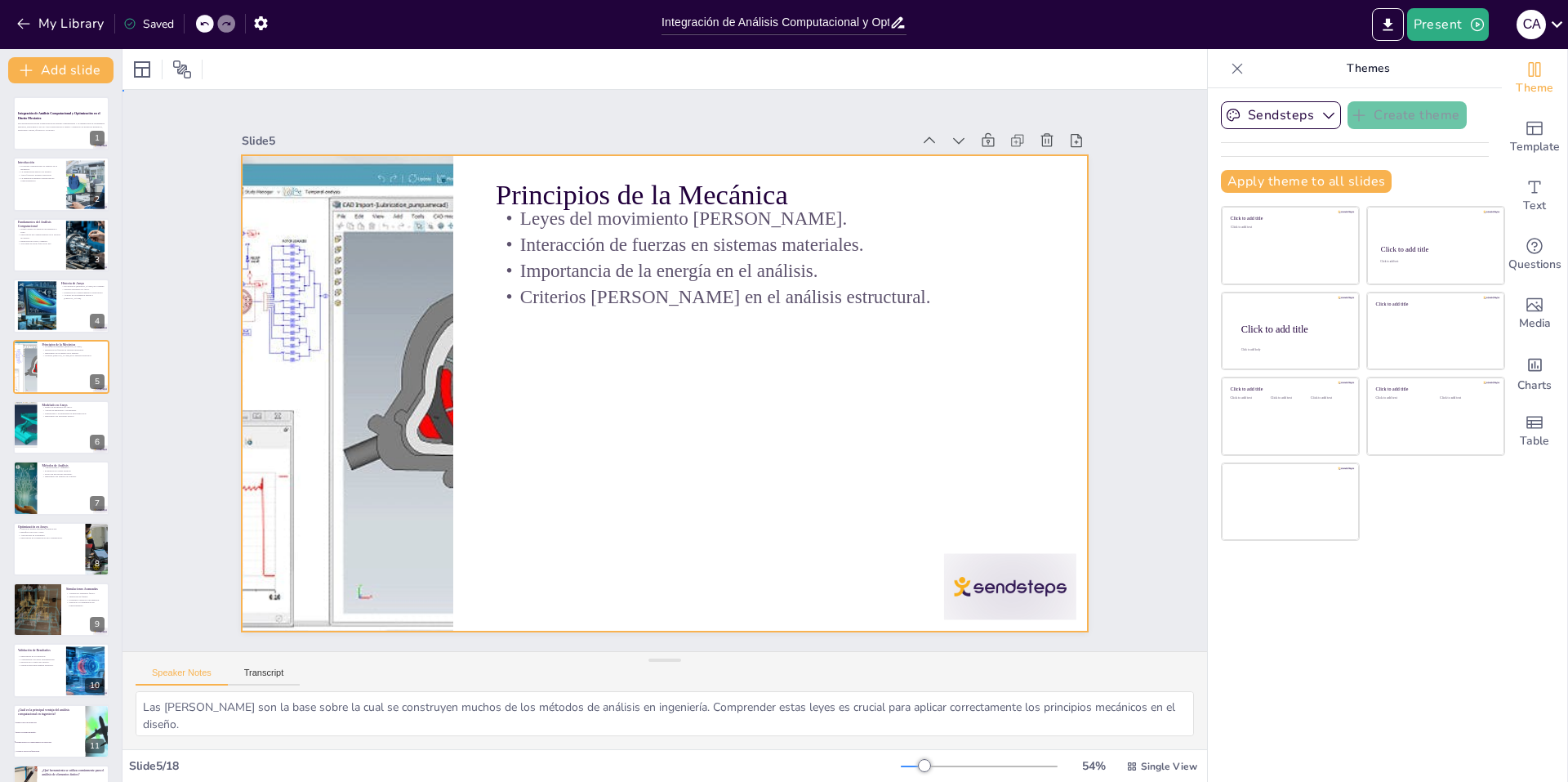
click at [679, 433] on div at bounding box center [680, 353] width 947 height 920
click at [629, 398] on div at bounding box center [679, 351] width 965 height 883
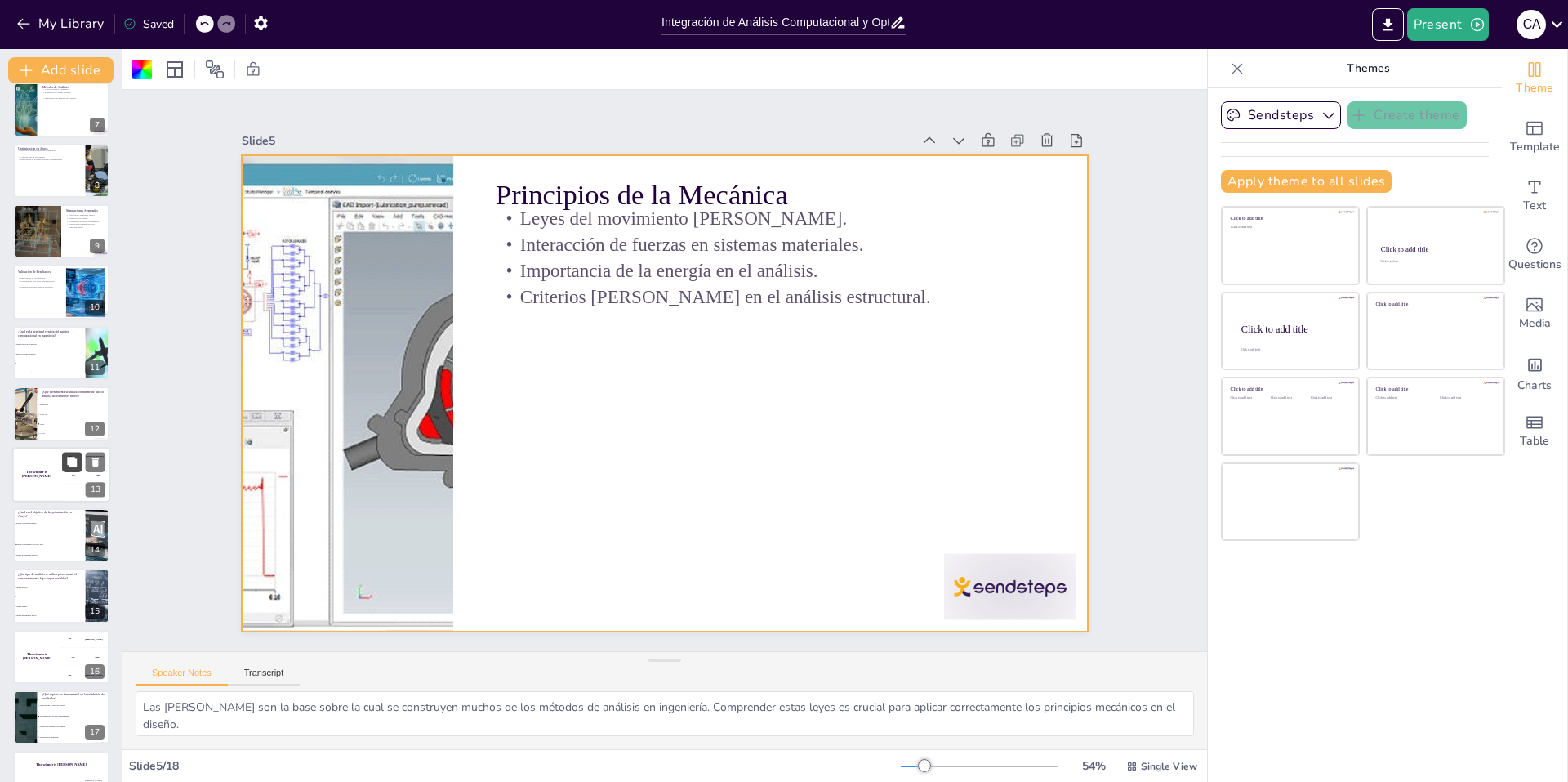
scroll to position [415, 0]
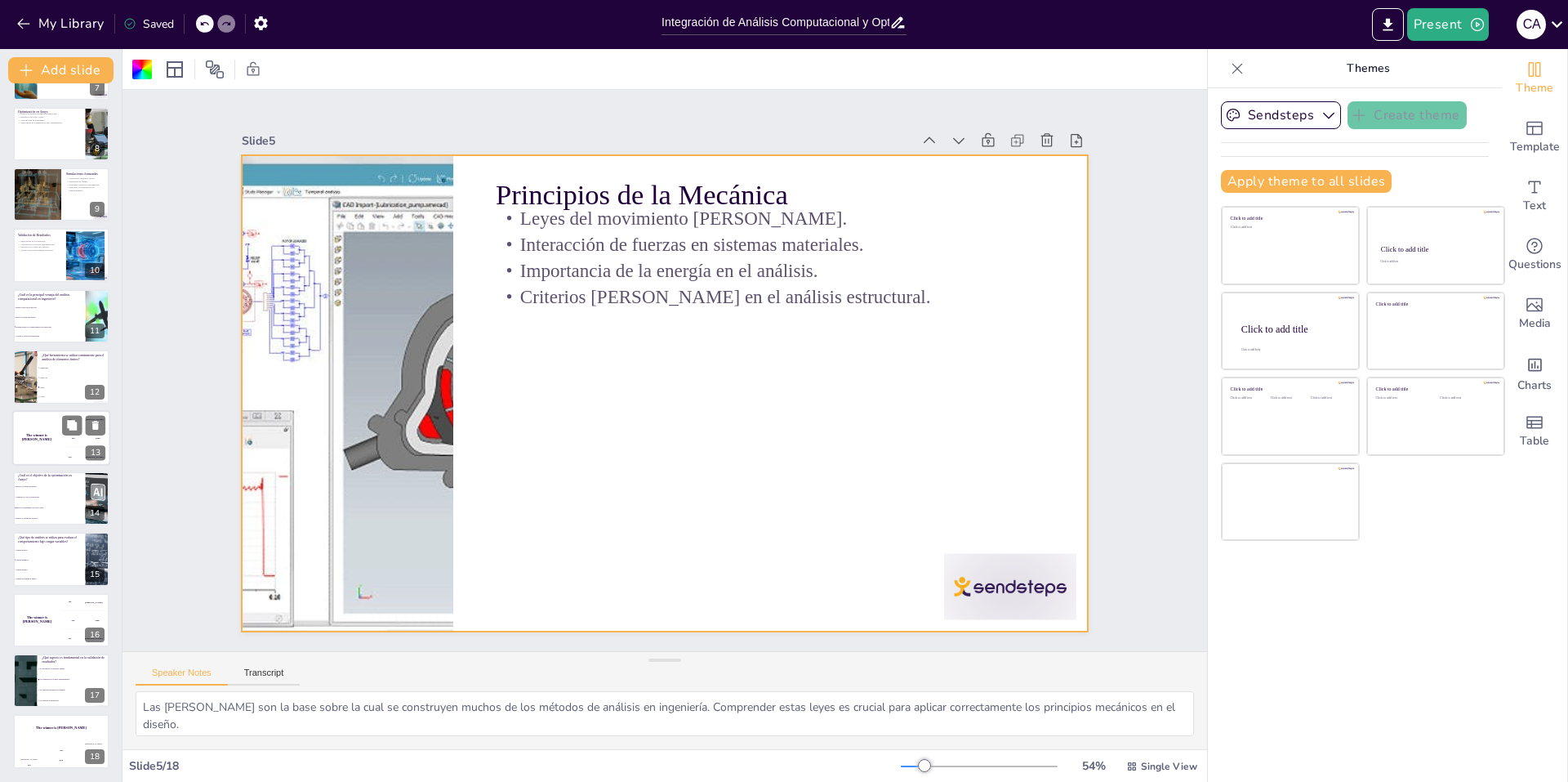
click at [39, 441] on div "The winner is [PERSON_NAME]" at bounding box center [37, 437] width 49 height 55
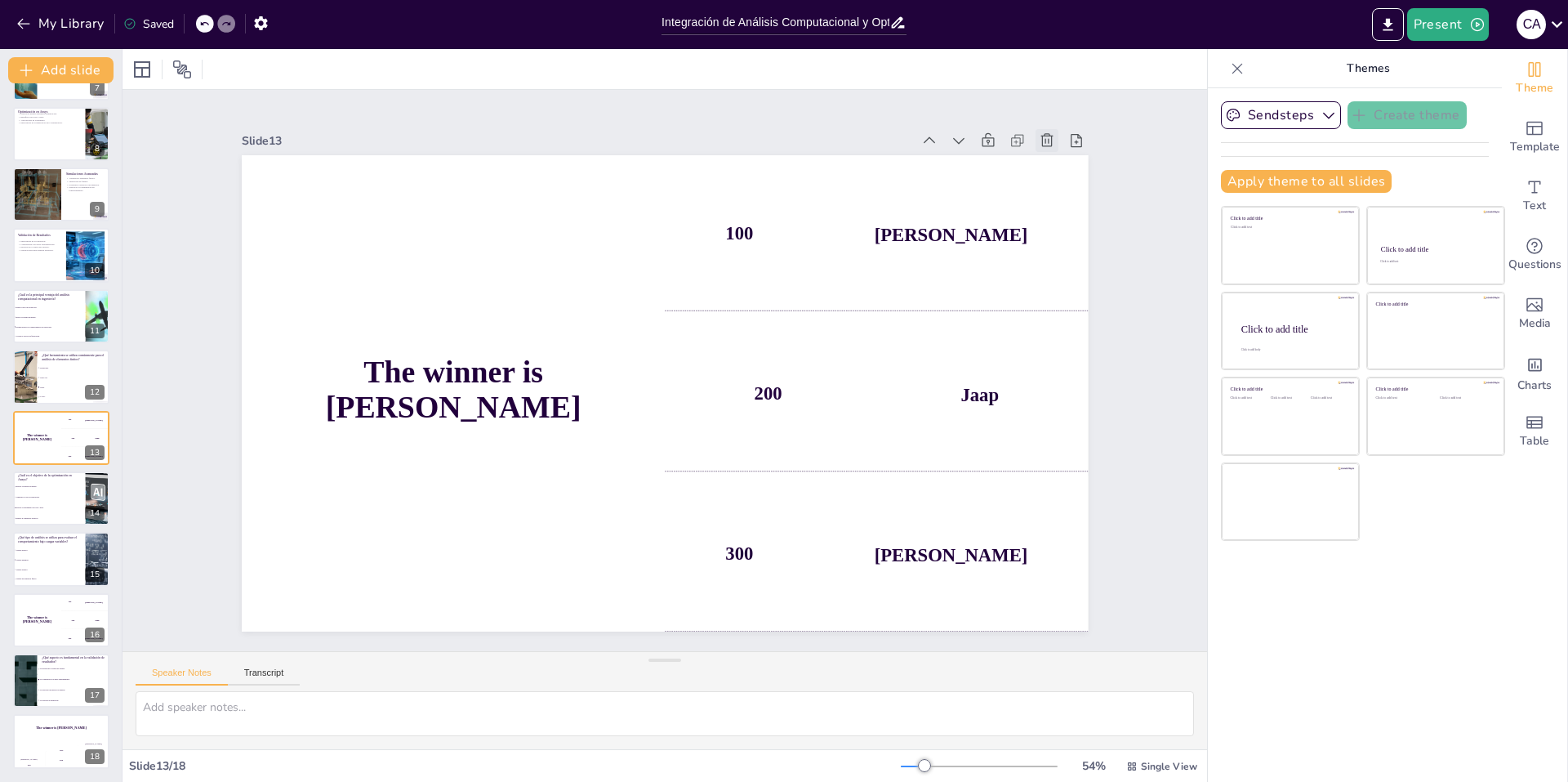
click at [1039, 132] on icon at bounding box center [1047, 140] width 17 height 17
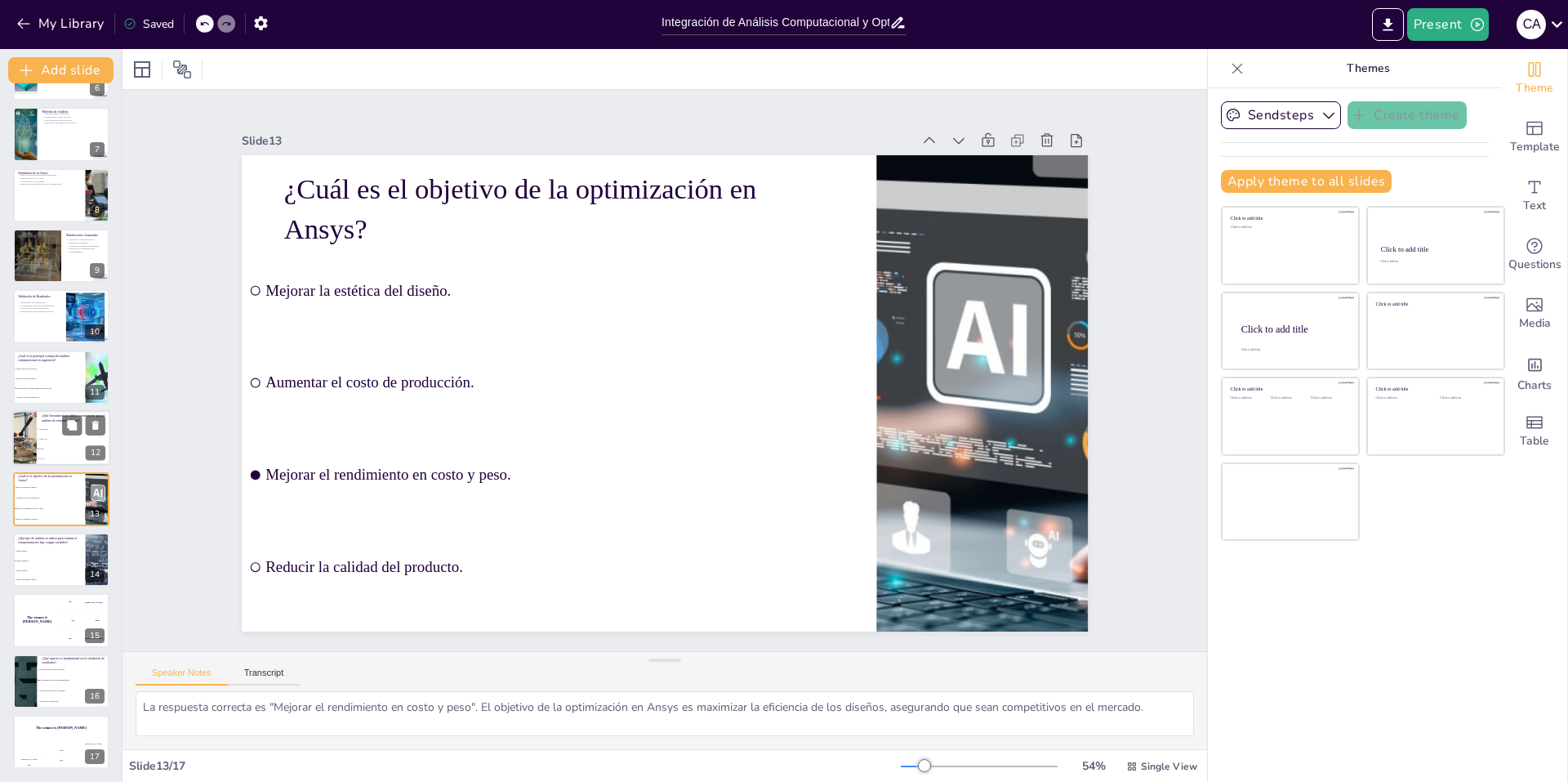
click at [53, 439] on span "AutoCAD." at bounding box center [74, 439] width 70 height 3
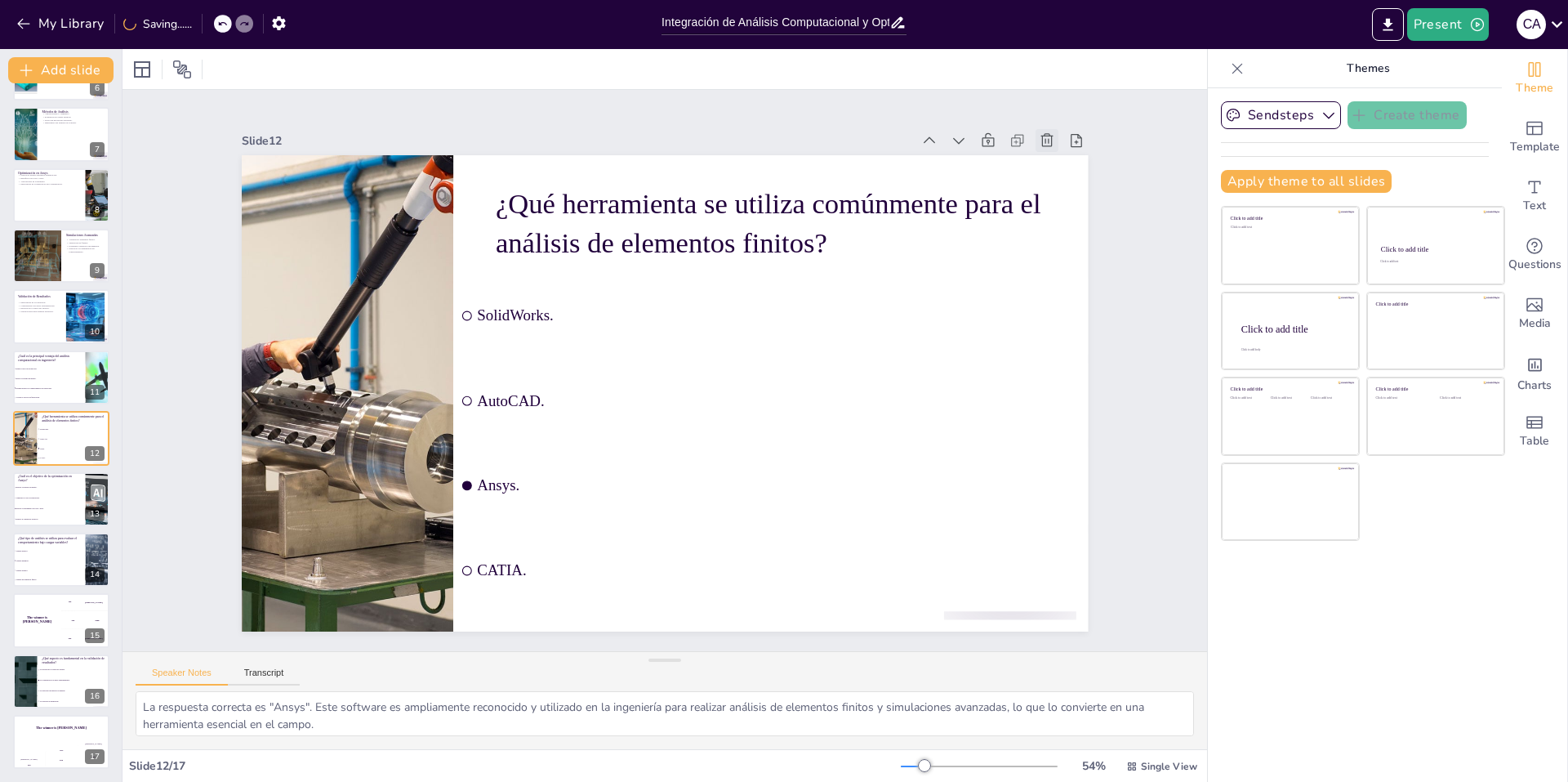
click at [932, 16] on icon at bounding box center [920, 4] width 21 height 21
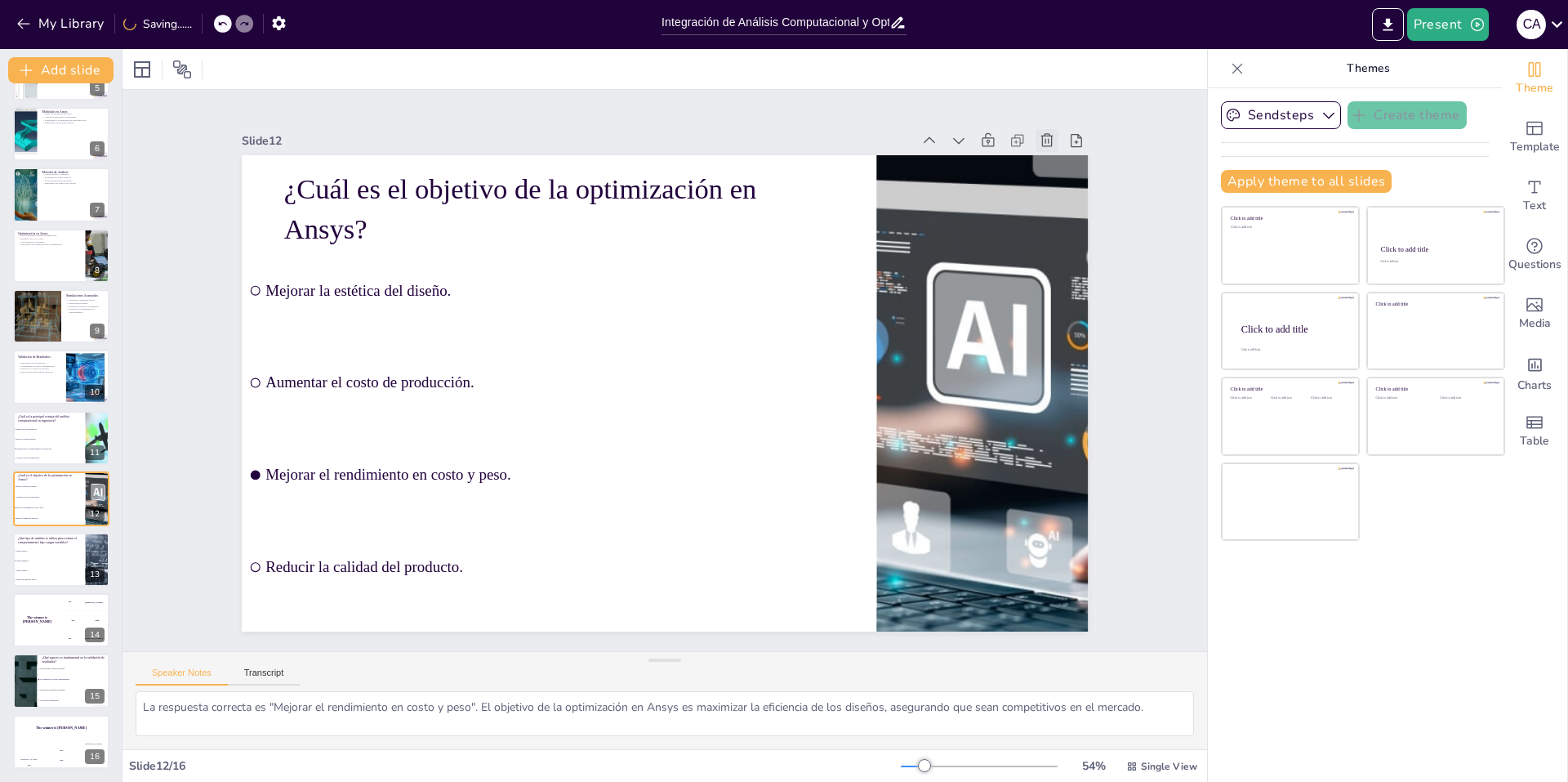
scroll to position [293, 0]
click at [52, 441] on li "Mejora la calidad del diseño." at bounding box center [49, 438] width 74 height 10
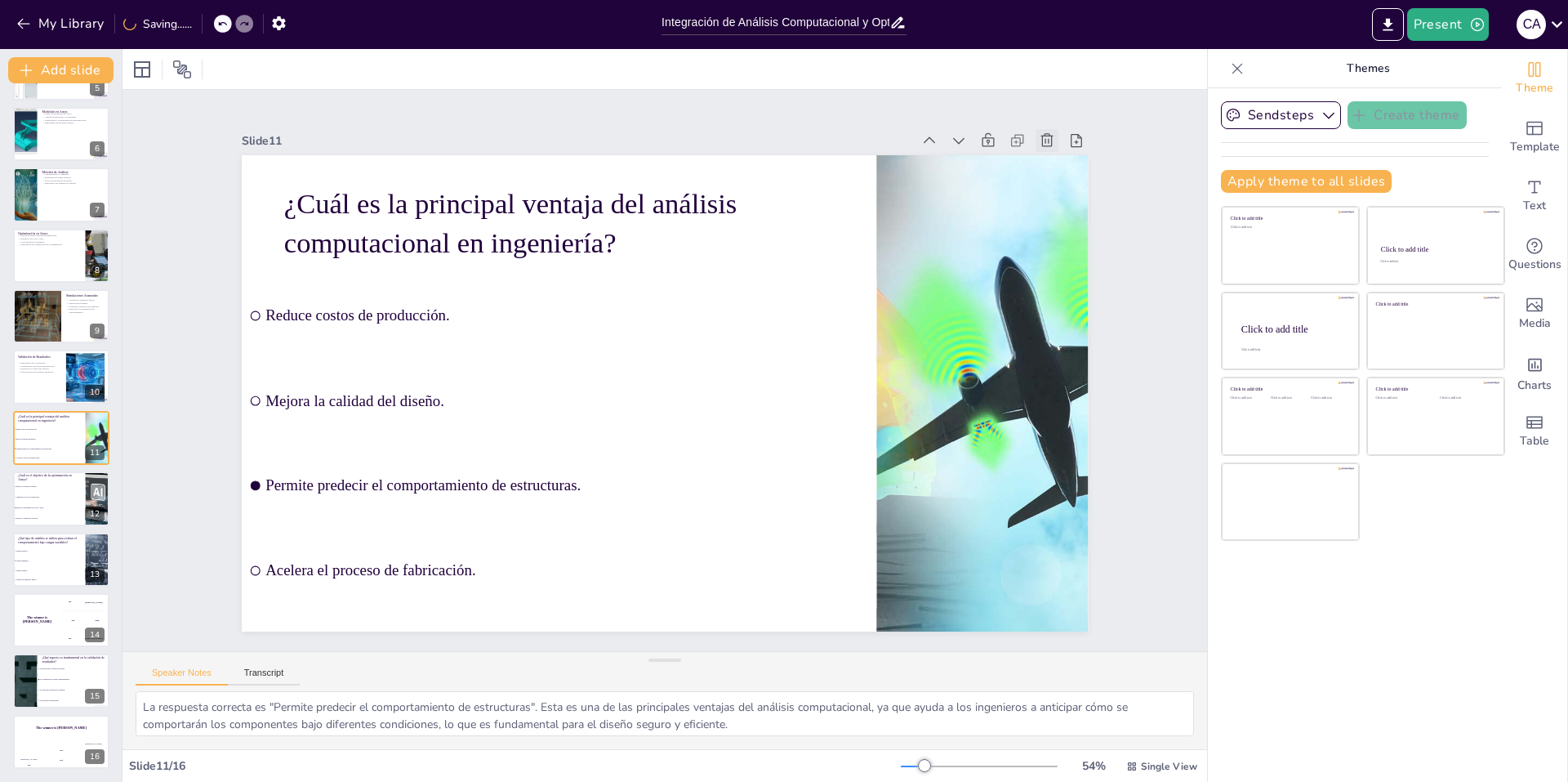
click at [943, 718] on icon at bounding box center [933, 727] width 18 height 18
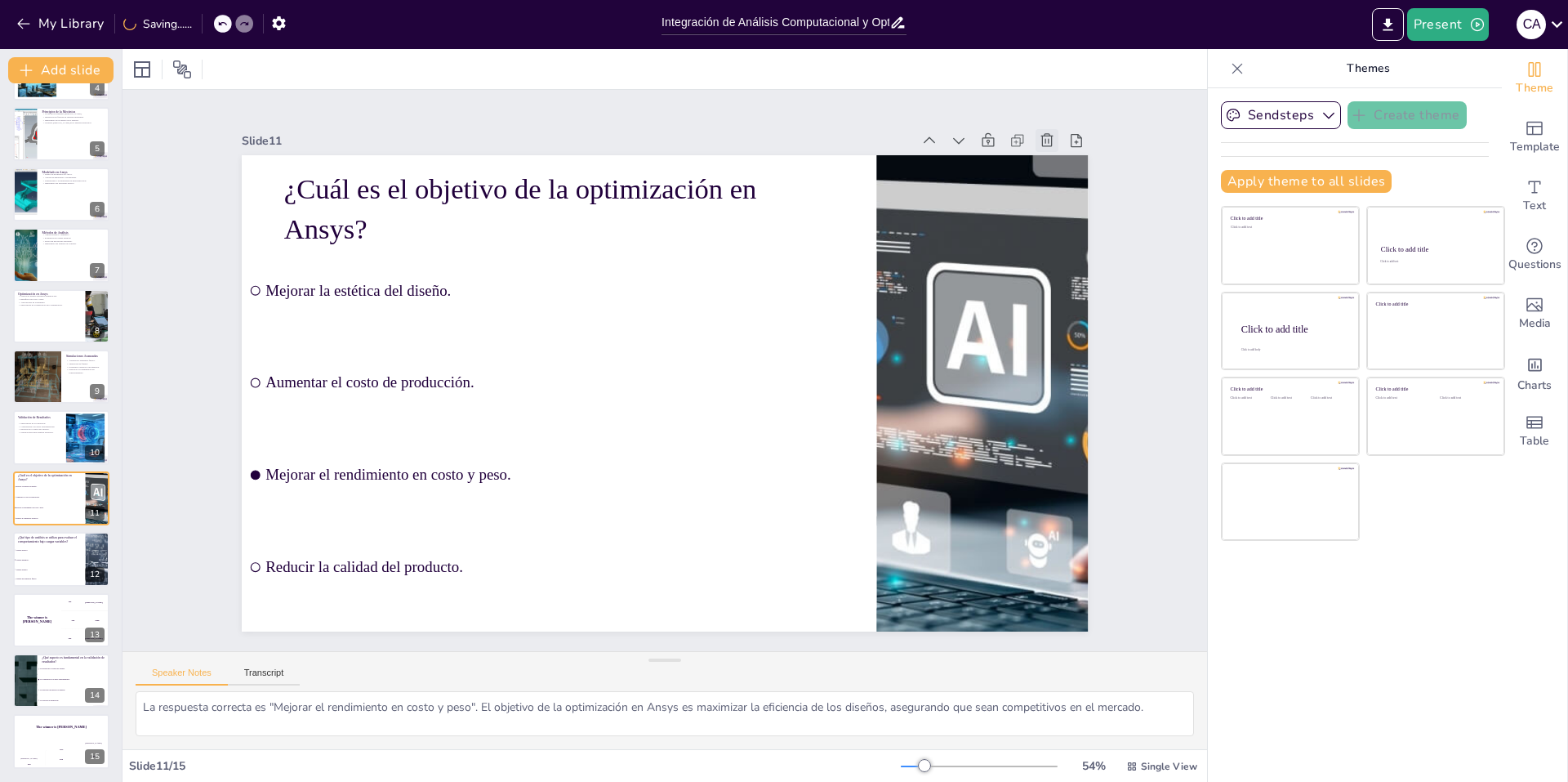
scroll to position [233, 0]
click at [285, 143] on icon at bounding box center [273, 153] width 22 height 22
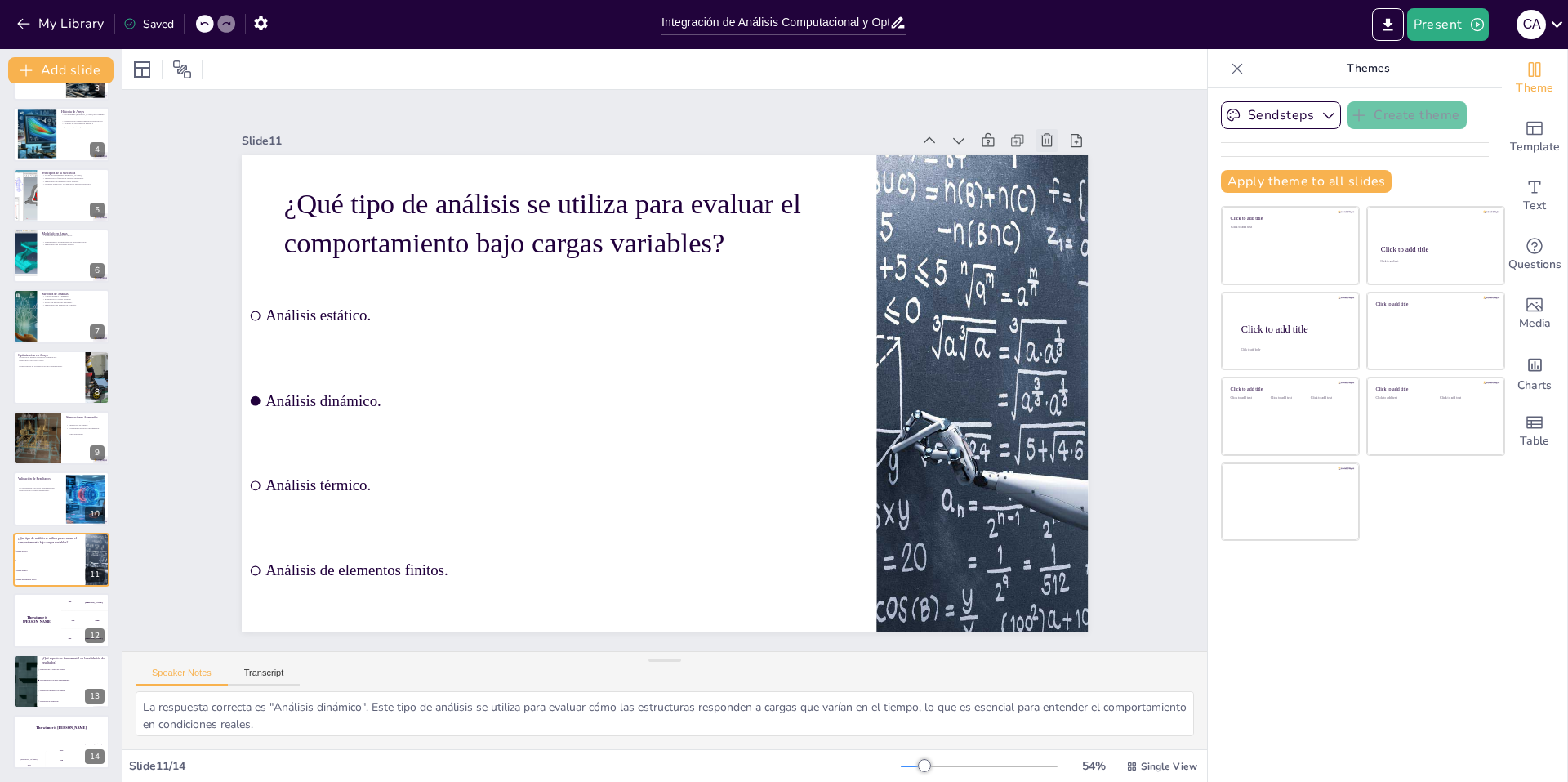
click at [322, 627] on div at bounding box center [309, 639] width 25 height 25
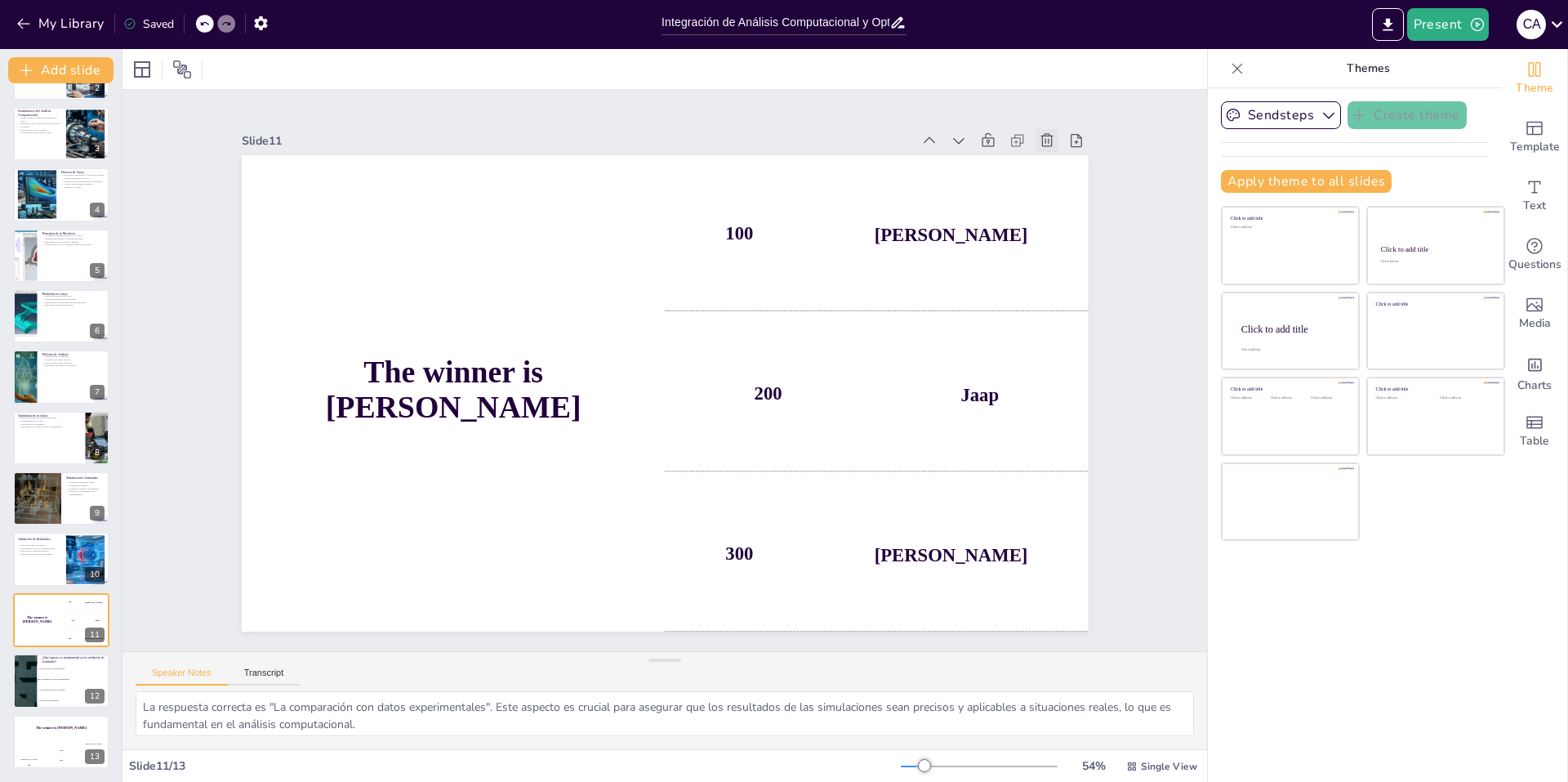
scroll to position [51, 0]
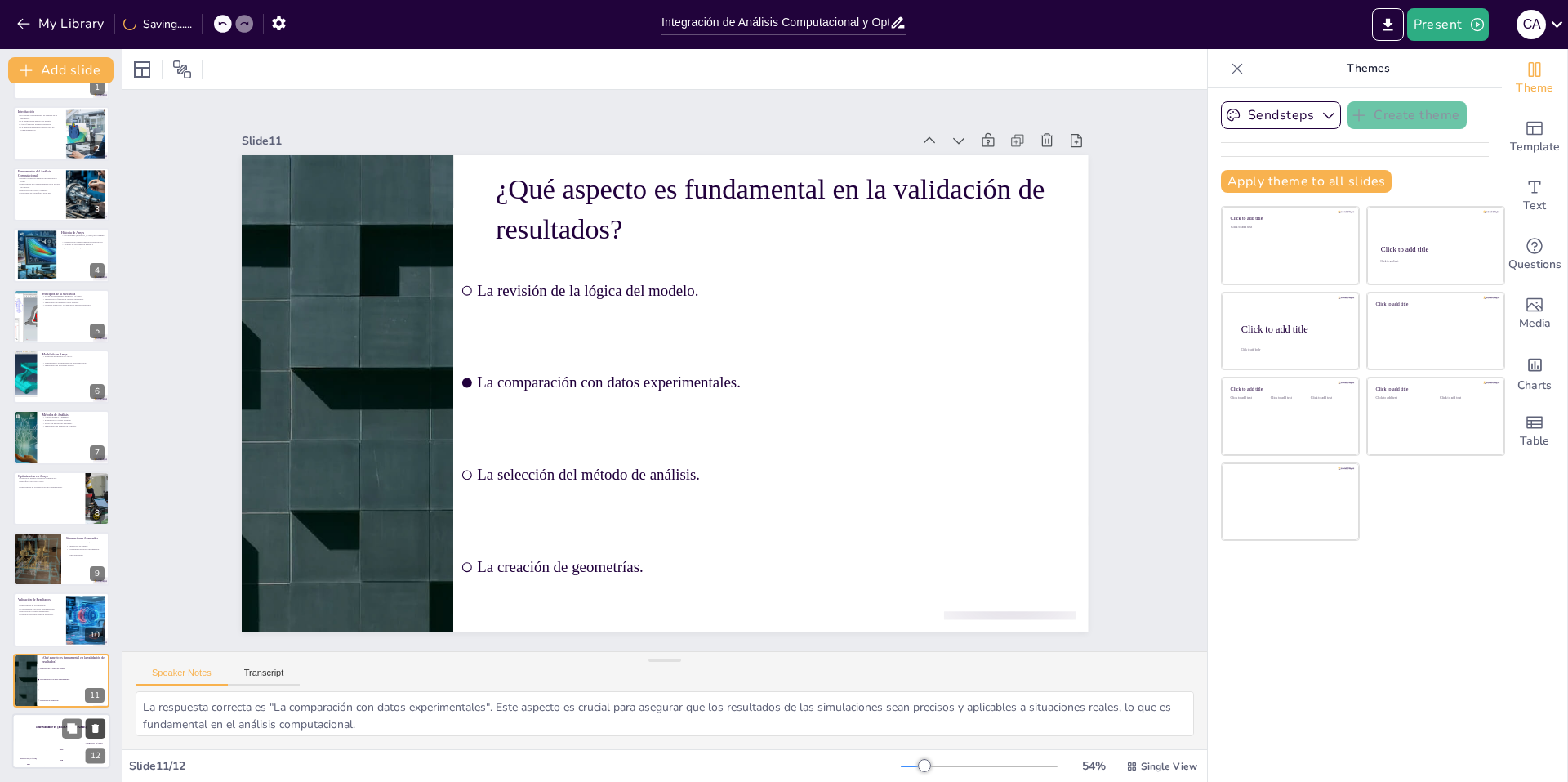
click at [93, 734] on icon at bounding box center [95, 729] width 11 height 11
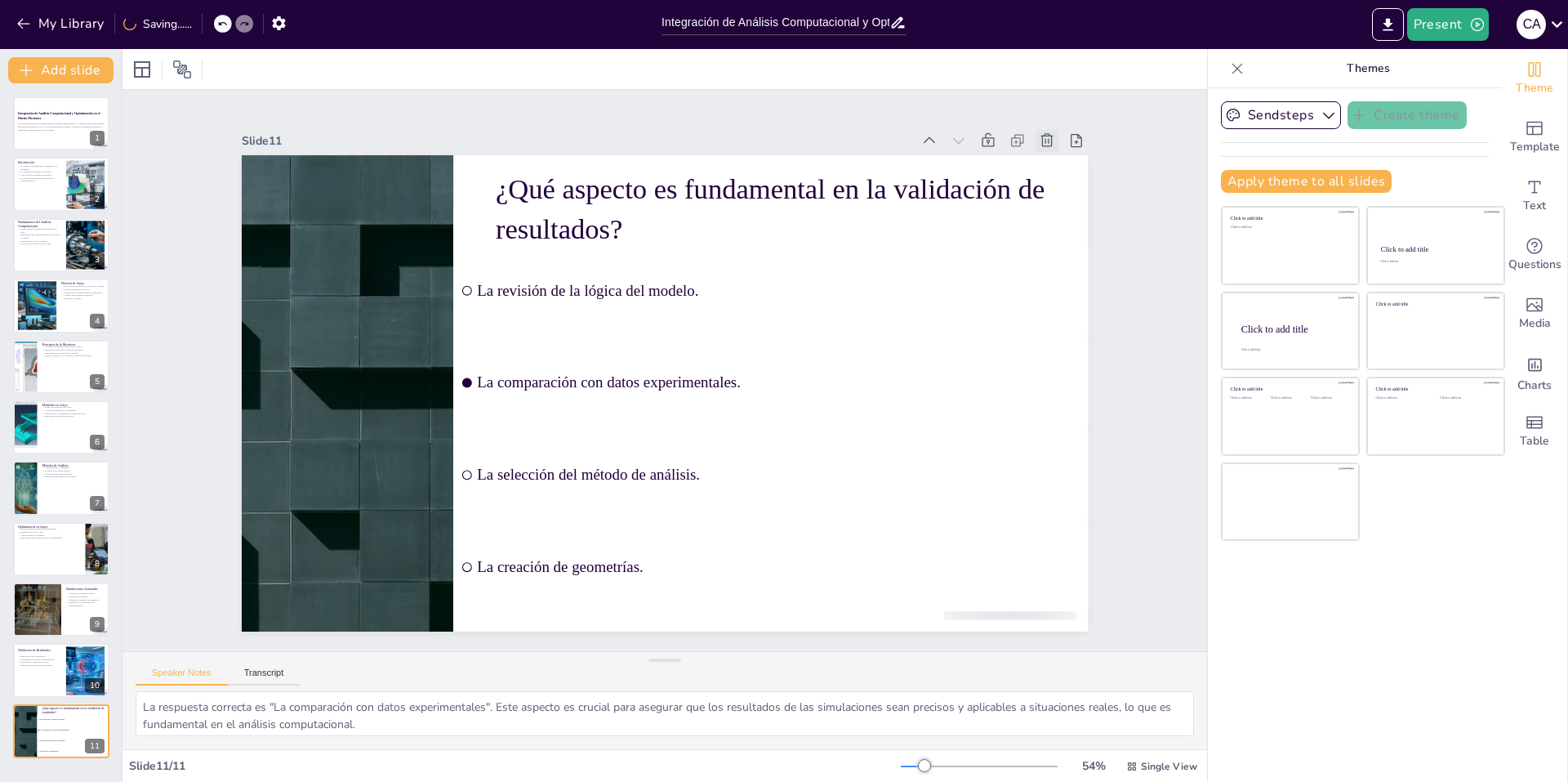
click at [1039, 137] on icon at bounding box center [1047, 140] width 17 height 17
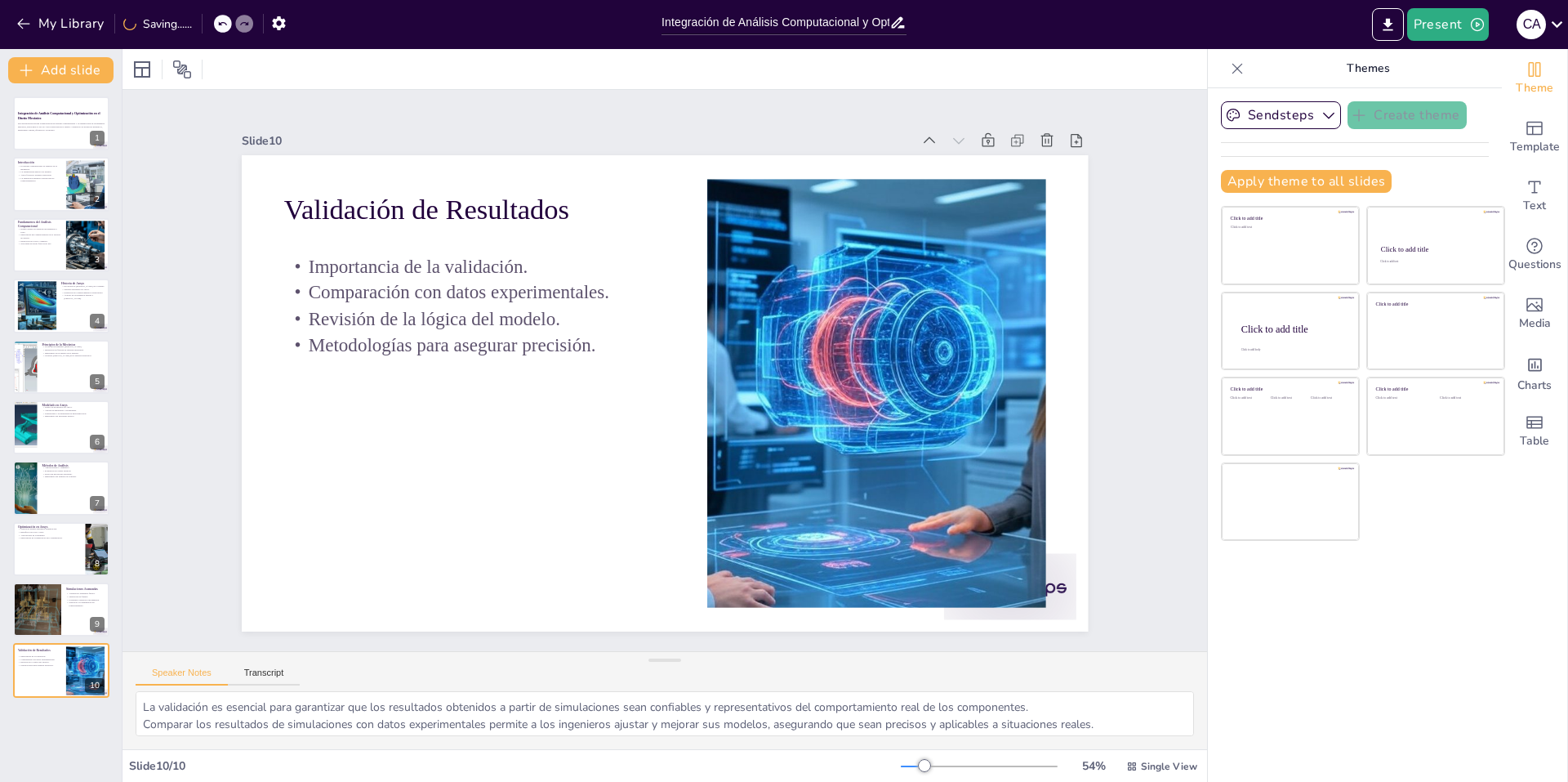
click at [356, 363] on div "Slide 1 Integración de Análisis Computacional y Optimización en el Diseño Mecán…" at bounding box center [664, 370] width 616 height 988
click at [74, 135] on div at bounding box center [61, 123] width 98 height 55
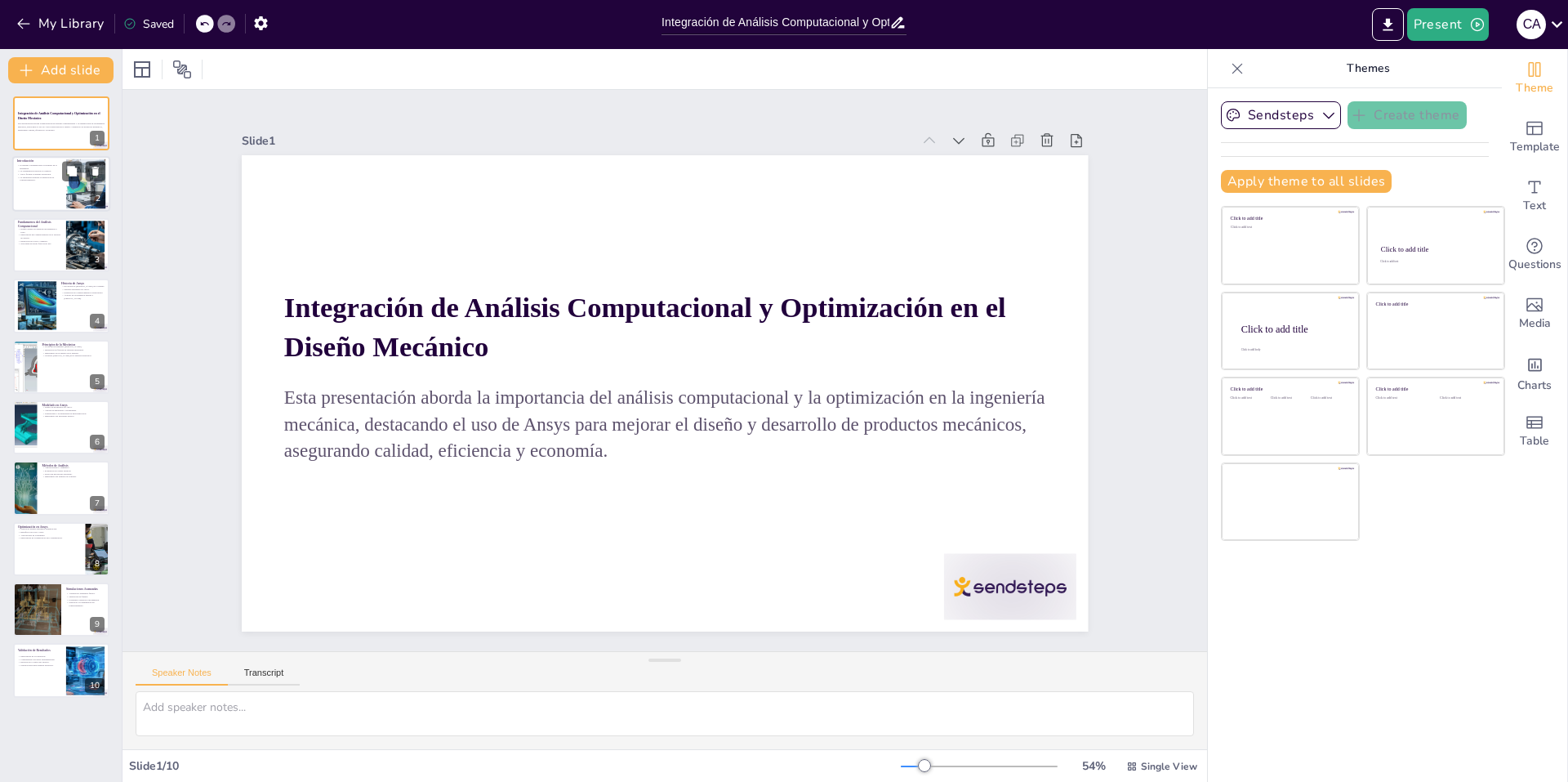
click at [36, 197] on div at bounding box center [61, 184] width 98 height 55
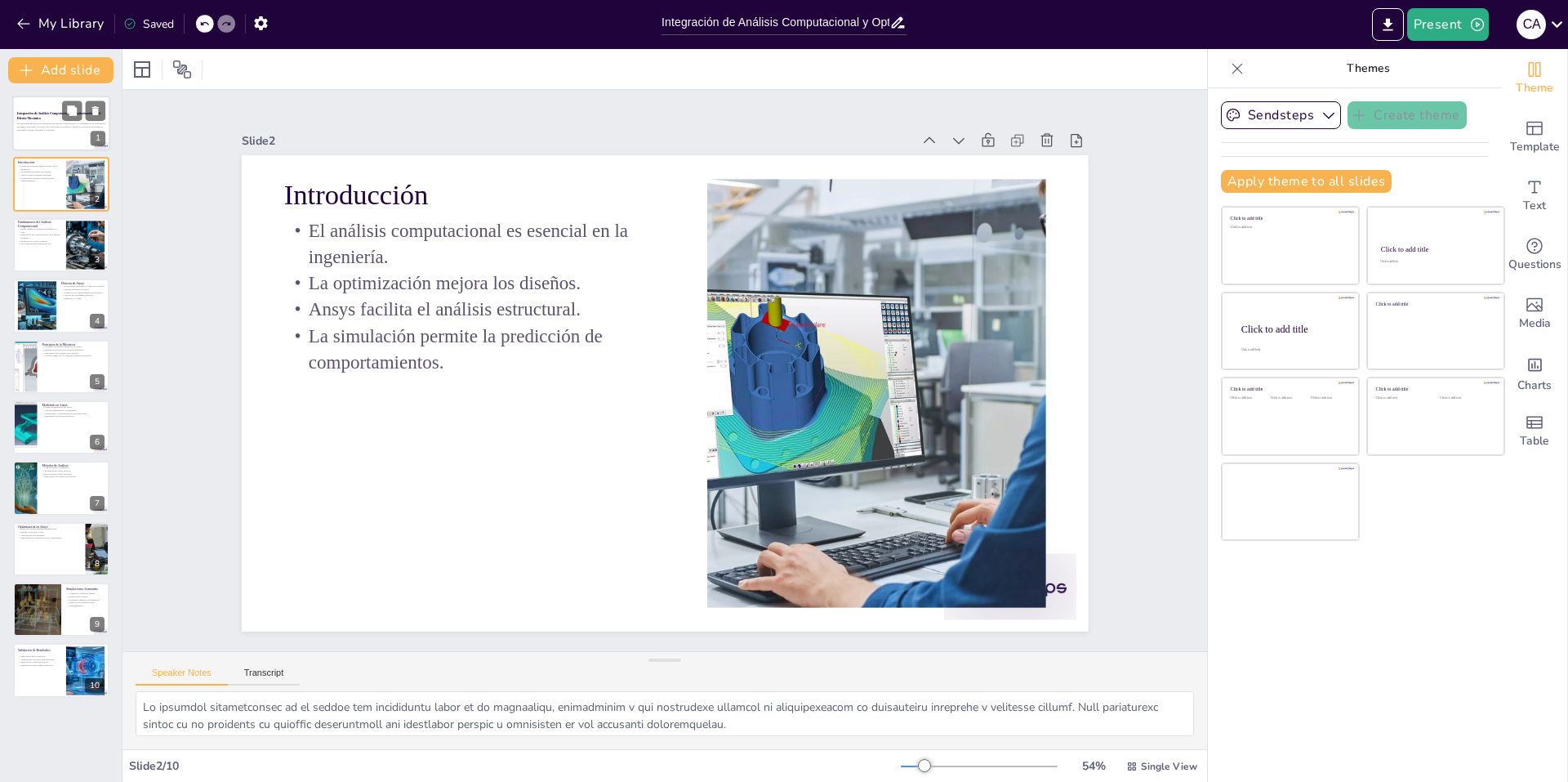
click at [40, 136] on div at bounding box center [61, 123] width 98 height 55
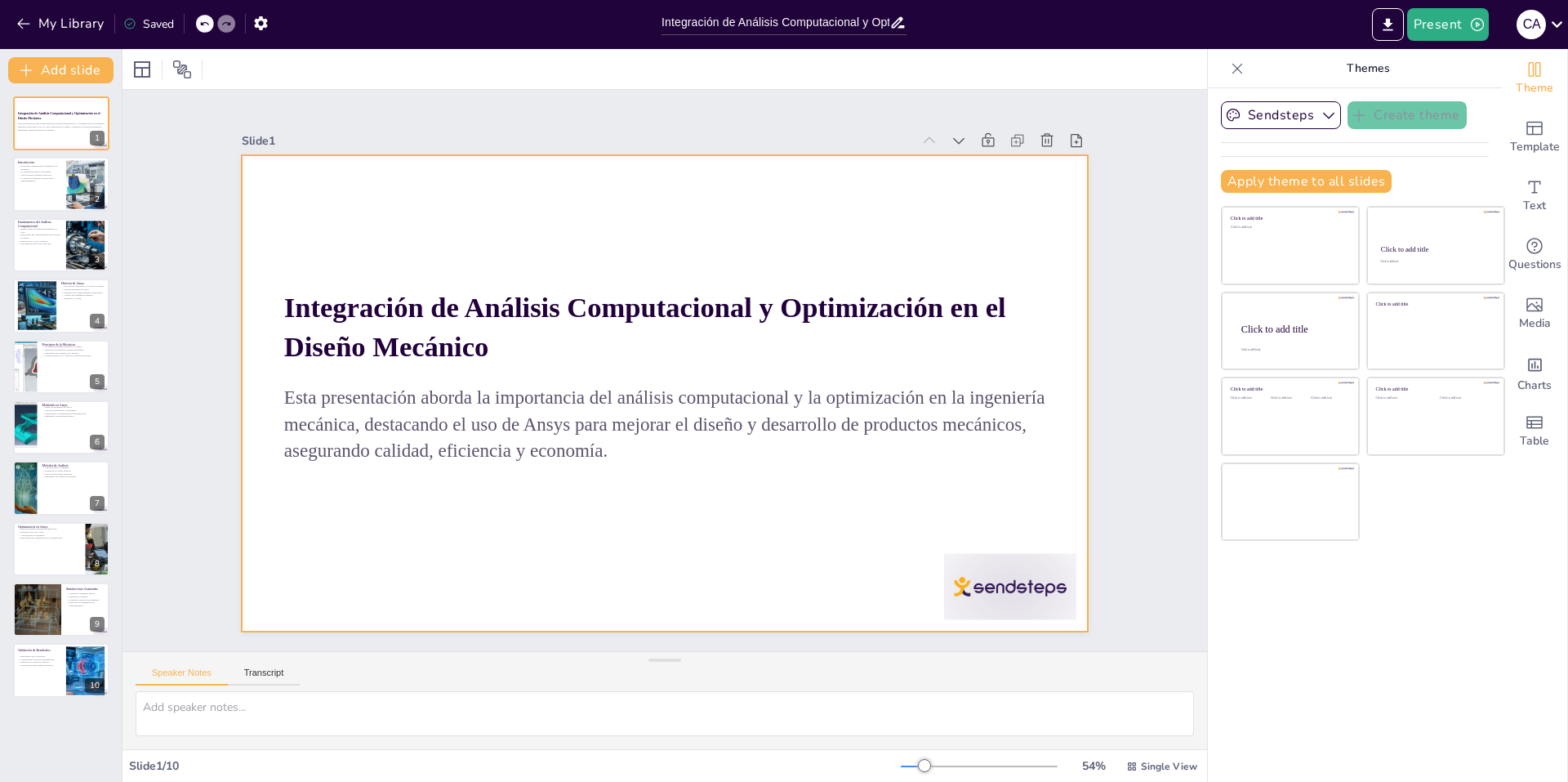
click at [505, 501] on div at bounding box center [662, 348] width 892 height 563
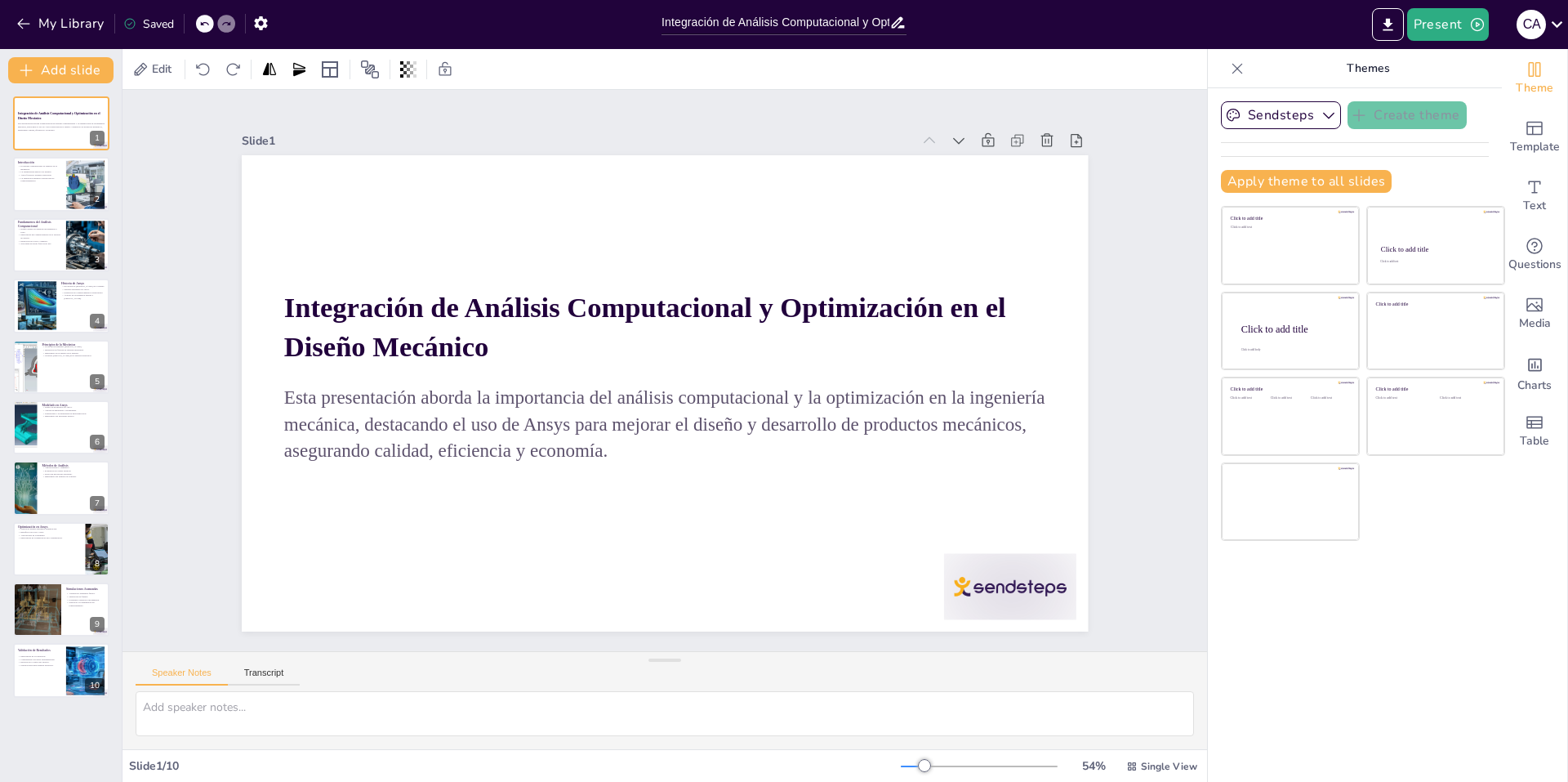
click at [168, 125] on div "Slide 1 Integración de Análisis Computacional y Optimización en el Diseño Mecán…" at bounding box center [664, 370] width 1092 height 1208
click at [146, 162] on div "Slide 1 Integración de Análisis Computacional y Optimización en el Diseño Mecán…" at bounding box center [664, 370] width 1178 height 774
click at [173, 381] on div "Slide 1 Integración de Análisis Computacional y Optimización en el Diseño Mecán…" at bounding box center [664, 370] width 1092 height 1208
click at [1104, 363] on div "Slide 1 Integración de Análisis Computacional y Optimización en el Diseño Mecán…" at bounding box center [664, 370] width 988 height 617
drag, startPoint x: 36, startPoint y: 189, endPoint x: 41, endPoint y: 225, distance: 36.3
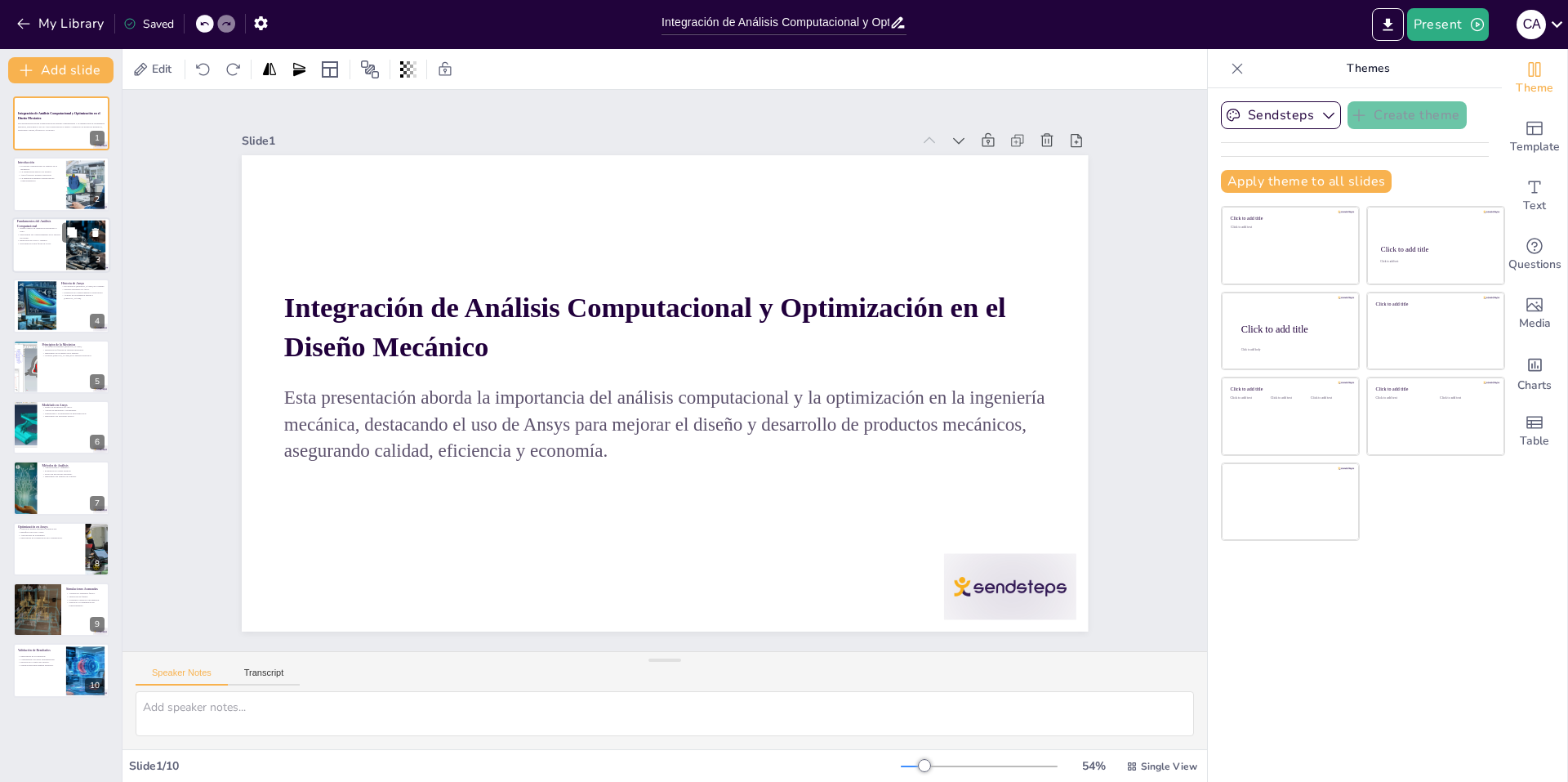
click at [37, 189] on div at bounding box center [61, 184] width 96 height 54
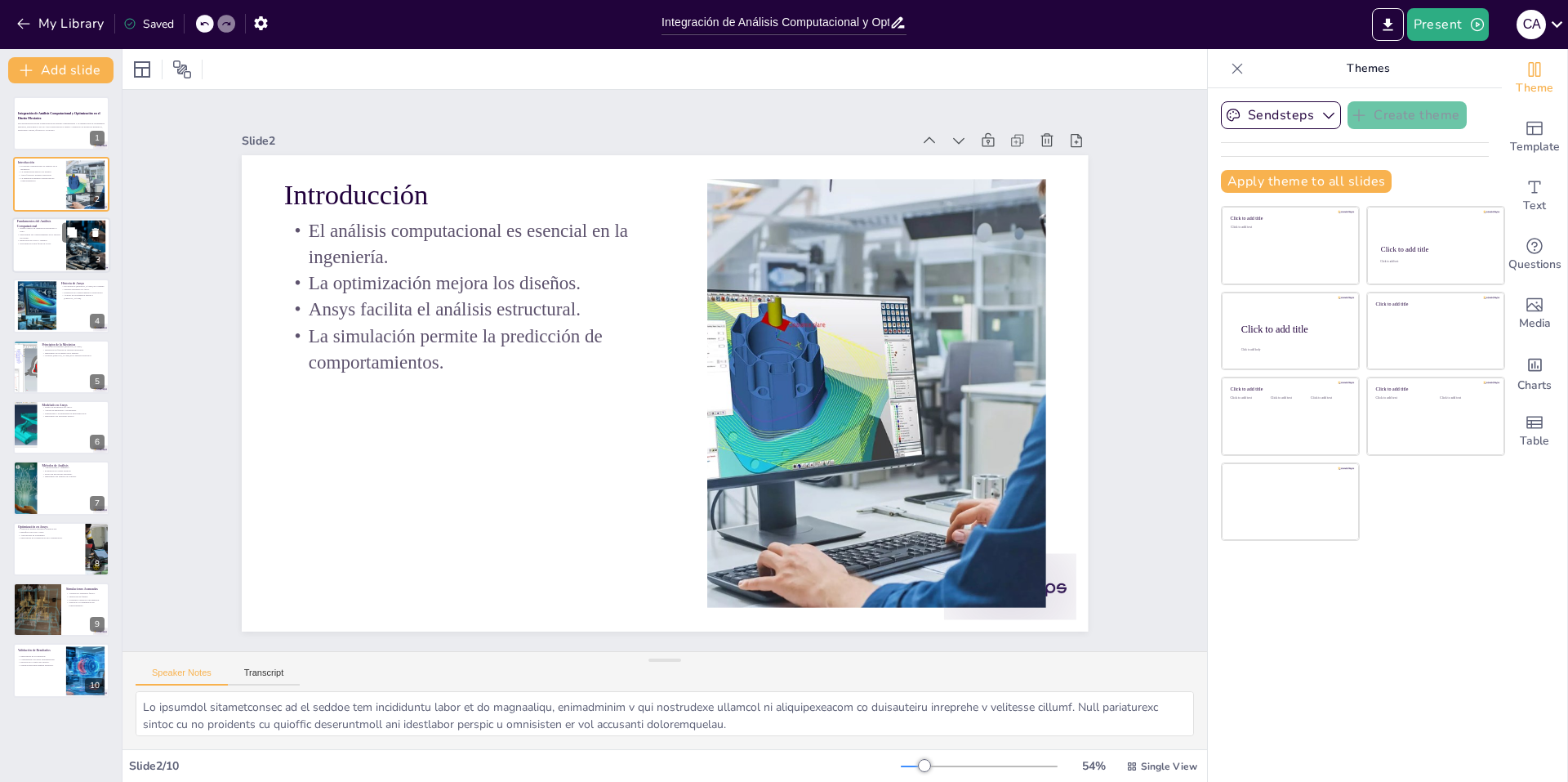
click at [46, 243] on p "Necesidad de evitar fallas en el uso." at bounding box center [39, 243] width 44 height 4
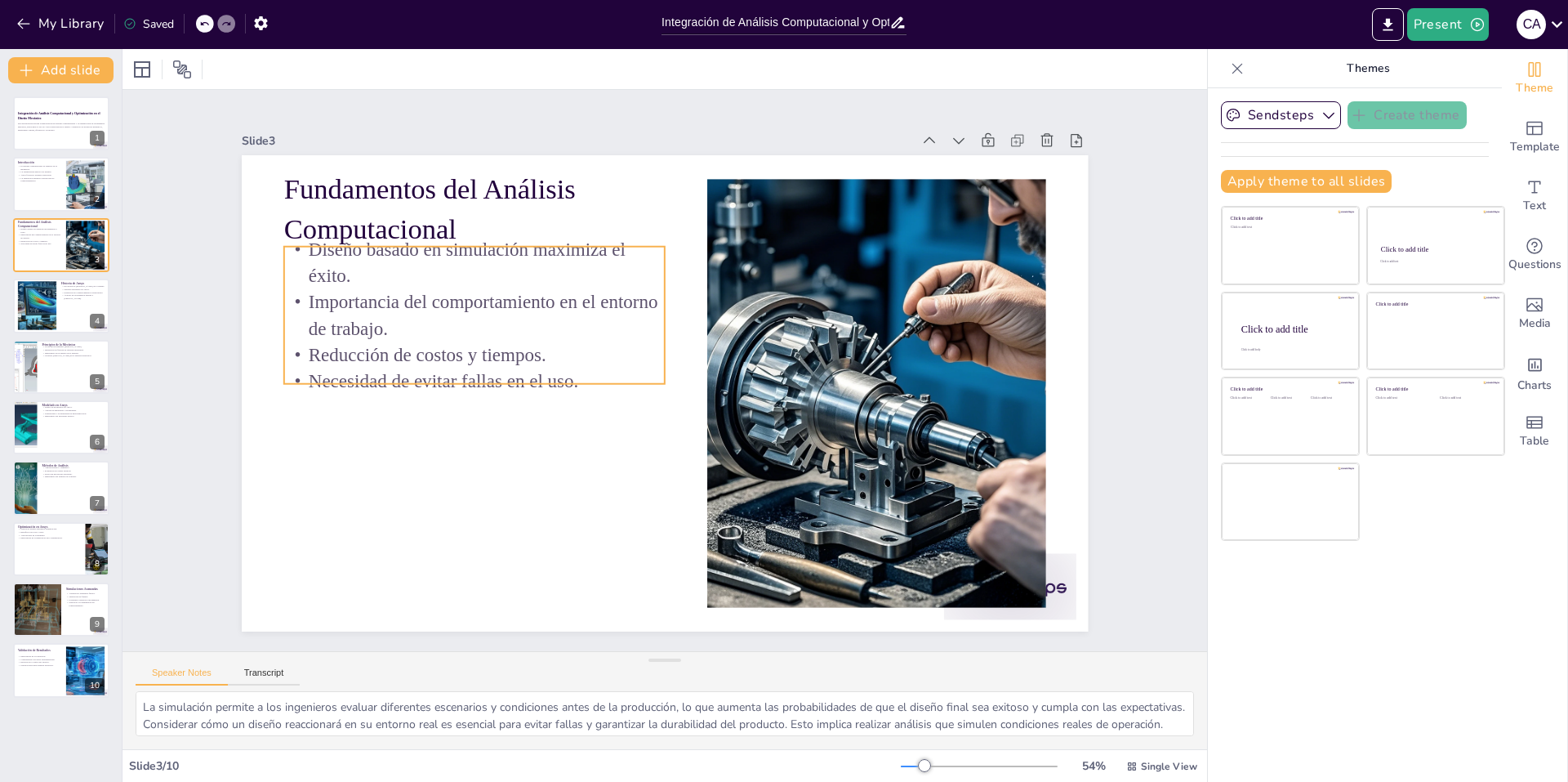
click at [533, 278] on p "Diseño basado en simulación maximiza el éxito." at bounding box center [517, 209] width 378 height 168
click at [713, 274] on p "Diseño basado en simulación maximiza el éxito." at bounding box center [882, 346] width 339 height 266
click at [735, 274] on p "Diseño basado en simulación maximiza el éxito." at bounding box center [854, 259] width 236 height 356
click at [550, 411] on p "Diseño basado en simulación maximiza el éxito." at bounding box center [668, 588] width 236 height 356
click at [636, 445] on div at bounding box center [644, 358] width 835 height 971
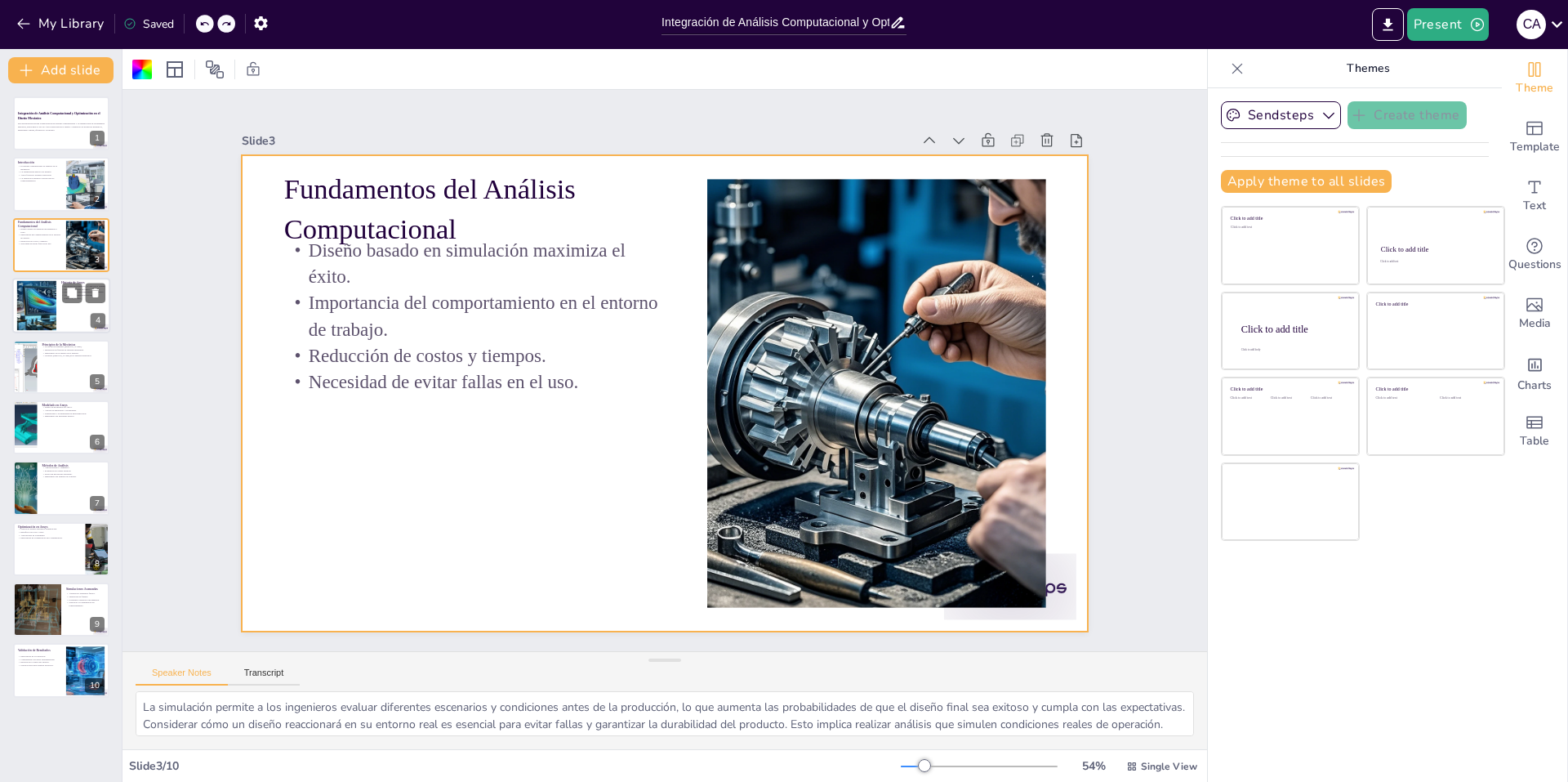
click at [64, 306] on div at bounding box center [61, 305] width 98 height 55
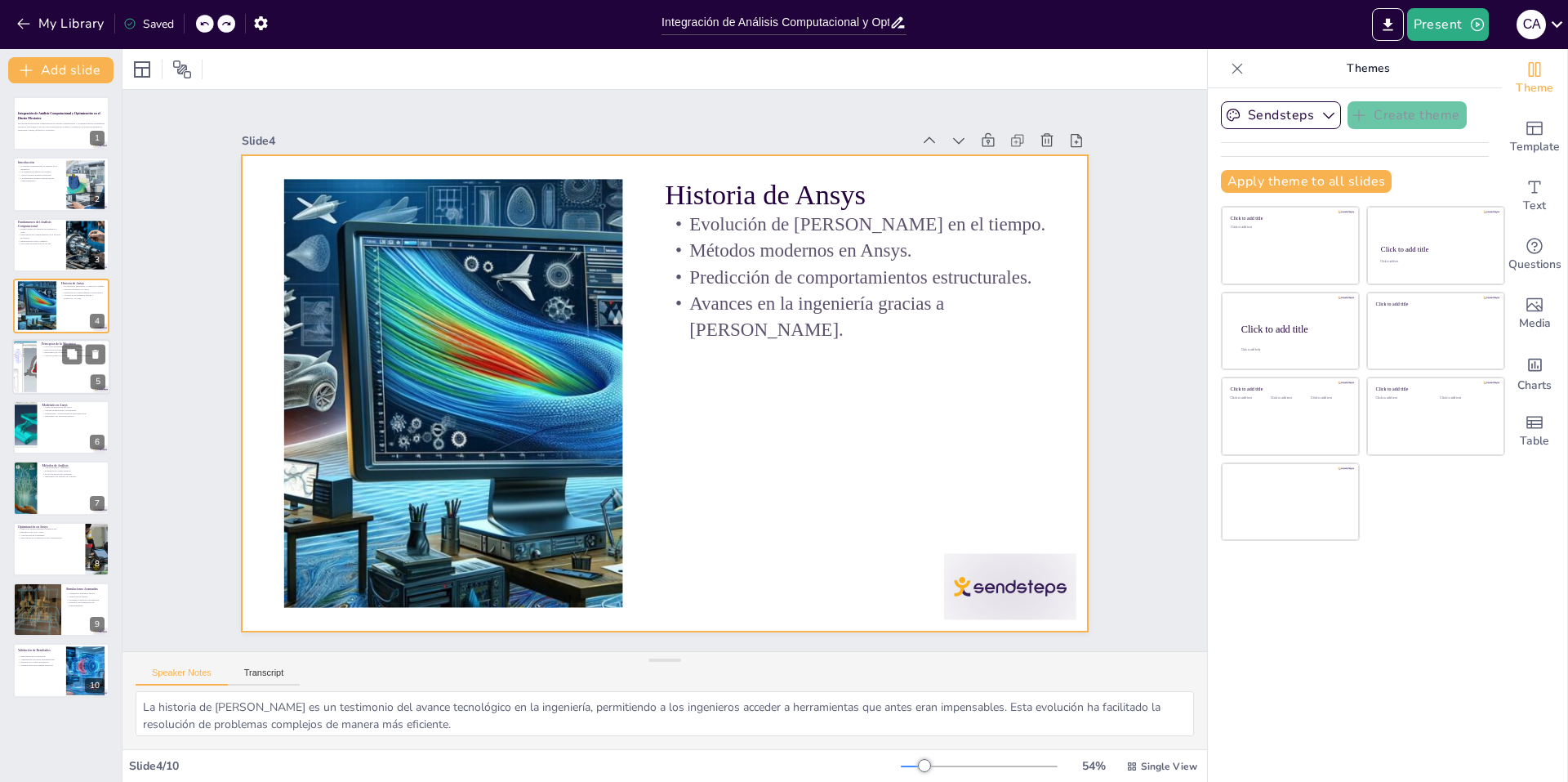
click at [67, 364] on div at bounding box center [61, 366] width 98 height 55
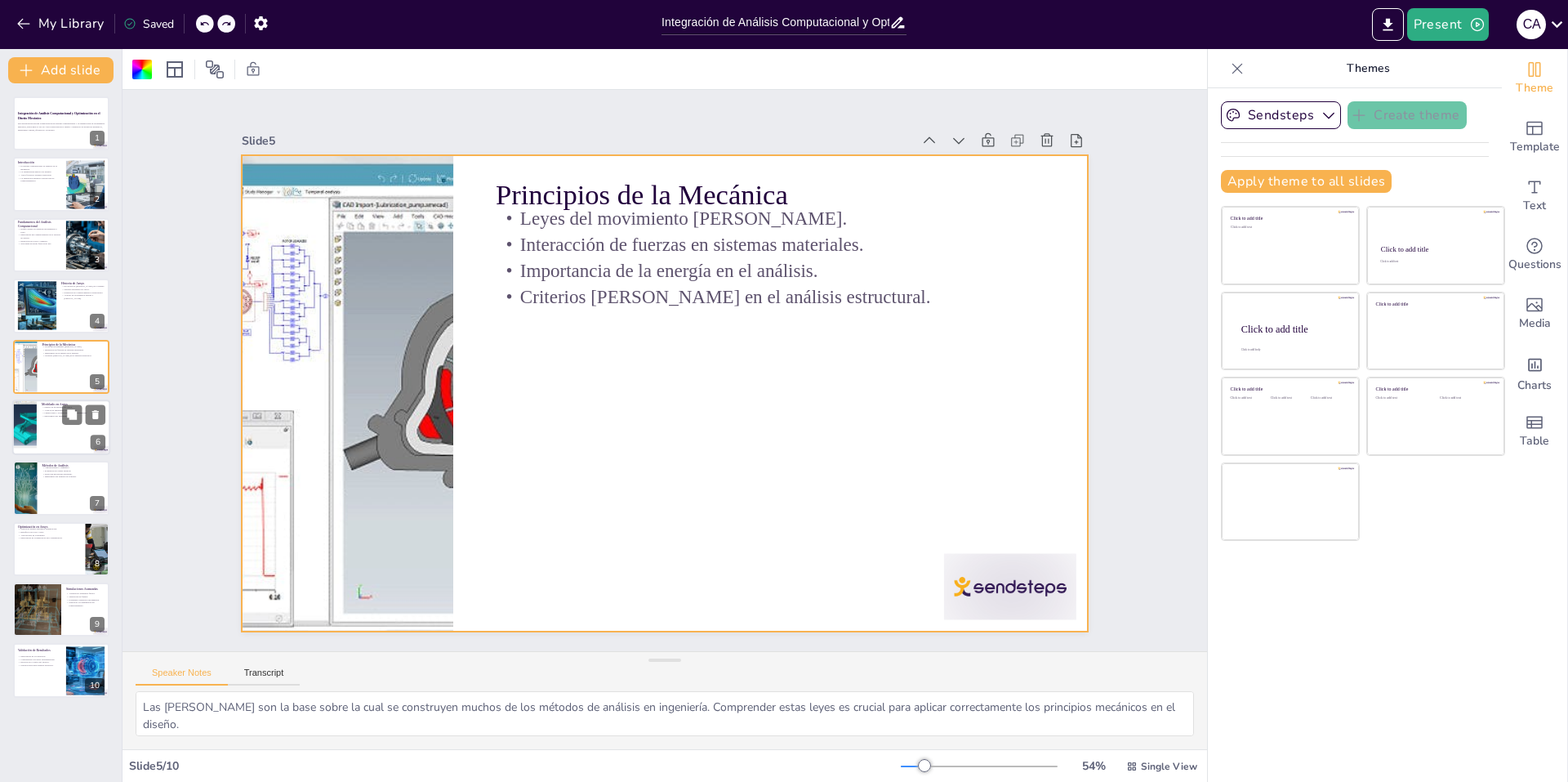
click at [74, 428] on div at bounding box center [61, 426] width 98 height 55
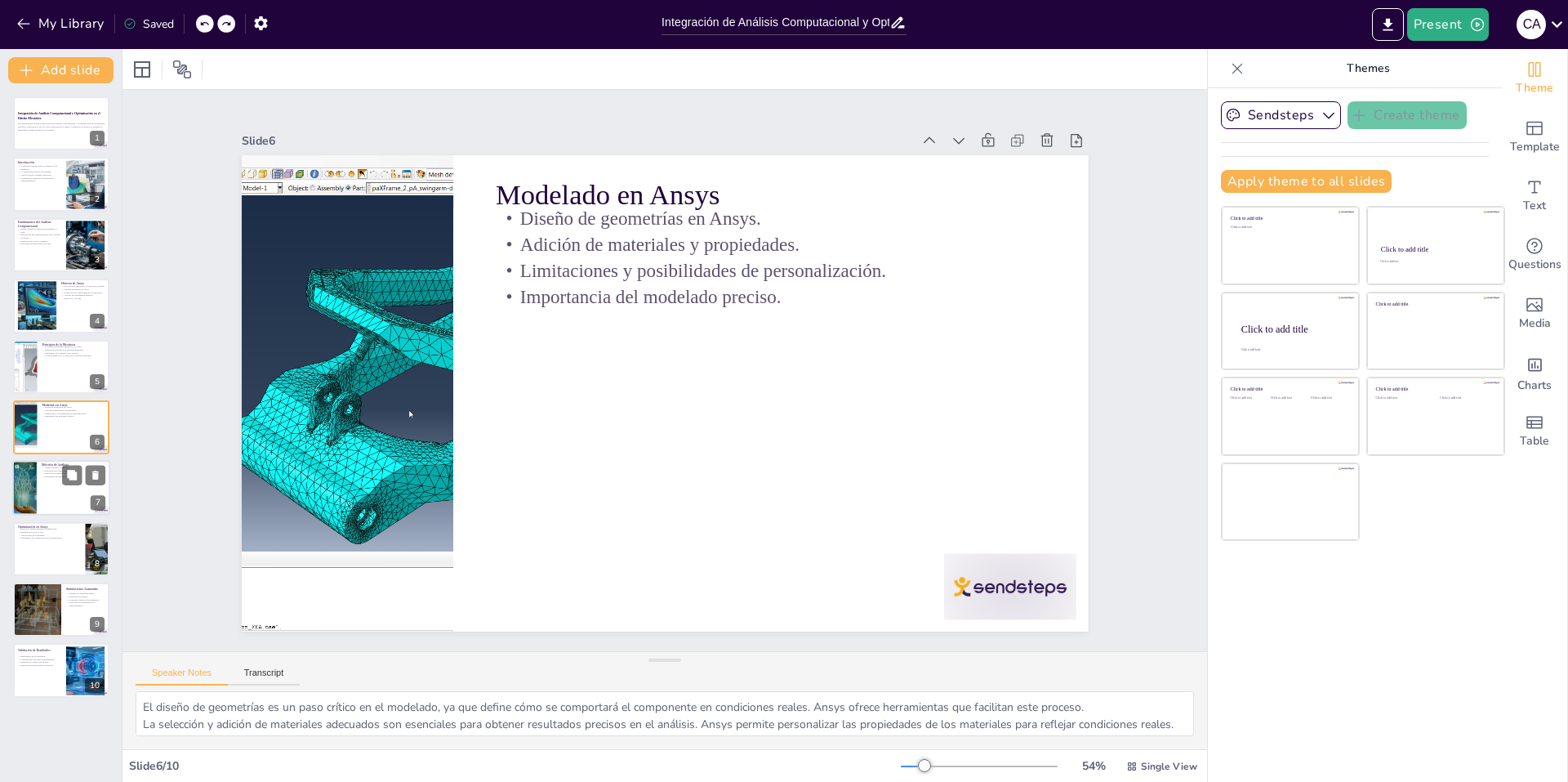
click at [58, 491] on div at bounding box center [61, 488] width 98 height 55
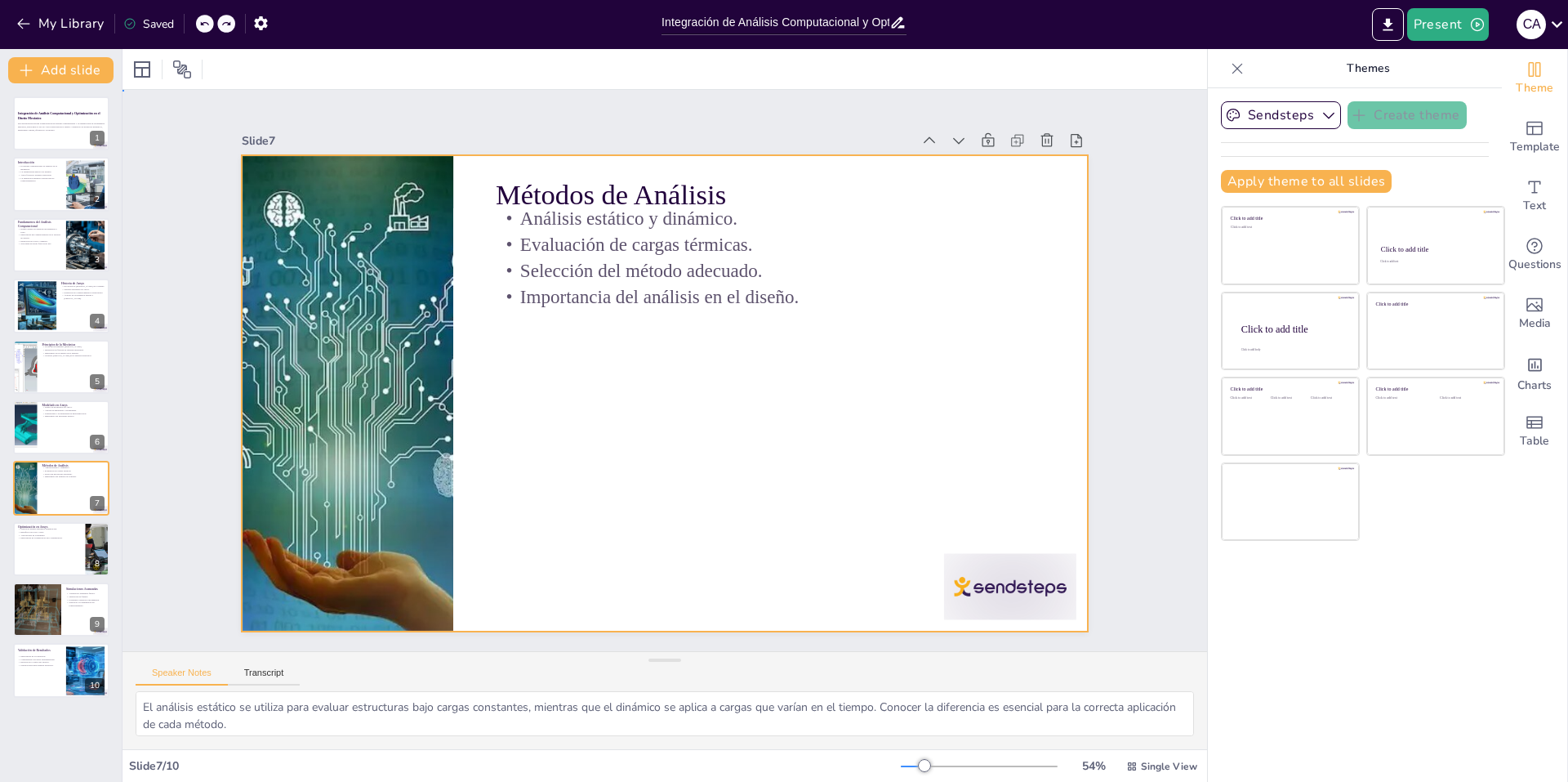
click at [679, 378] on div at bounding box center [651, 352] width 965 height 883
click at [230, 181] on div "Slide 1 Integración de Análisis Computacional y Optimización en el Diseño Mecán…" at bounding box center [664, 370] width 869 height 1205
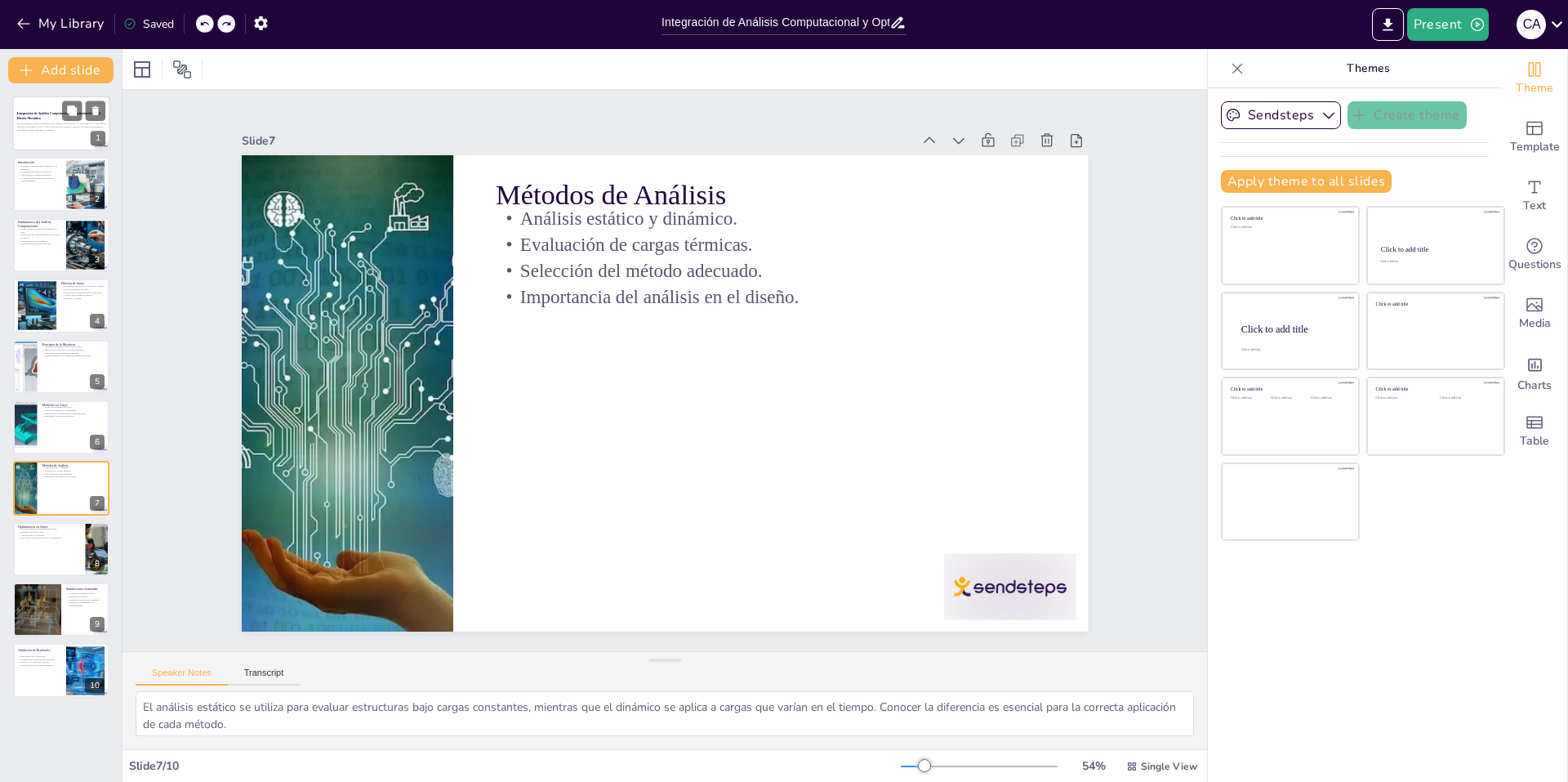
click at [32, 131] on p at bounding box center [61, 133] width 88 height 4
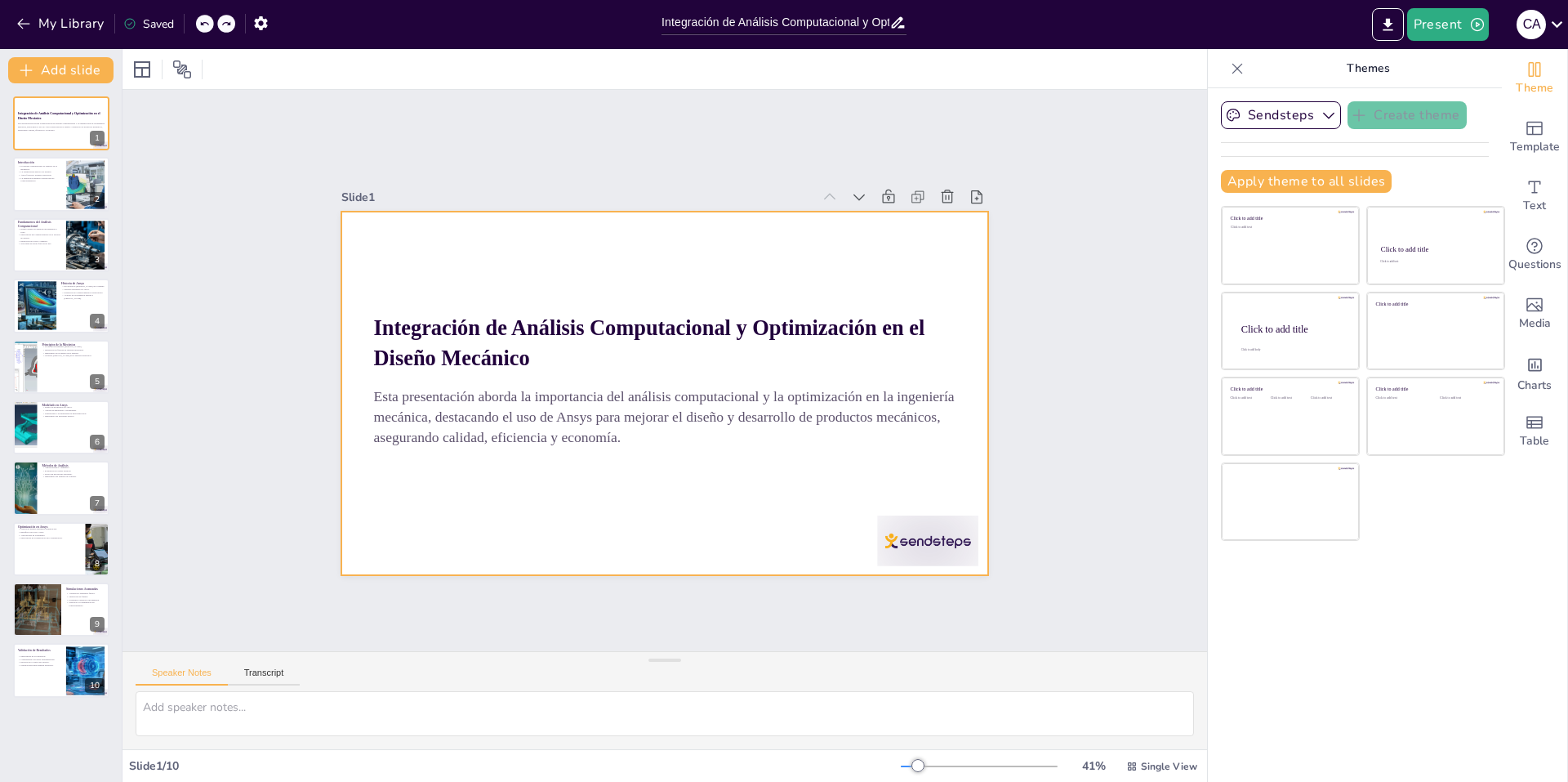
click at [261, 335] on div "Slide 1 Integración de Análisis Computacional y Optimización en el Diseño Mecán…" at bounding box center [664, 370] width 1207 height 1092
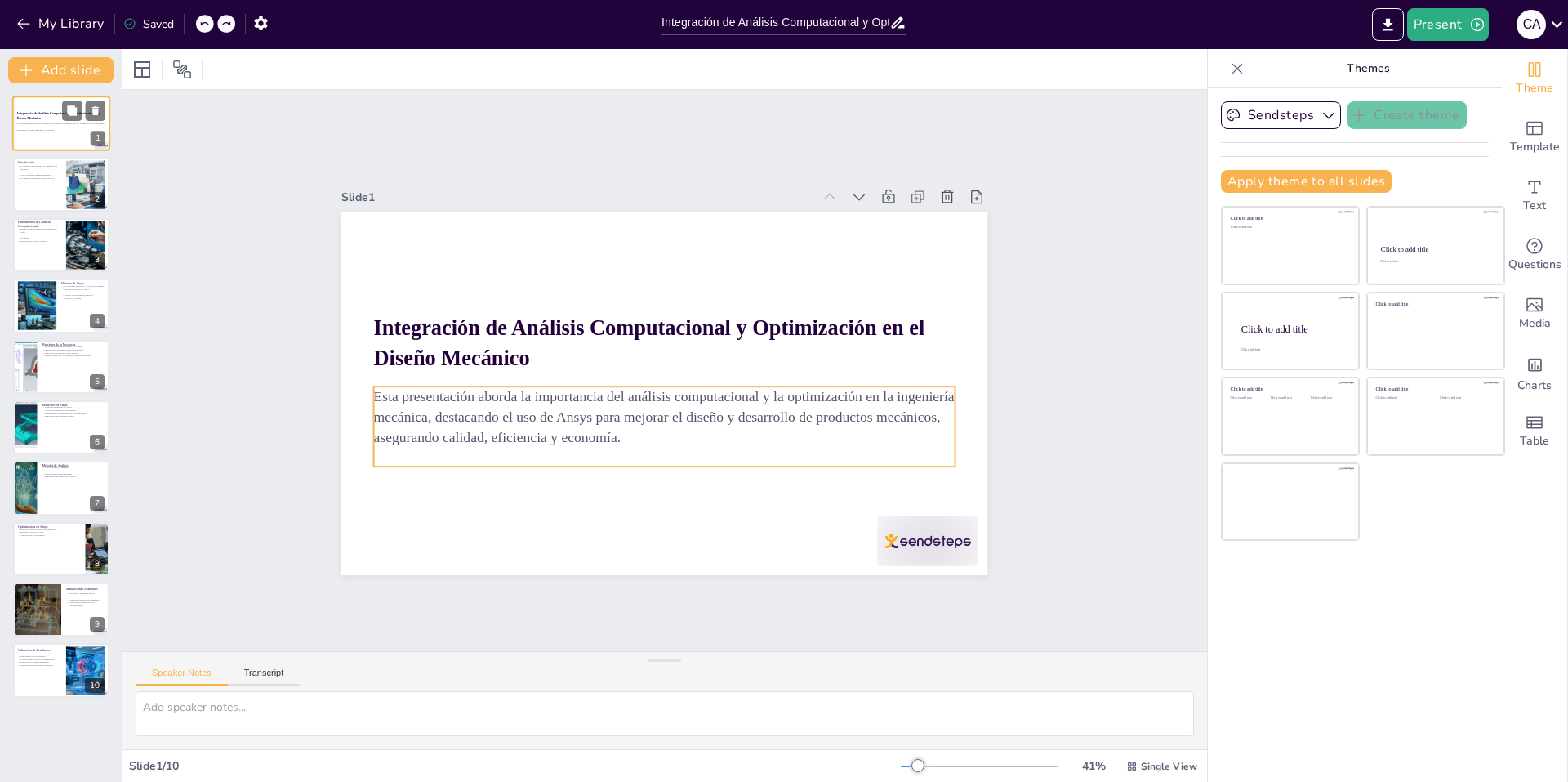
click at [44, 129] on p "Esta presentación aborda la importancia del análisis computacional y la optimiz…" at bounding box center [61, 127] width 88 height 9
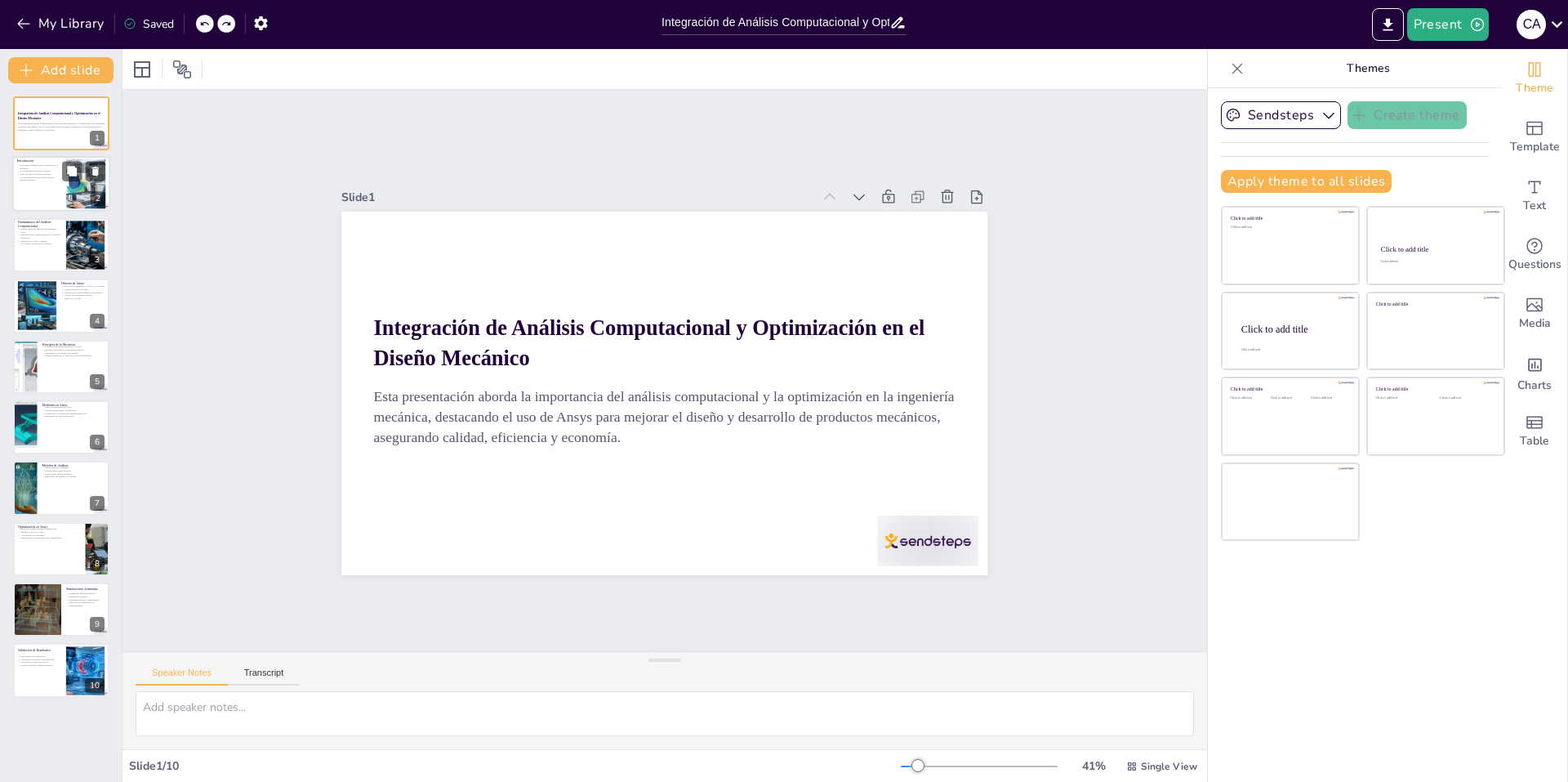
click at [46, 189] on div at bounding box center [61, 184] width 98 height 55
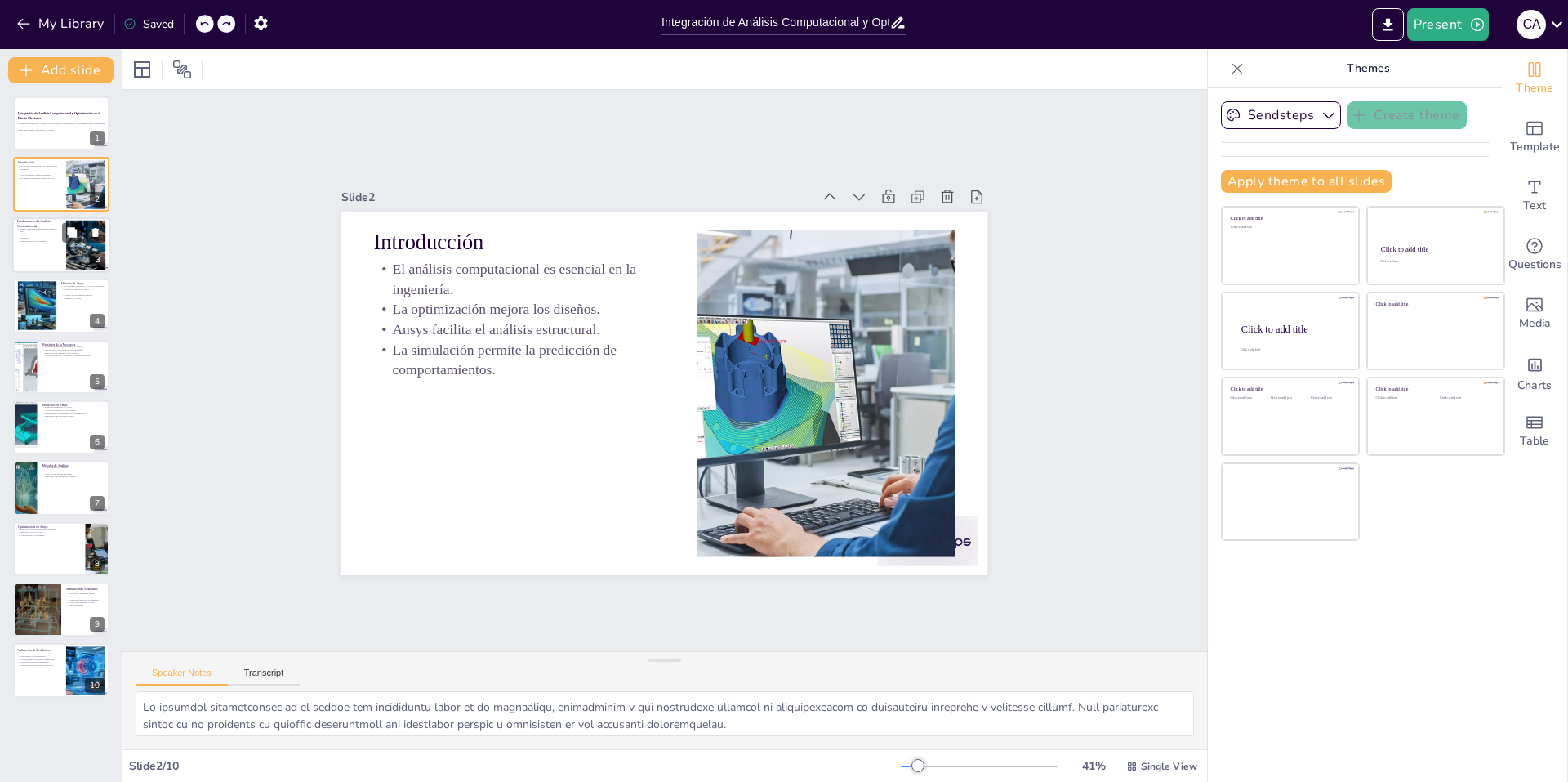
click at [25, 256] on div at bounding box center [61, 244] width 98 height 55
